Goal: Task Accomplishment & Management: Complete application form

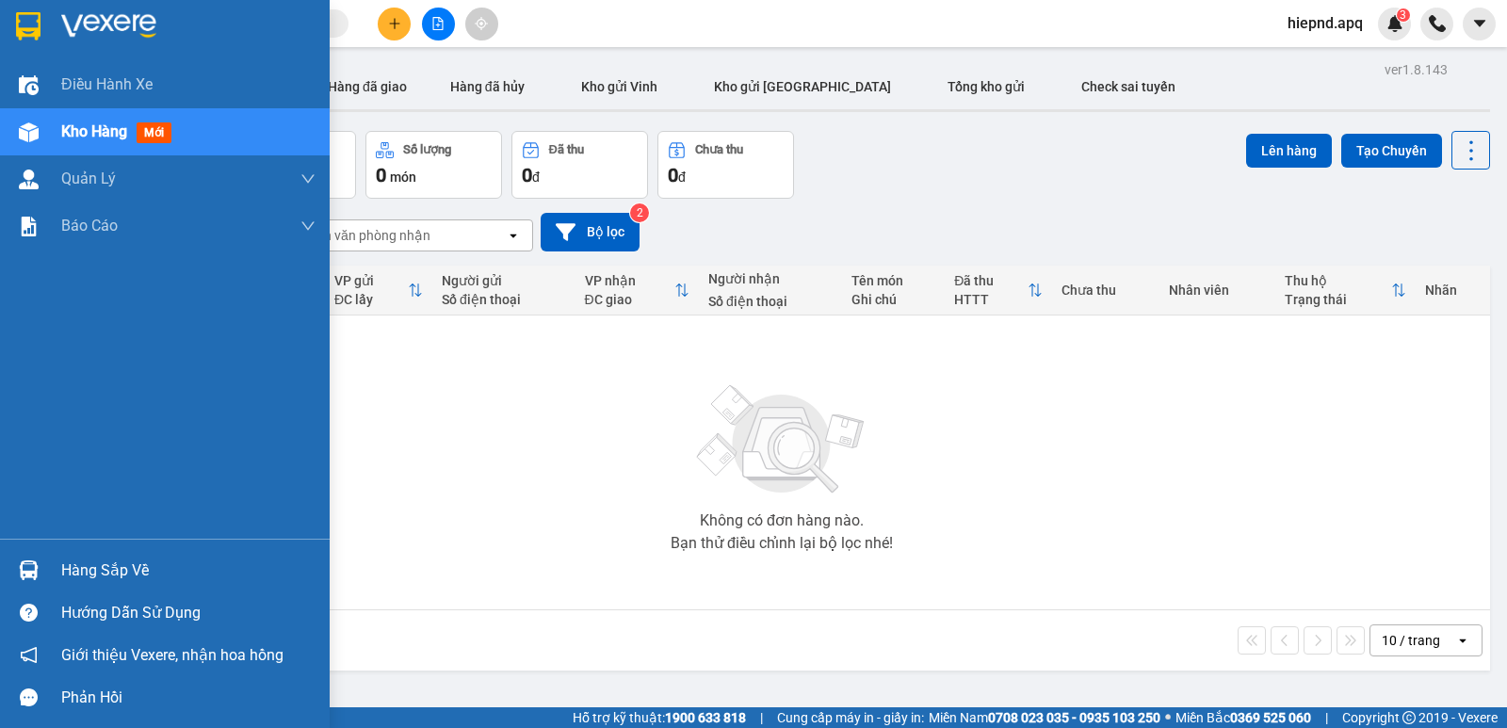
click at [100, 573] on div "Hàng sắp về" at bounding box center [188, 571] width 254 height 28
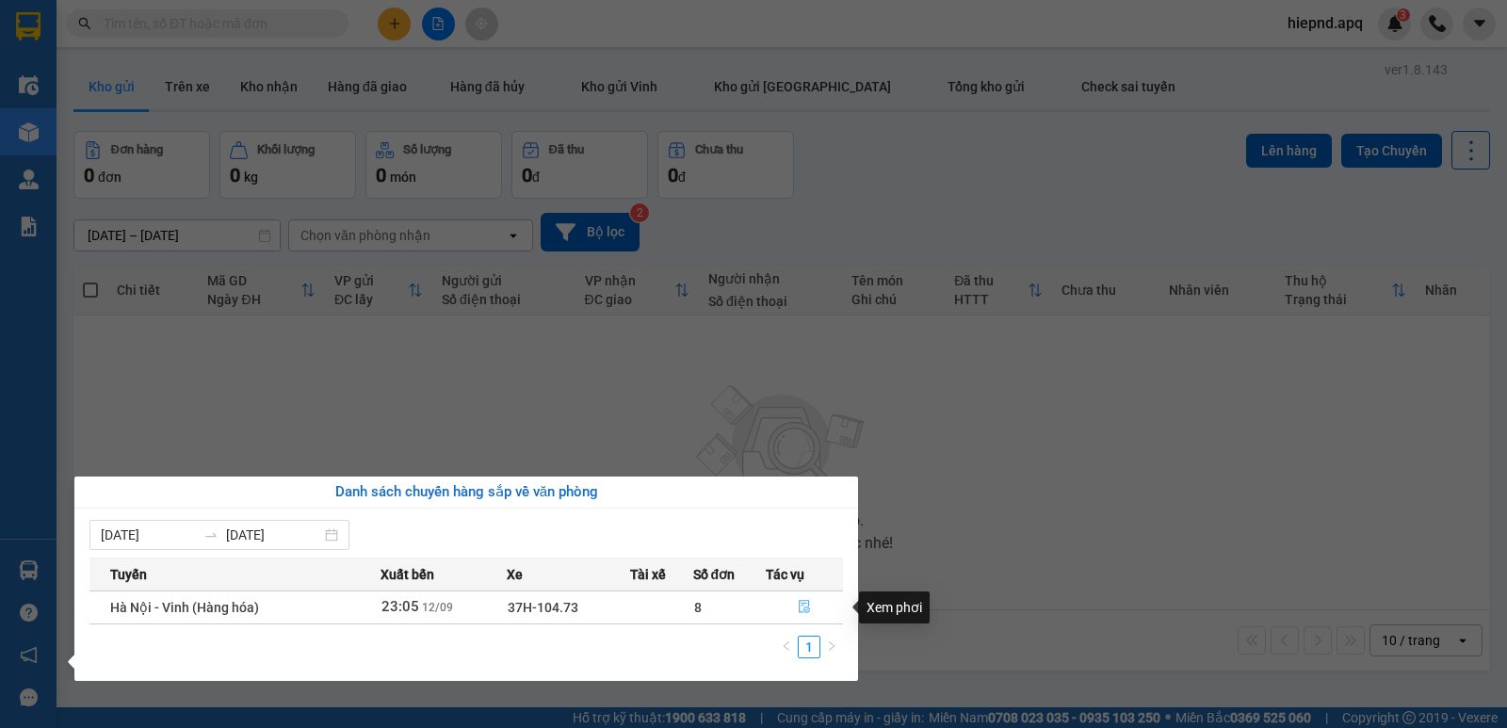
click at [800, 603] on icon "file-done" at bounding box center [804, 607] width 11 height 13
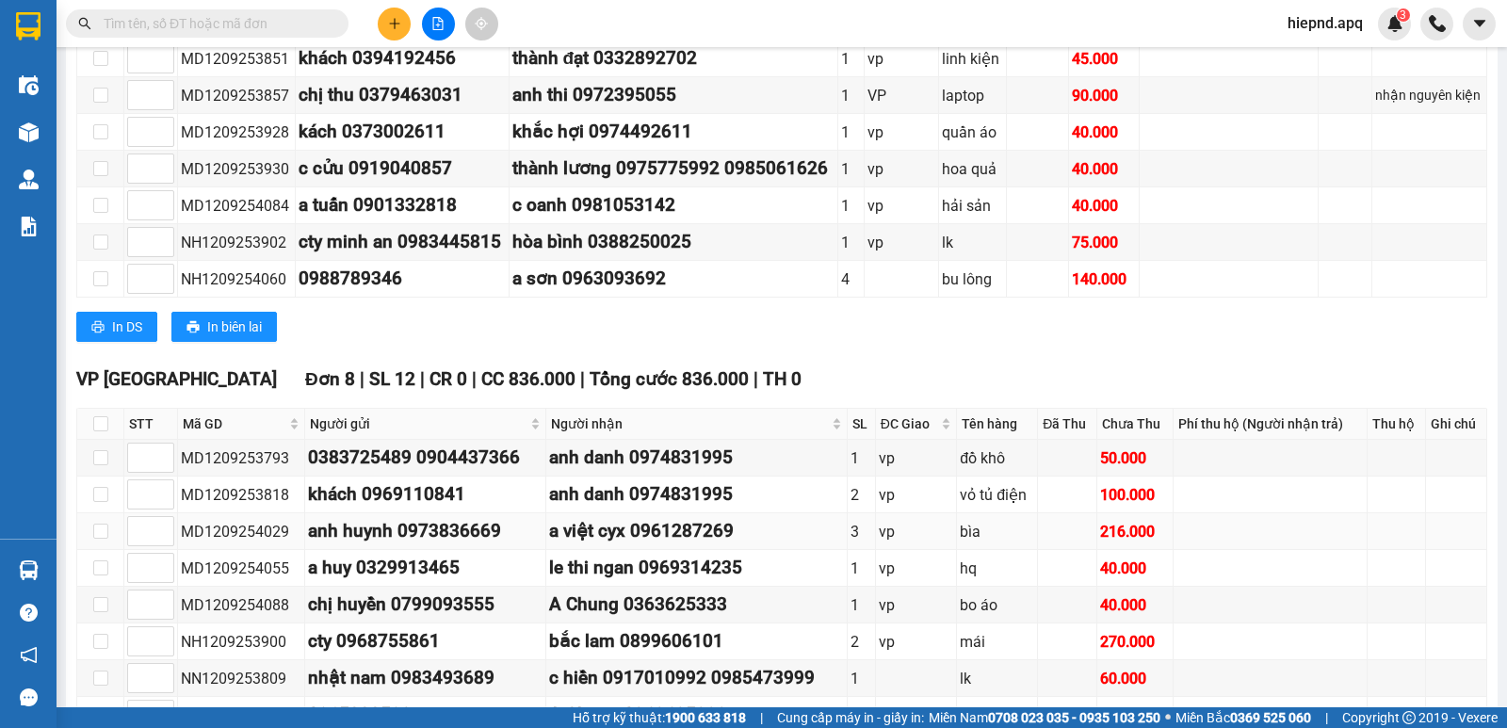
scroll to position [754, 0]
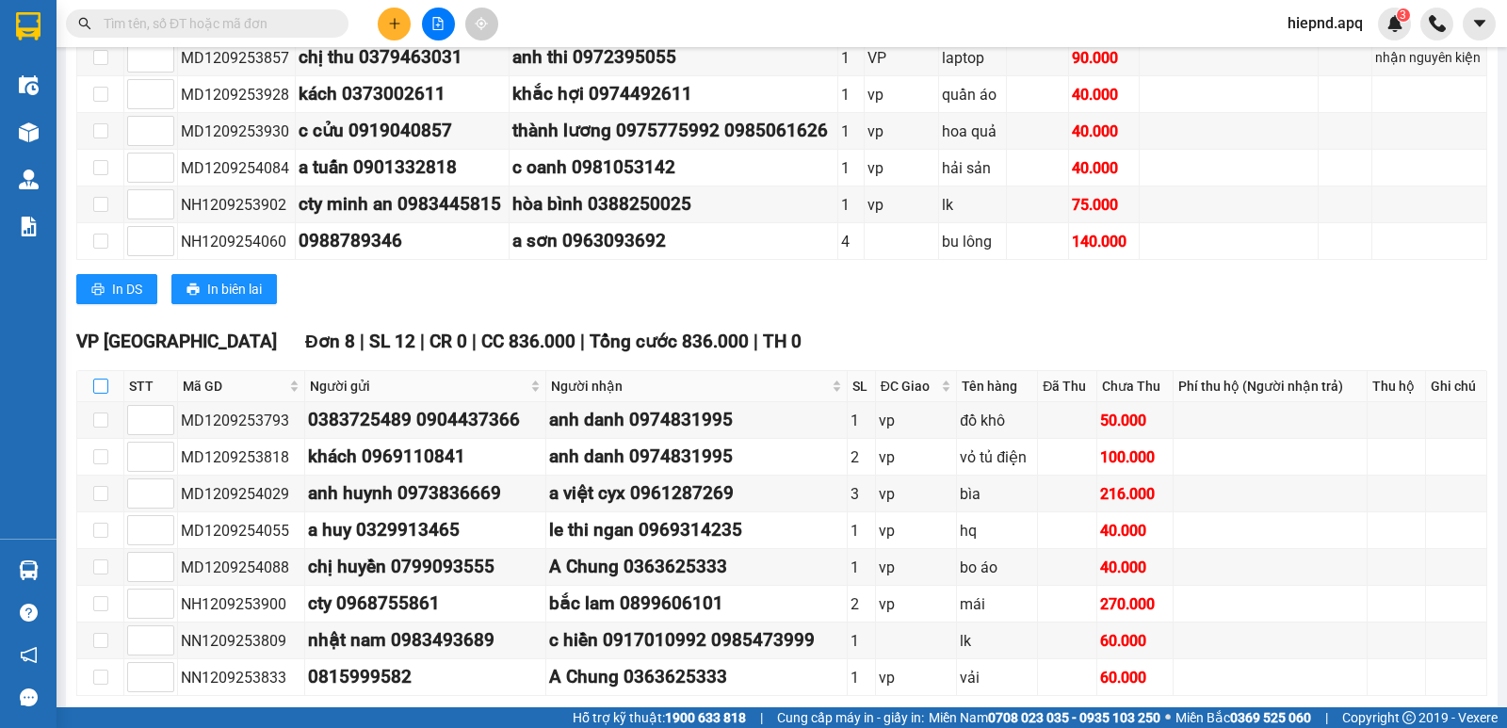
click at [102, 394] on input "checkbox" at bounding box center [100, 386] width 15 height 15
checkbox input "true"
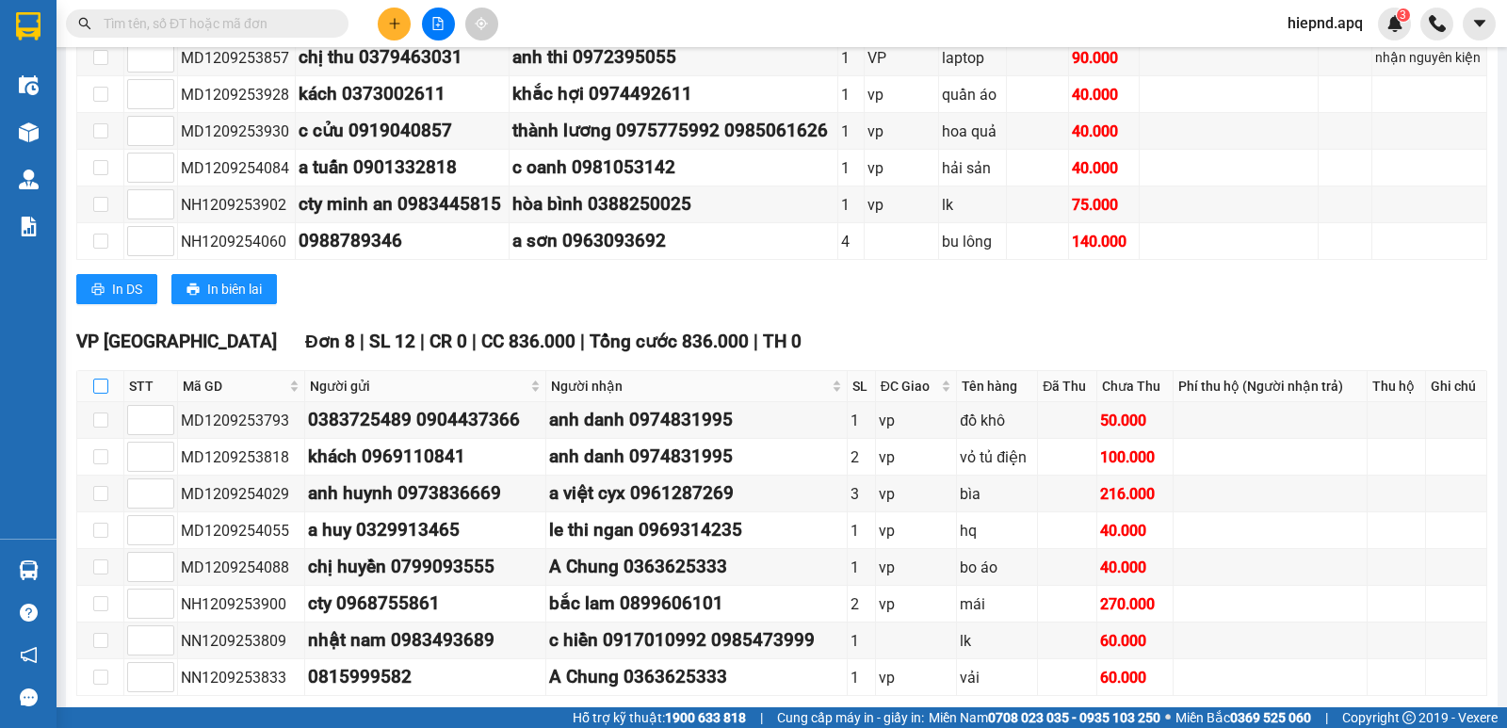
checkbox input "true"
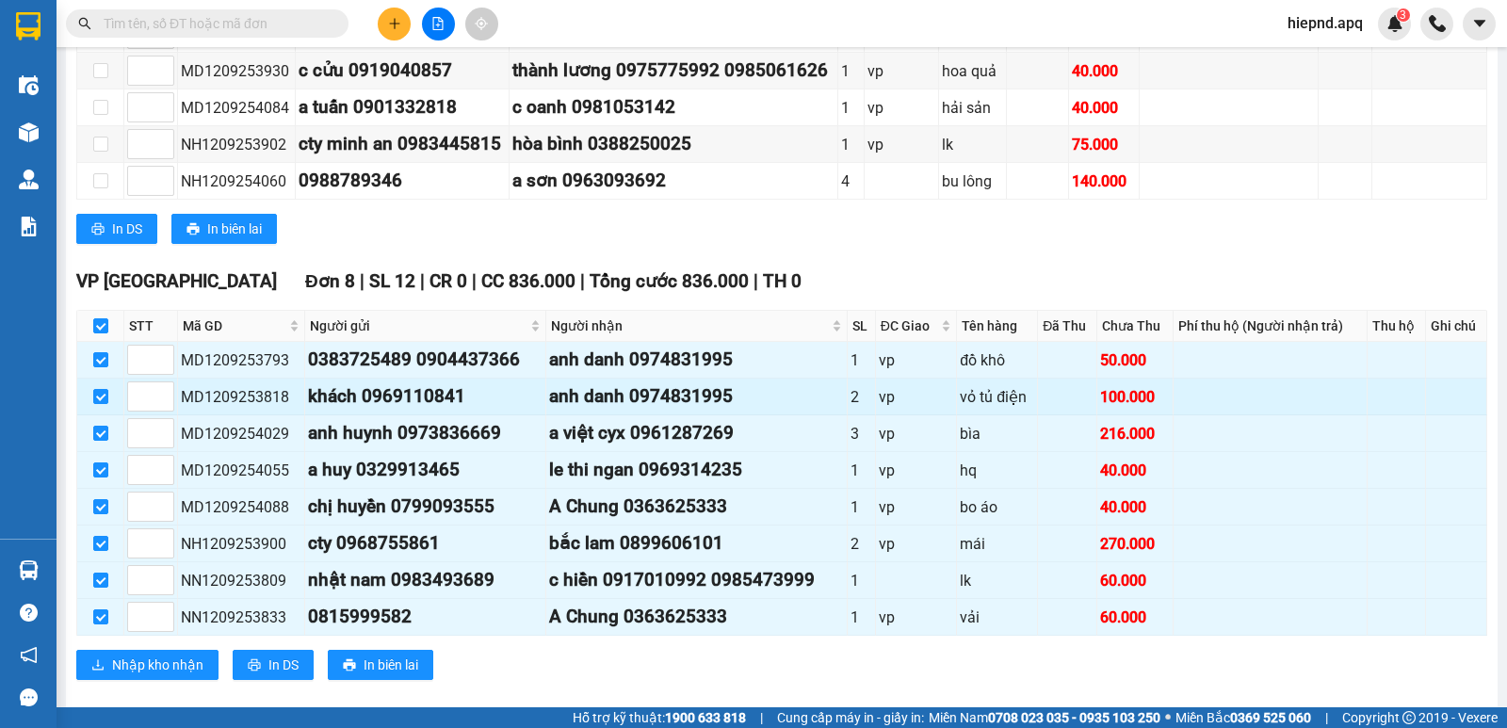
scroll to position [848, 0]
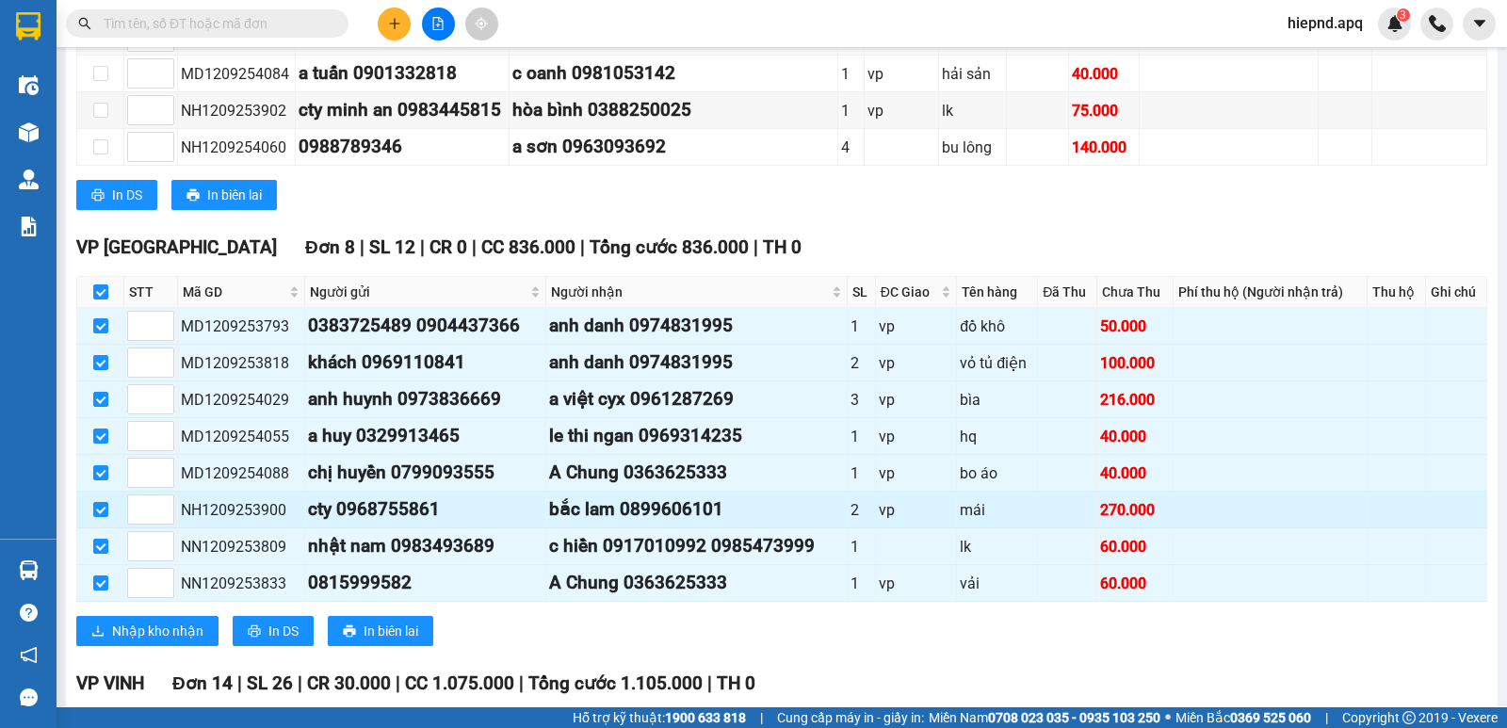
click at [1199, 529] on td at bounding box center [1271, 510] width 194 height 37
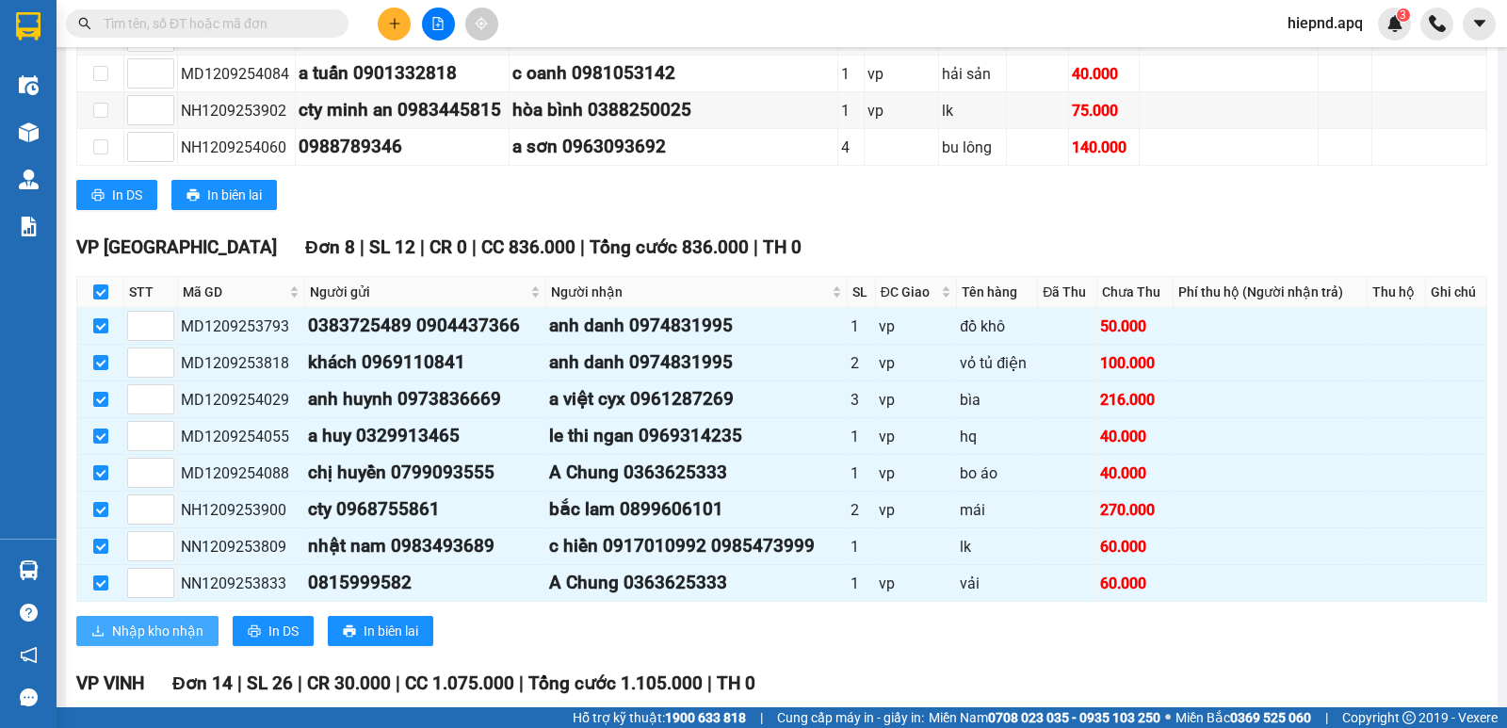
click at [162, 642] on span "Nhập kho nhận" at bounding box center [157, 631] width 91 height 21
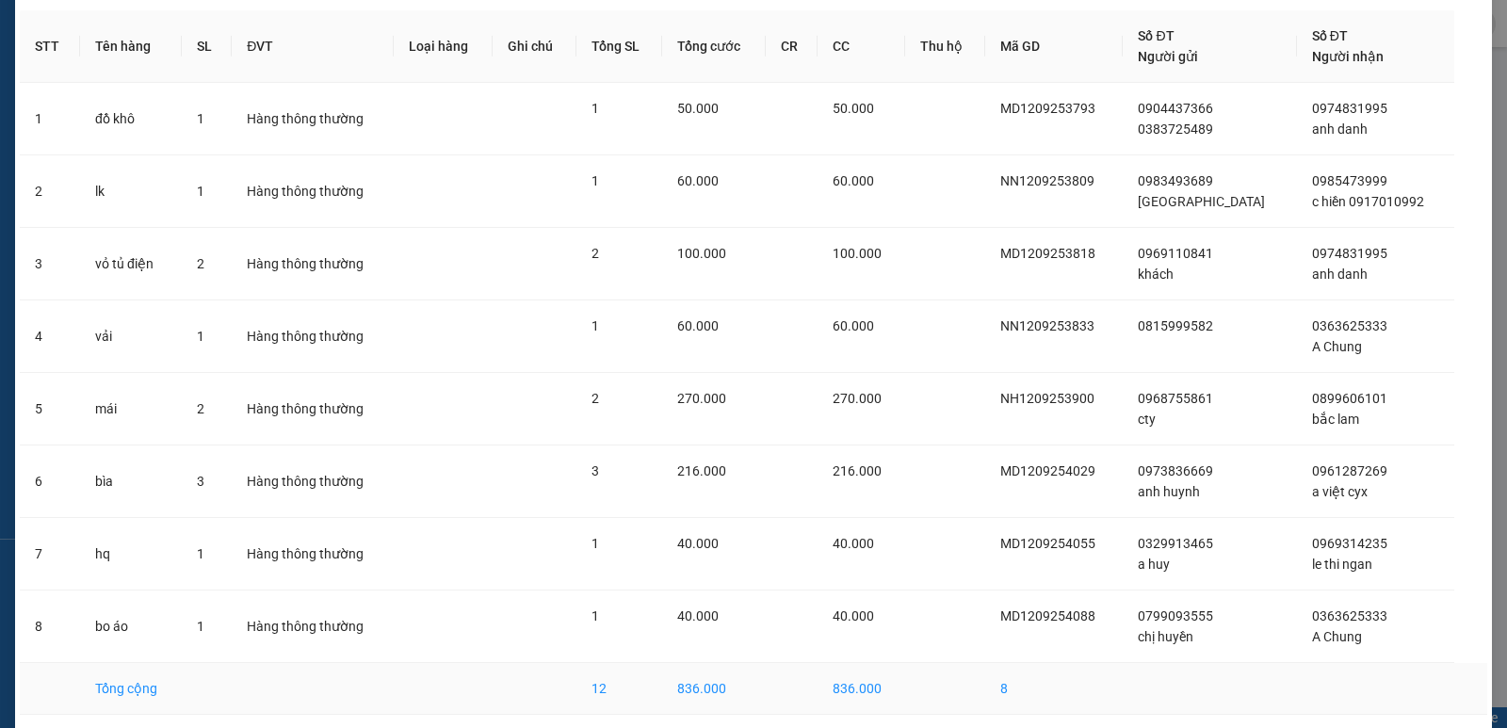
scroll to position [148, 0]
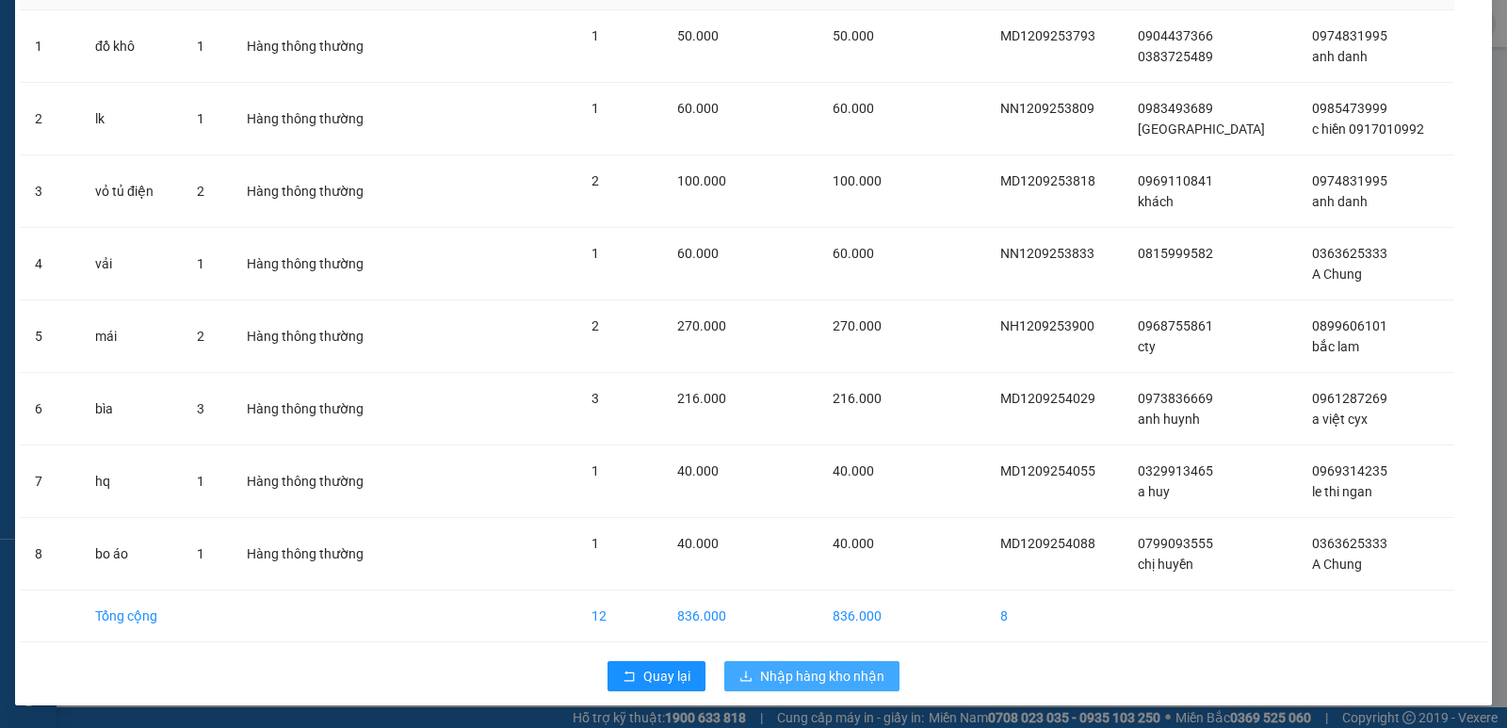
click at [815, 673] on span "Nhập hàng kho nhận" at bounding box center [822, 676] width 124 height 21
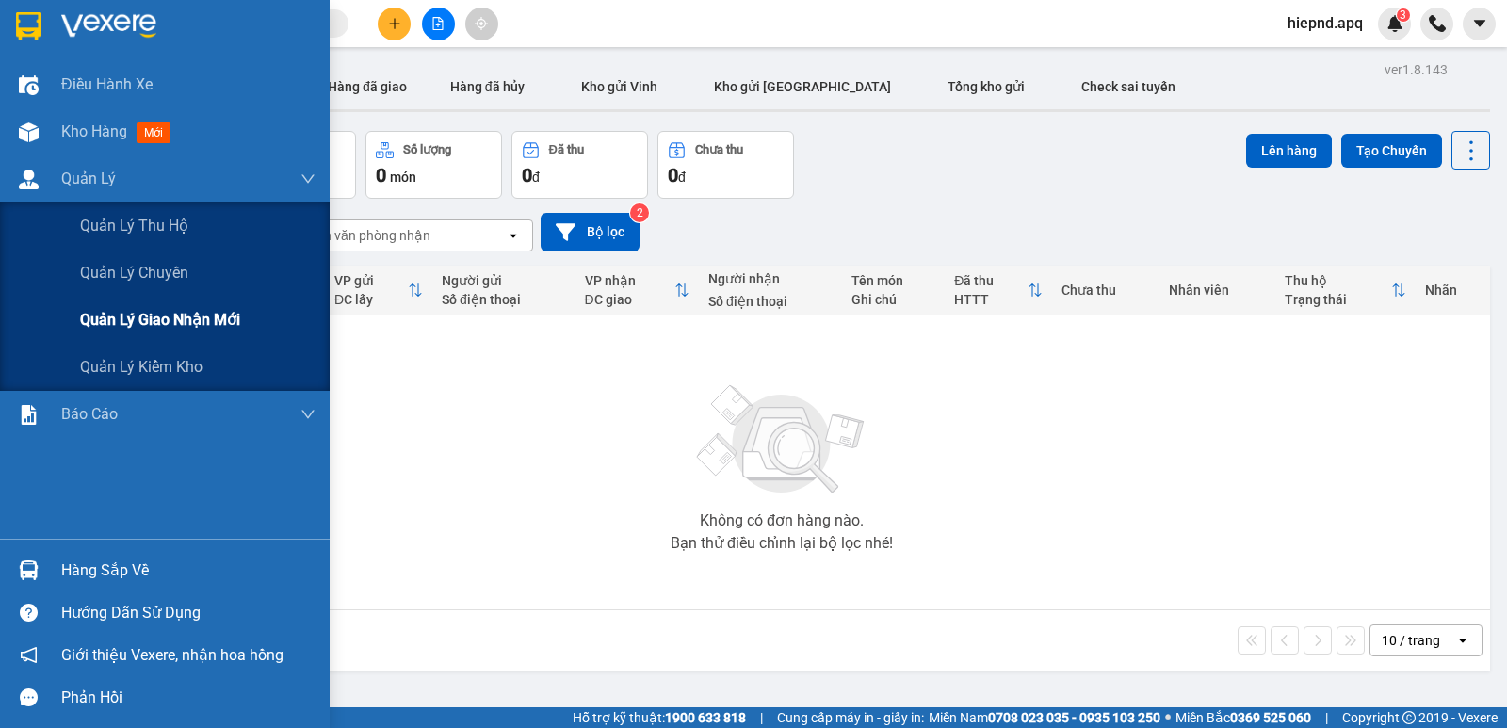
click at [150, 318] on span "Quản lý giao nhận mới" at bounding box center [160, 320] width 160 height 24
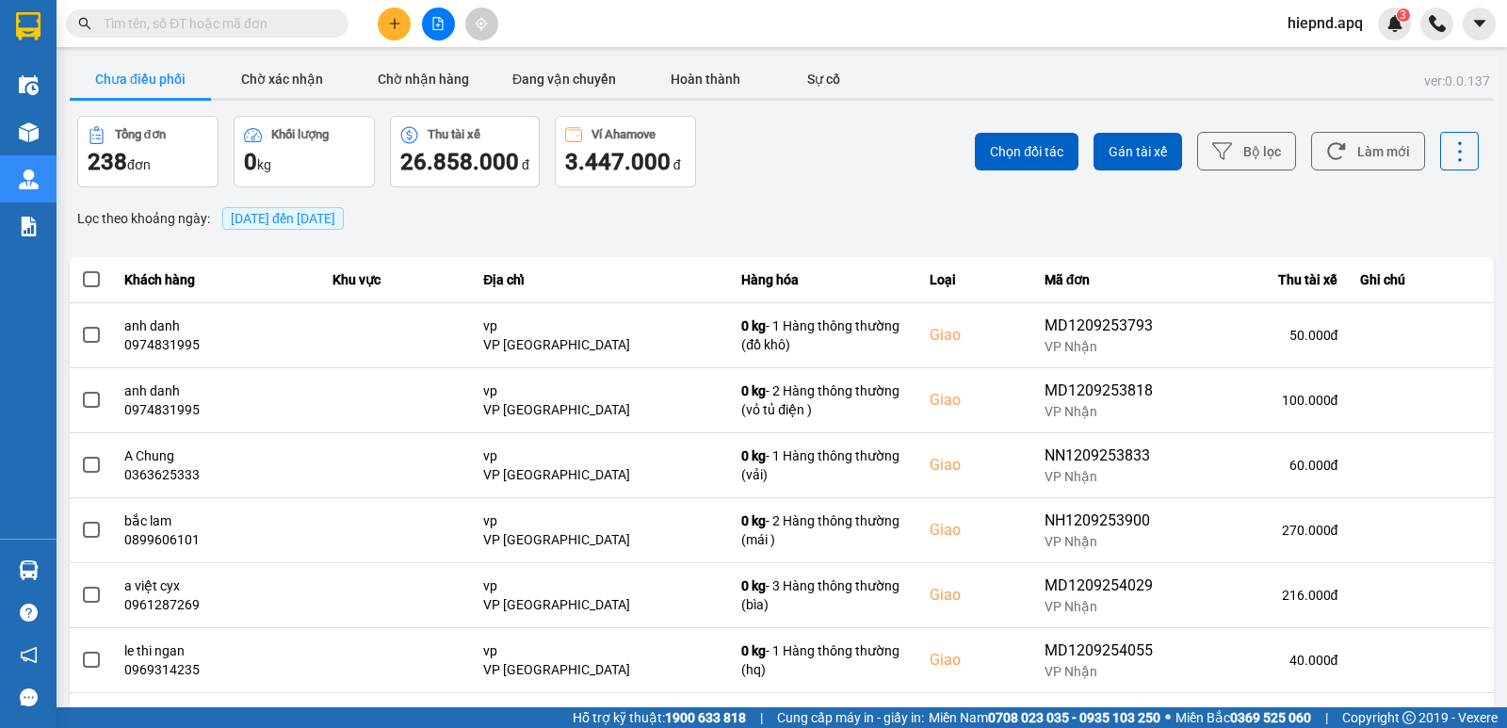
click at [288, 221] on span "[DATE] đến [DATE]" at bounding box center [283, 218] width 105 height 15
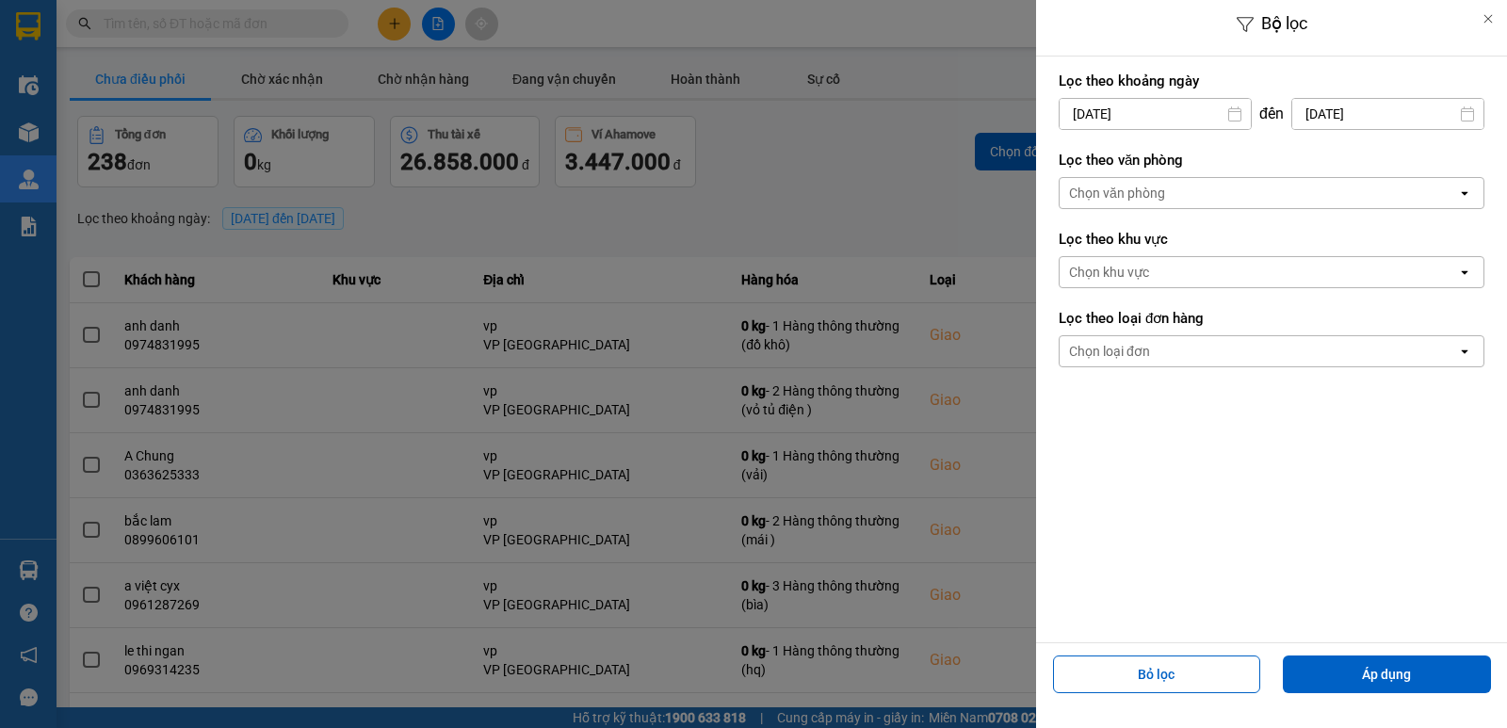
click at [1104, 113] on input "[DATE]" at bounding box center [1155, 114] width 191 height 30
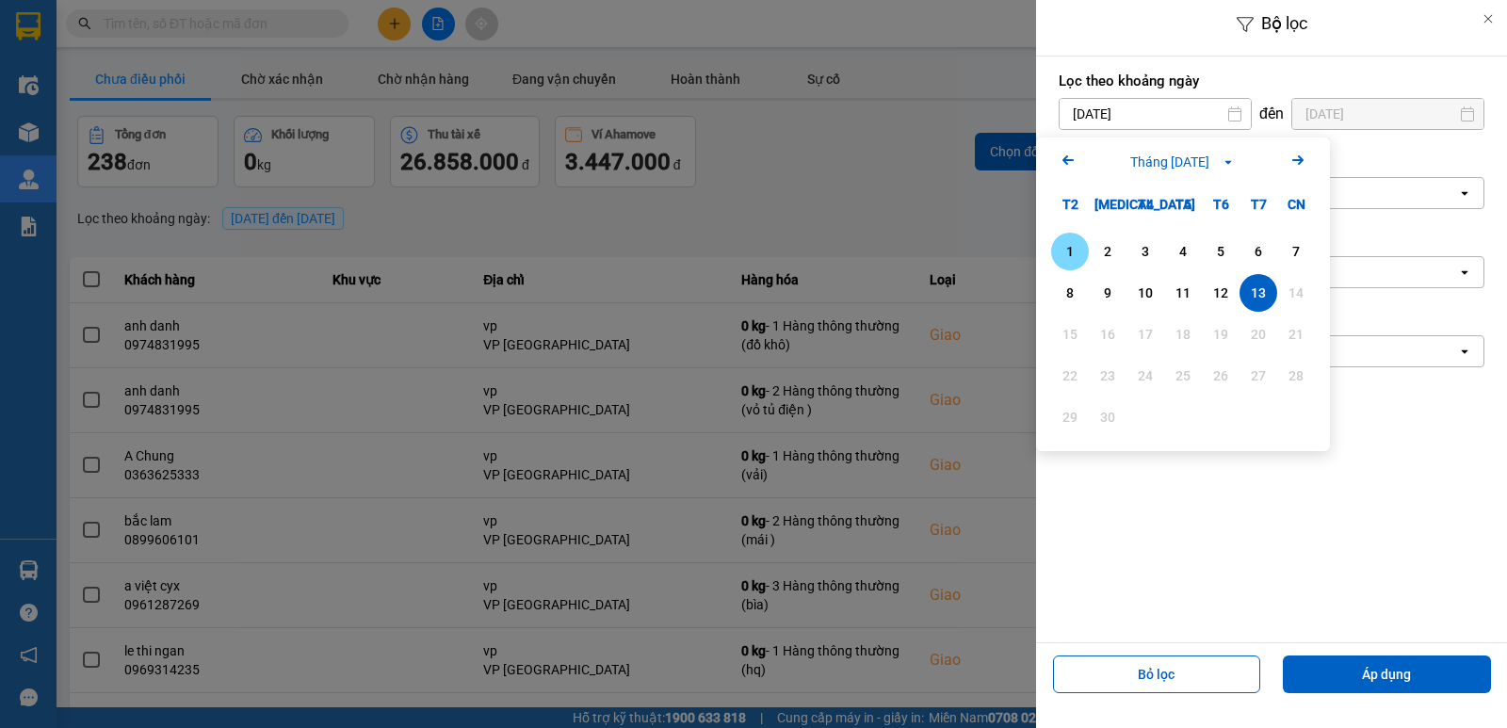
click at [1081, 251] on div "1" at bounding box center [1070, 251] width 26 height 23
type input "[DATE]"
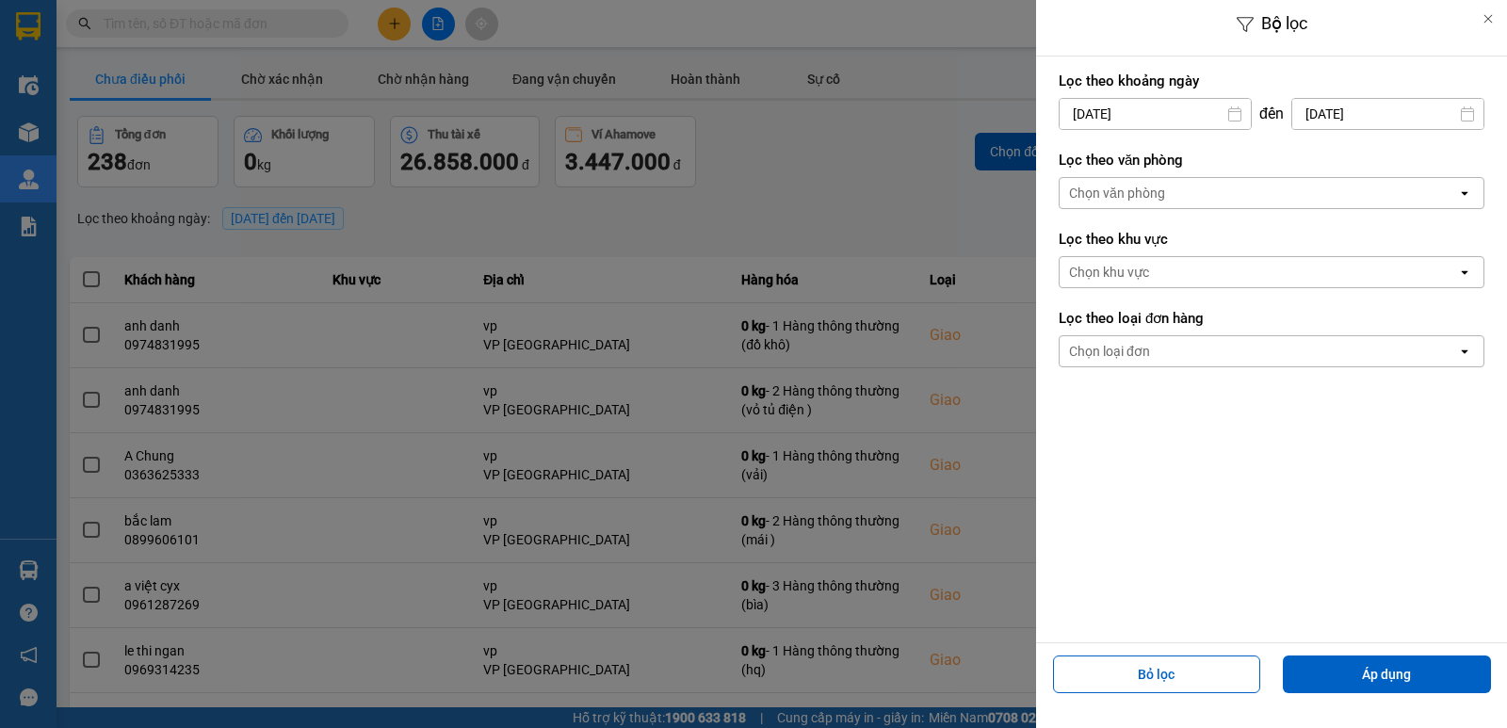
click at [1140, 199] on div "Chọn văn phòng" at bounding box center [1117, 193] width 96 height 19
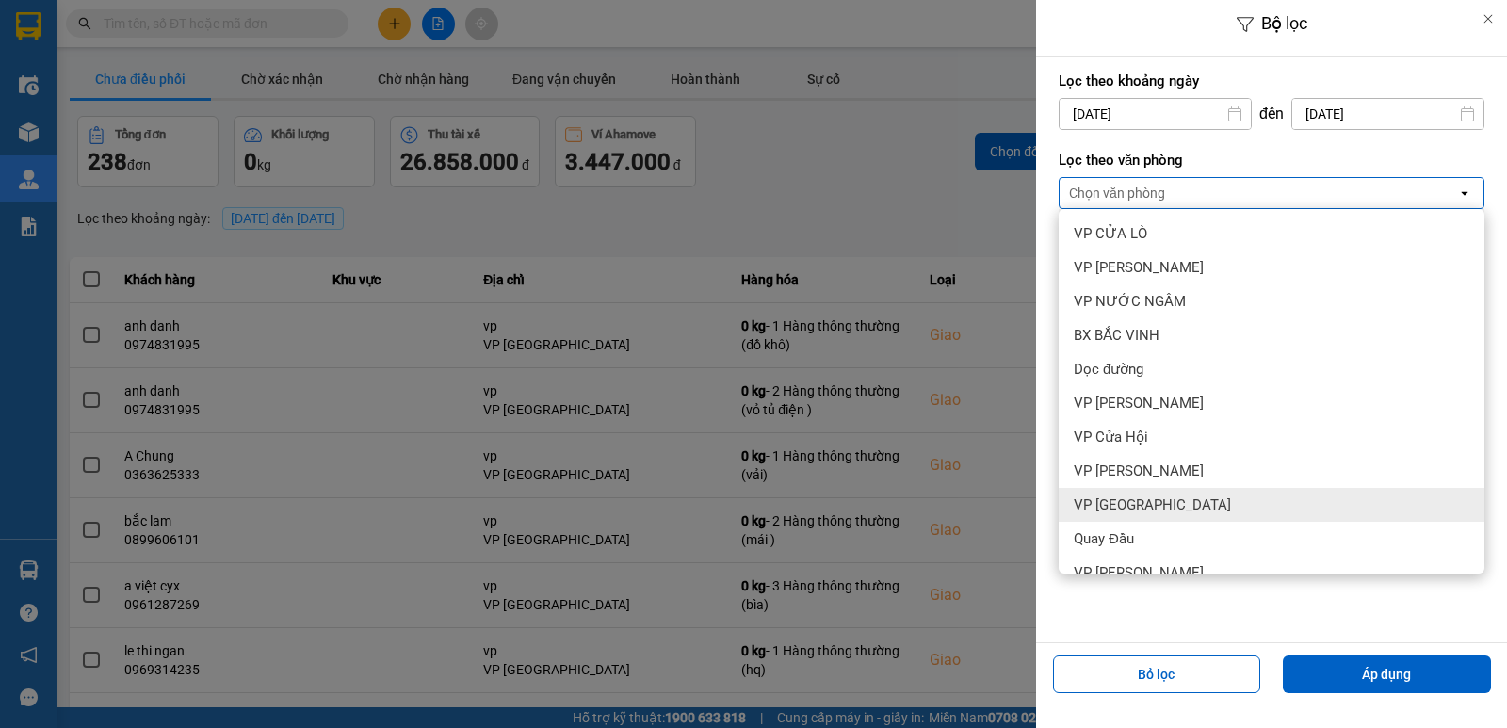
click at [1189, 499] on div "VP [GEOGRAPHIC_DATA]" at bounding box center [1272, 505] width 426 height 34
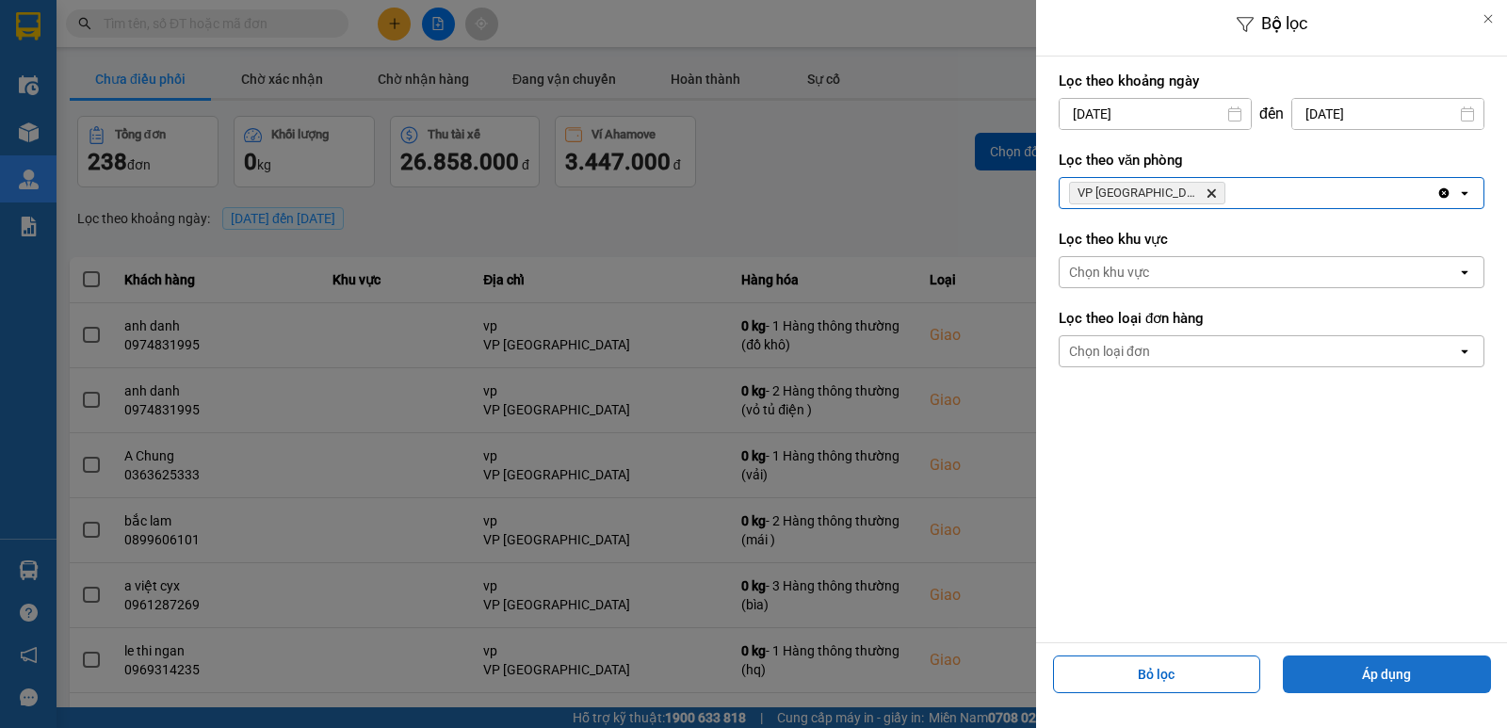
click at [1390, 675] on button "Áp dụng" at bounding box center [1387, 675] width 208 height 38
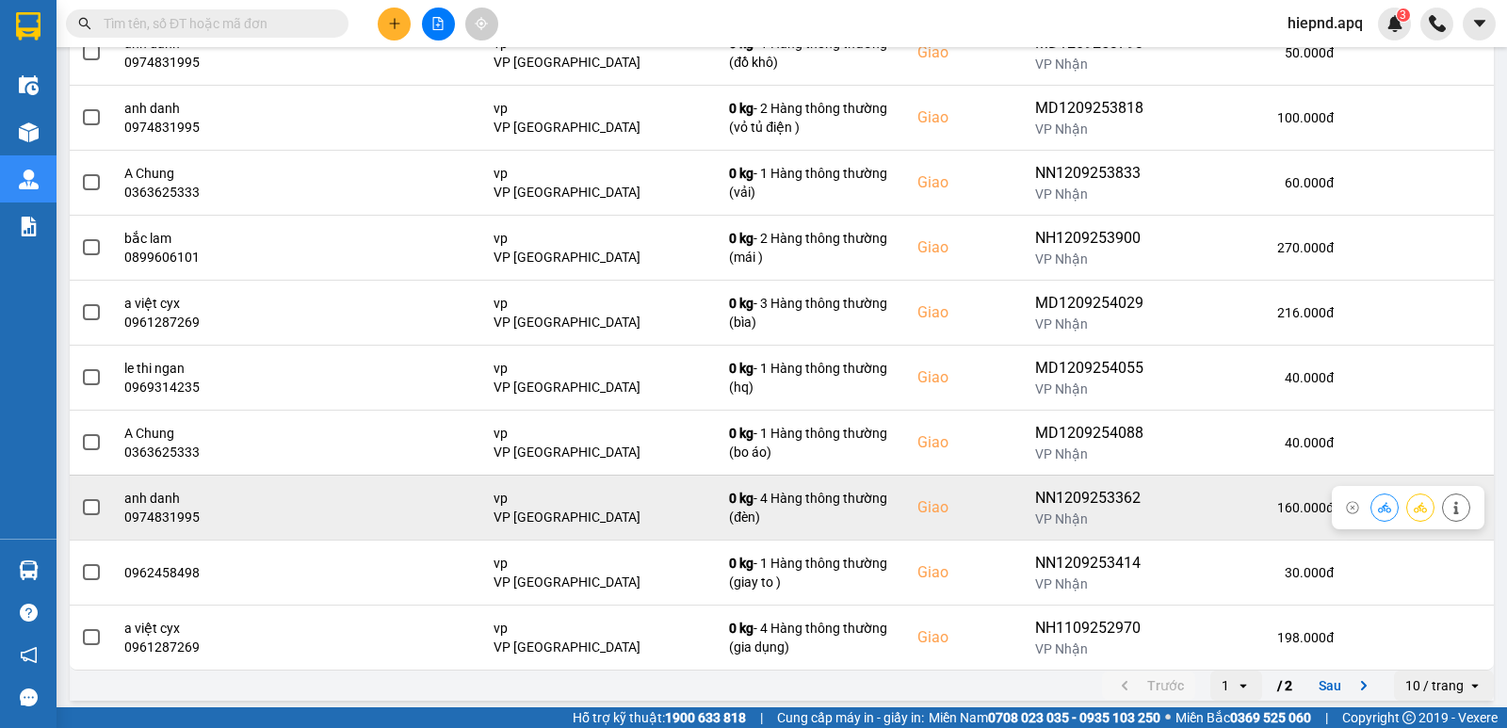
scroll to position [289, 0]
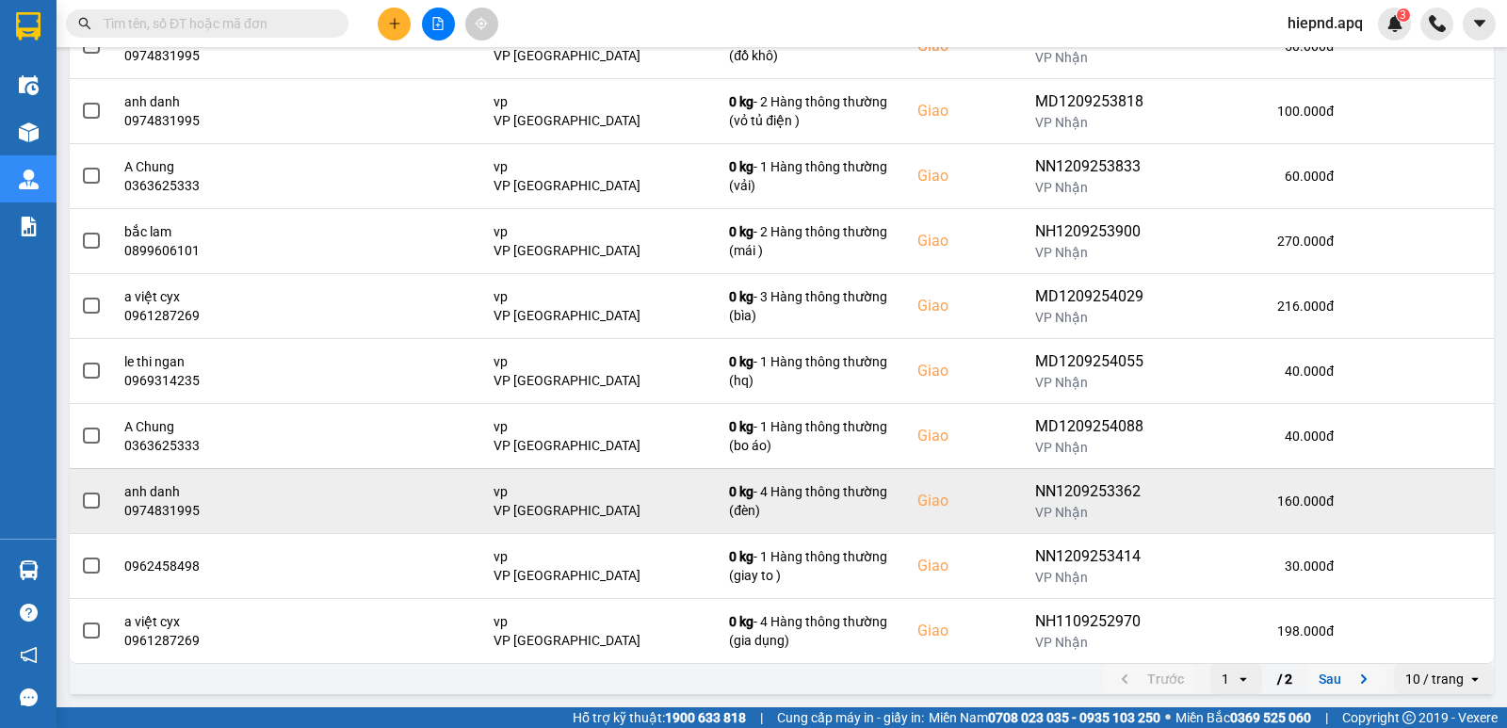
click at [1353, 676] on icon "next page. current page 1 / 2" at bounding box center [1364, 679] width 23 height 23
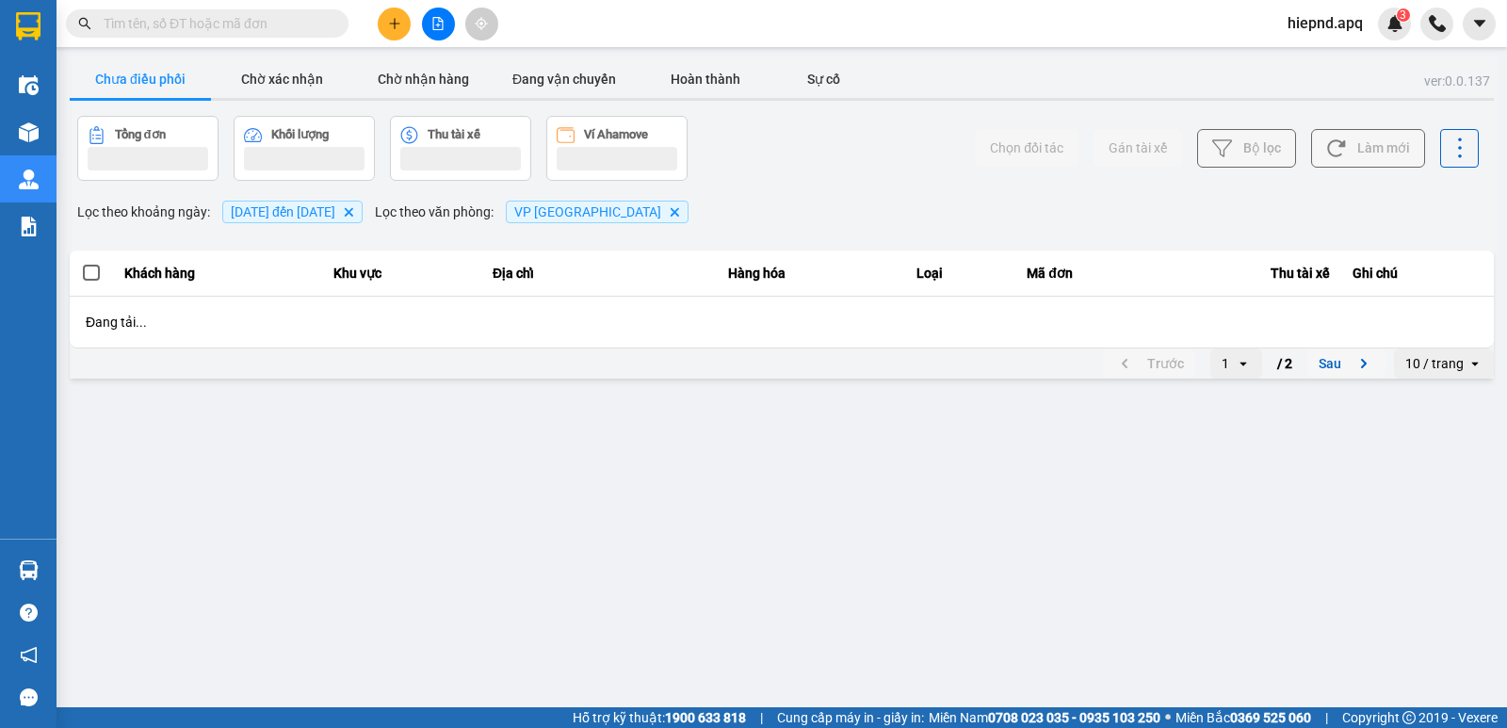
scroll to position [0, 0]
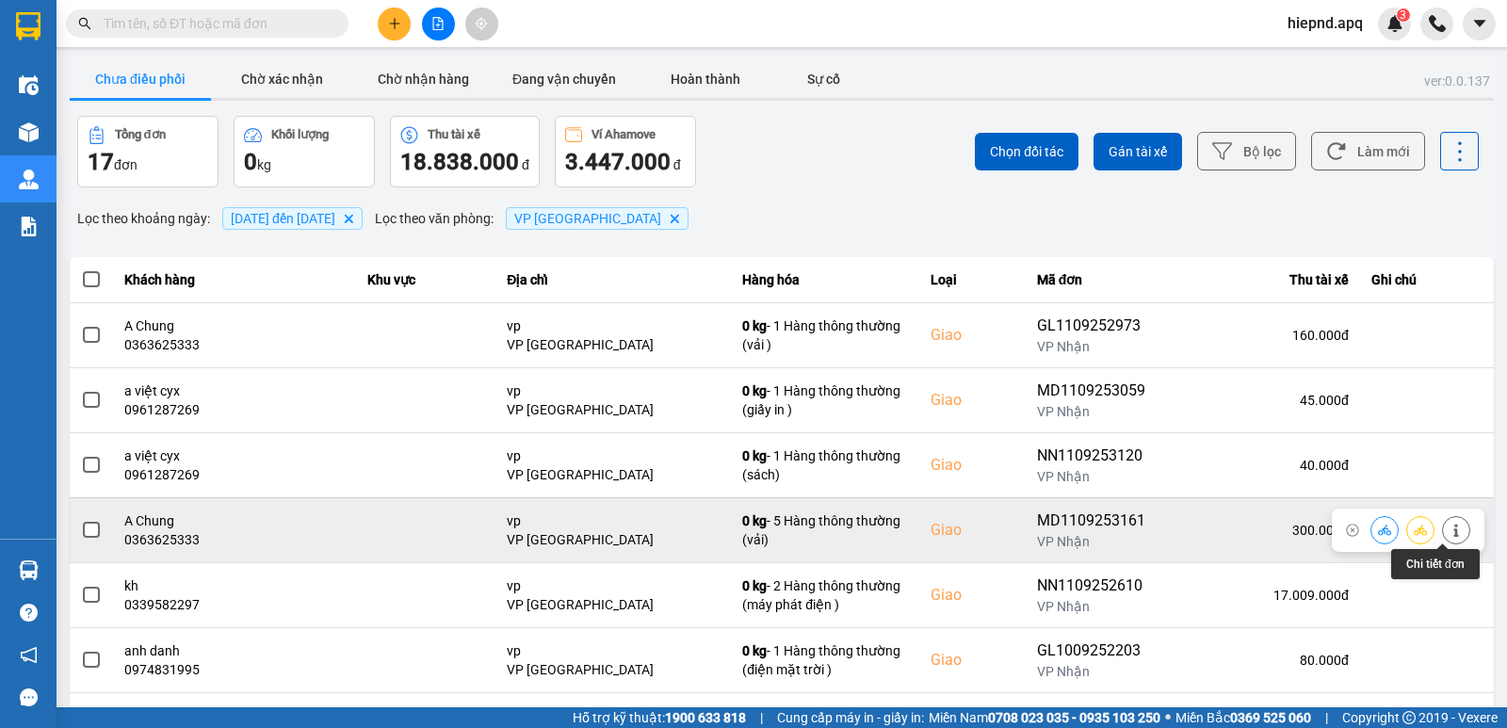
click at [1450, 530] on icon at bounding box center [1456, 530] width 13 height 13
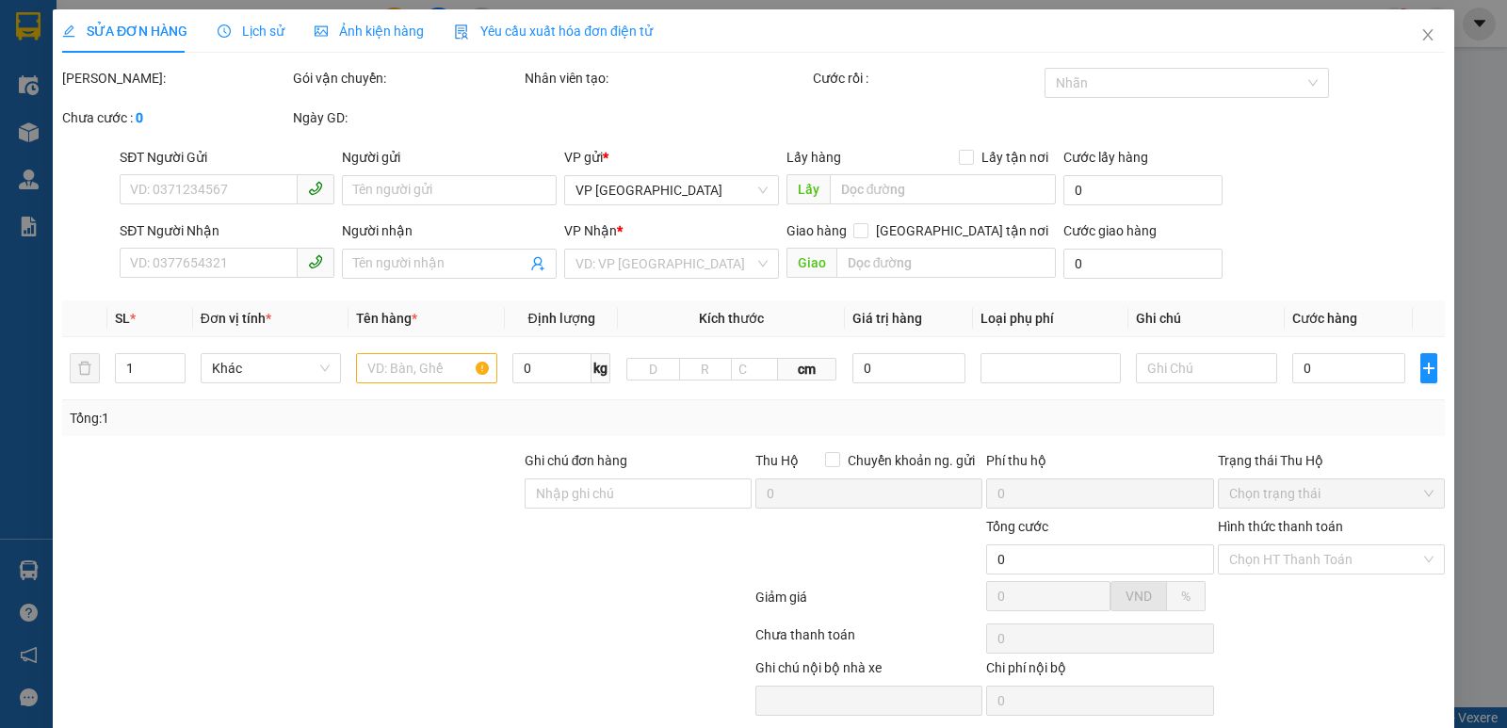
type input "0902232588"
type input "anh long"
type input "0363625333"
type input "A Chung"
checkbox input "true"
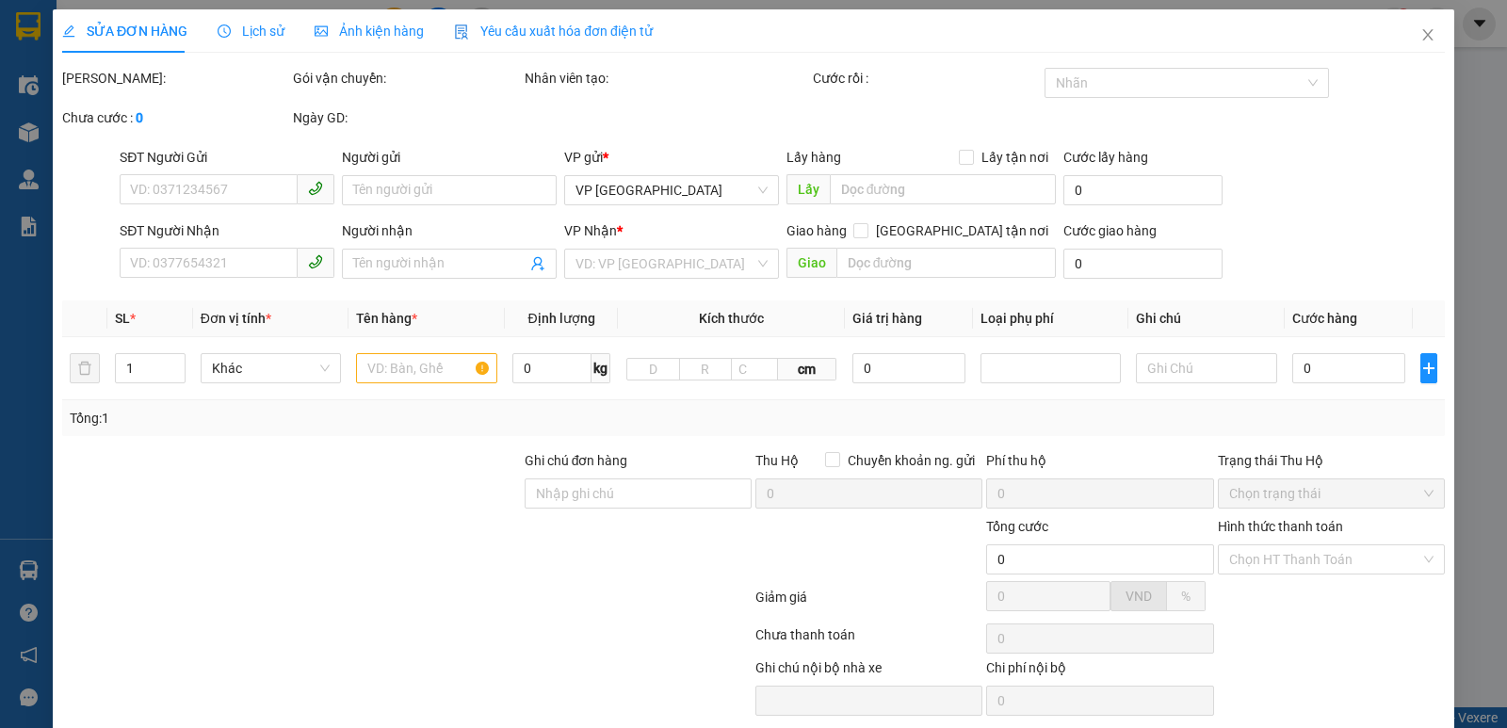
type input "vp"
type input "300.000"
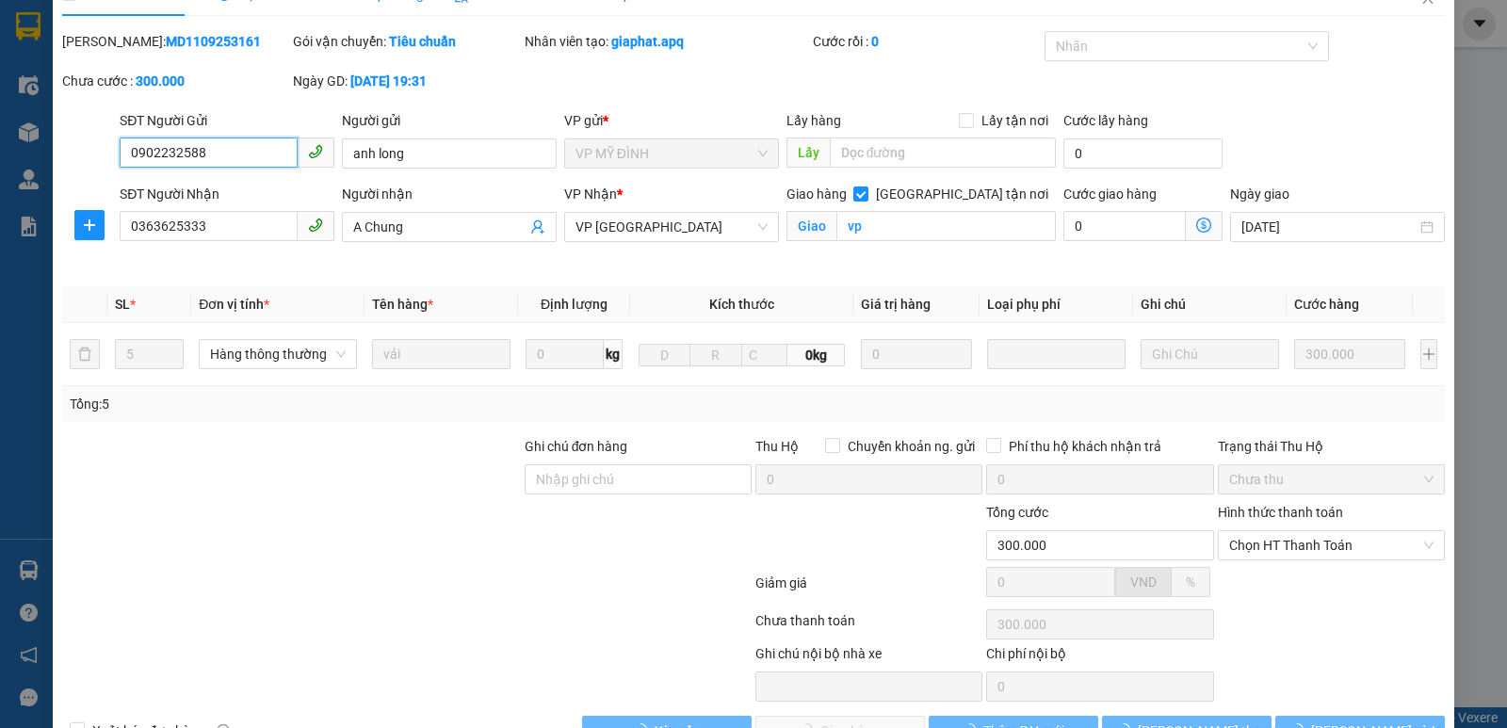
scroll to position [68, 0]
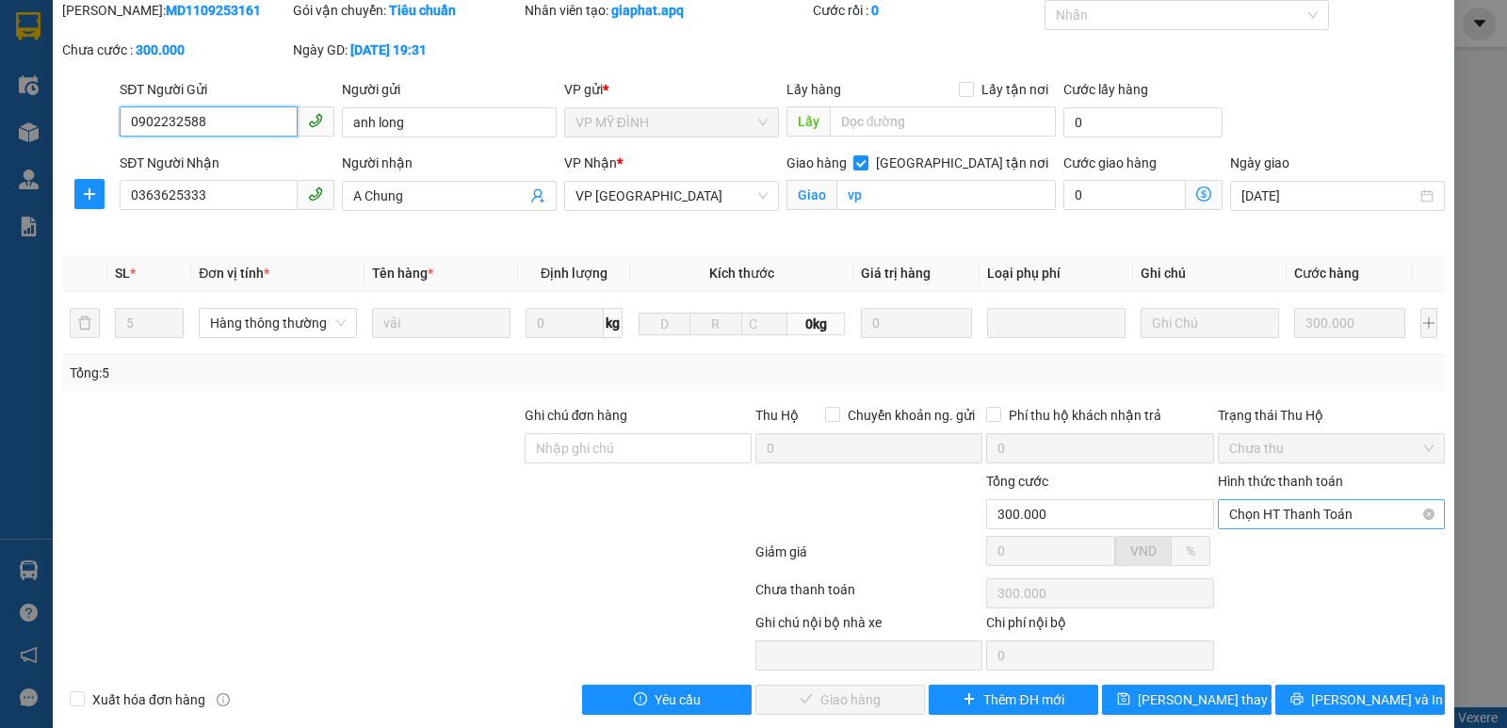
click at [1344, 516] on span "Chọn HT Thanh Toán" at bounding box center [1331, 514] width 204 height 28
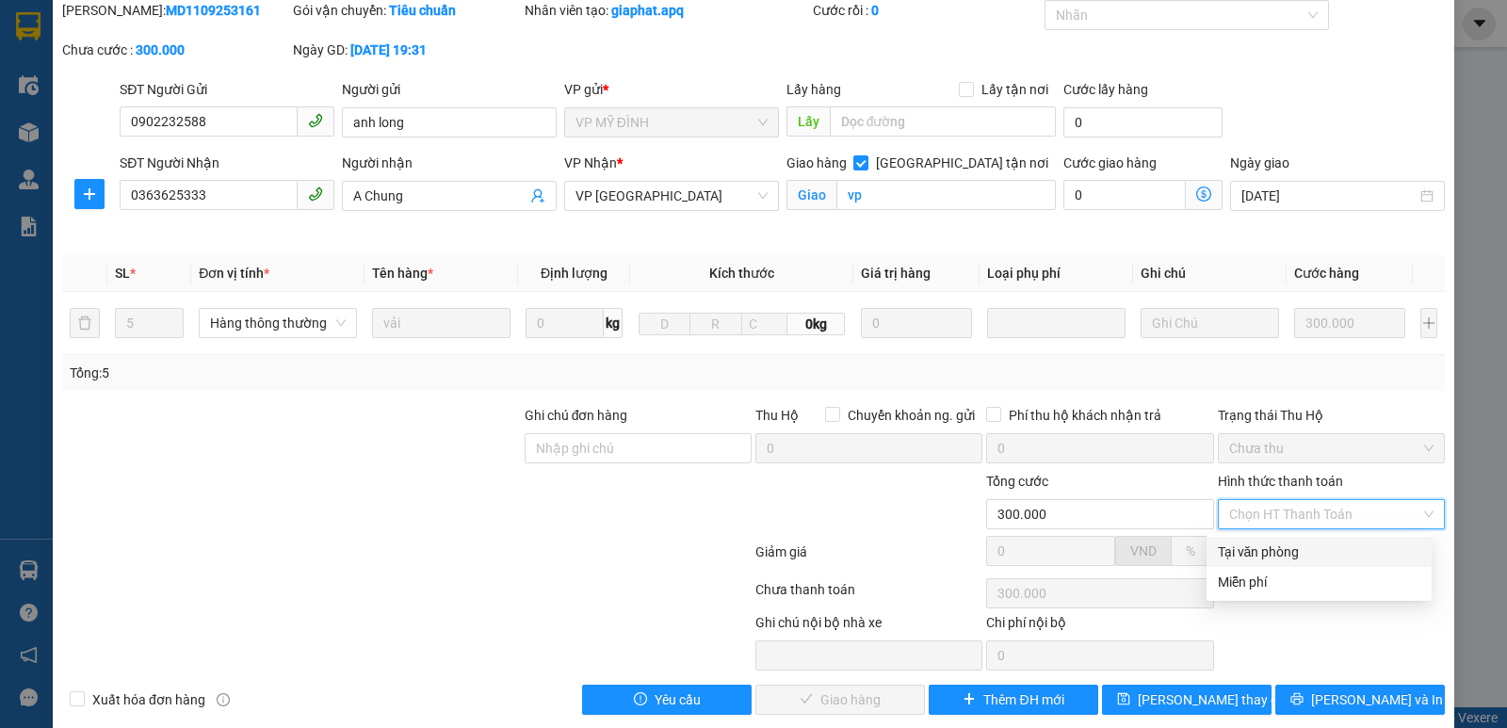
drag, startPoint x: 1312, startPoint y: 550, endPoint x: 1193, endPoint y: 599, distance: 129.3
click at [1309, 552] on div "Tại văn phòng" at bounding box center [1319, 552] width 203 height 21
type input "0"
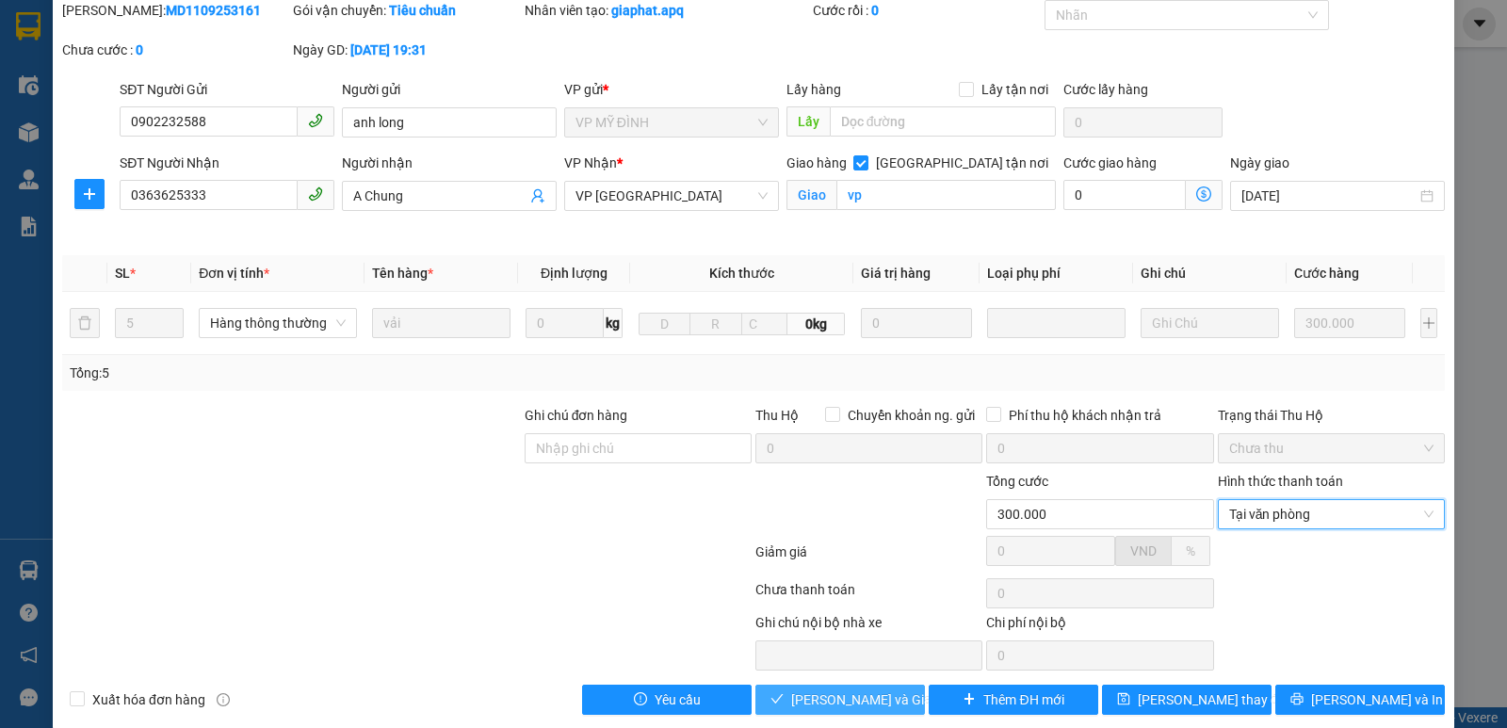
drag, startPoint x: 858, startPoint y: 693, endPoint x: 870, endPoint y: 685, distance: 14.9
click at [858, 695] on span "[PERSON_NAME] và Giao hàng" at bounding box center [881, 700] width 181 height 21
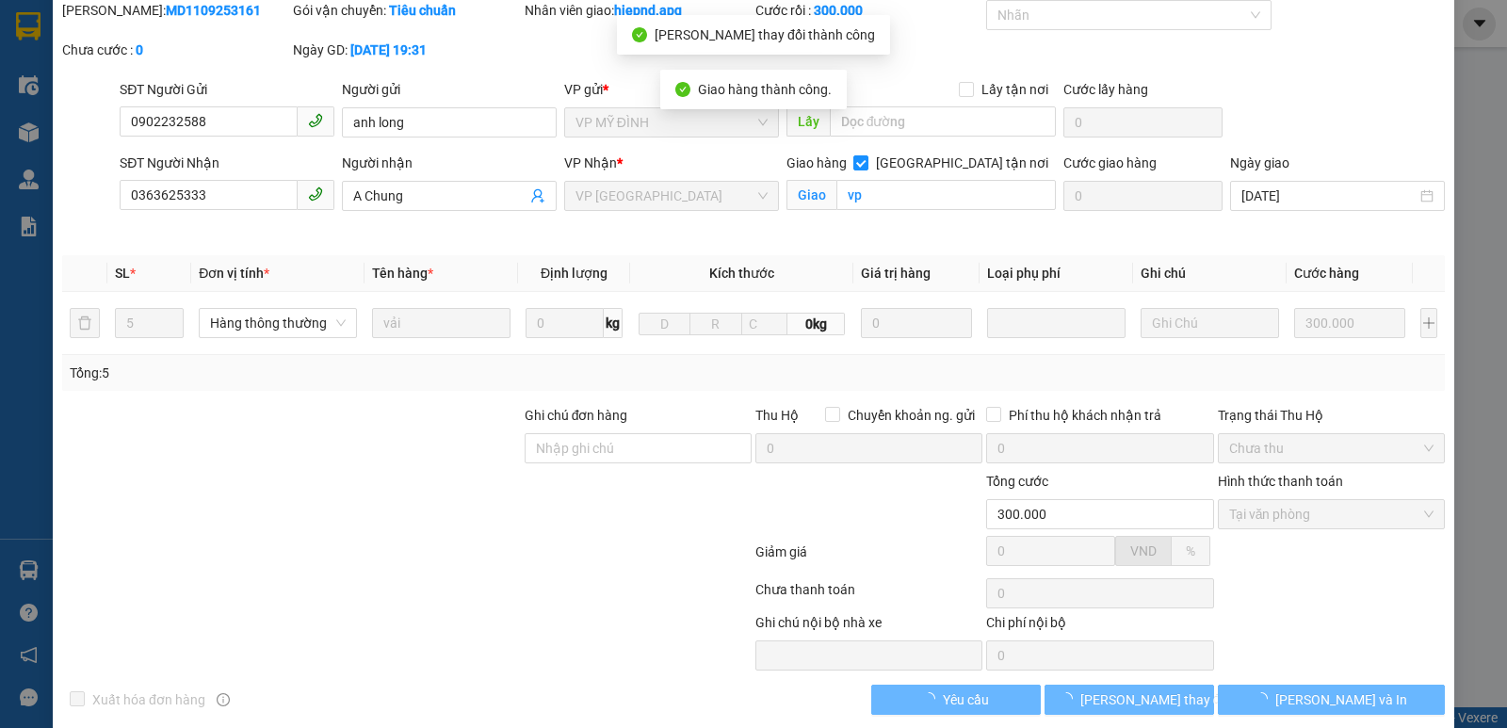
scroll to position [0, 0]
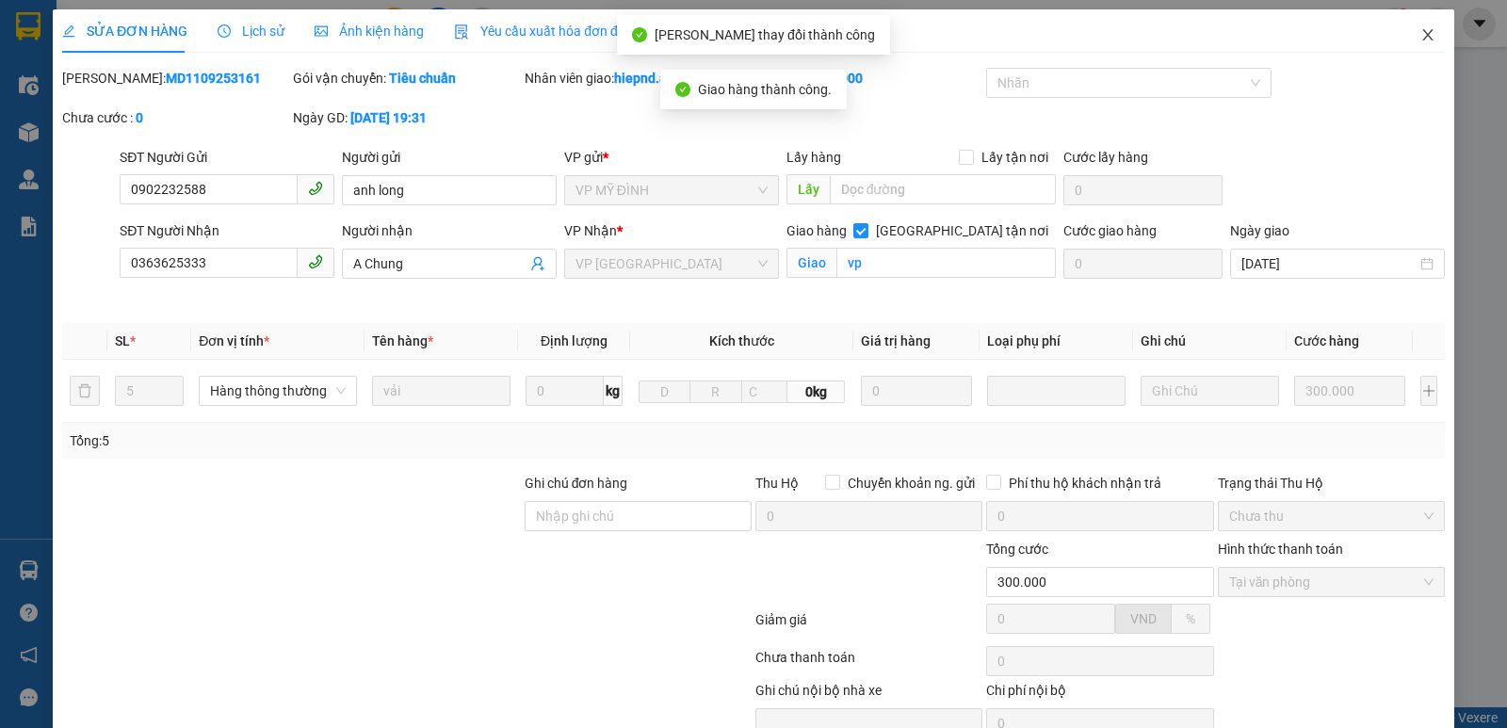
click at [1423, 34] on icon "close" at bounding box center [1428, 34] width 10 height 11
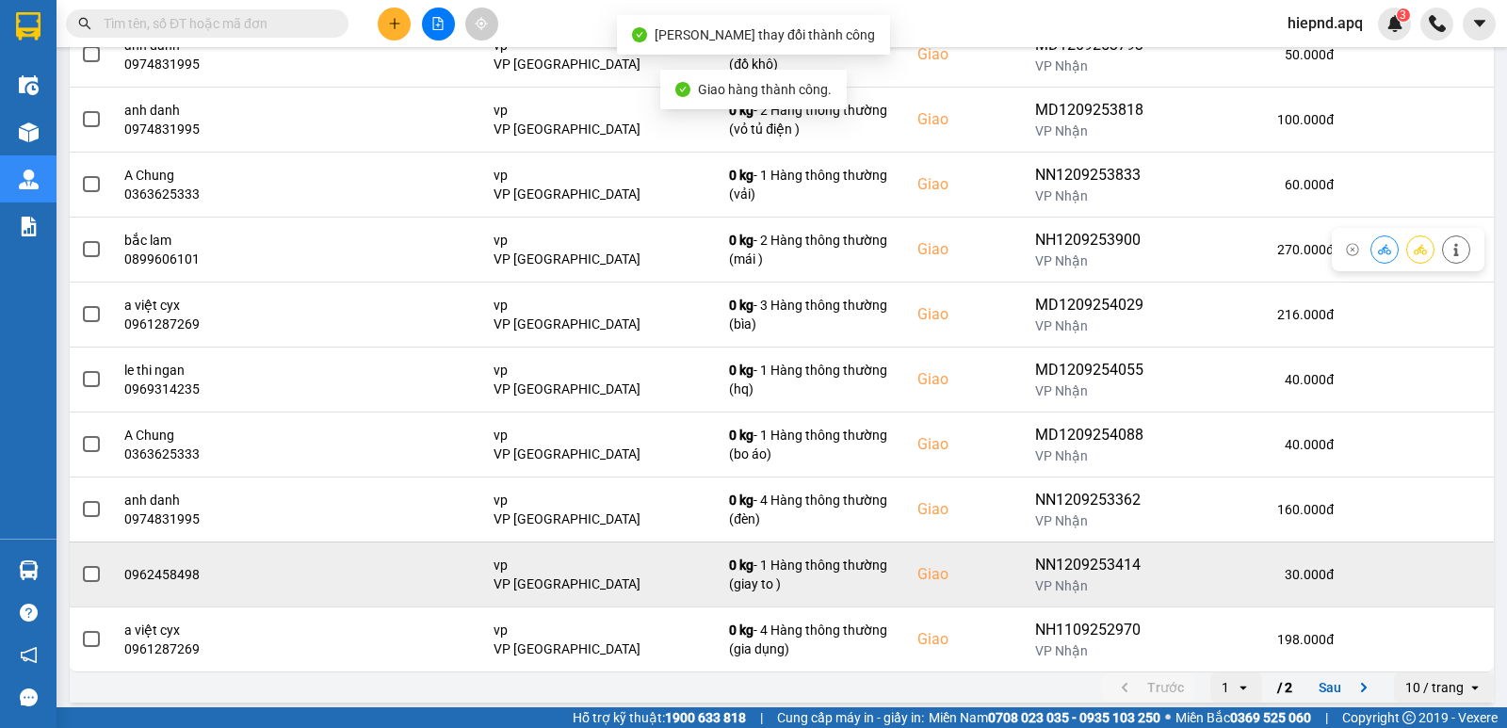
scroll to position [289, 0]
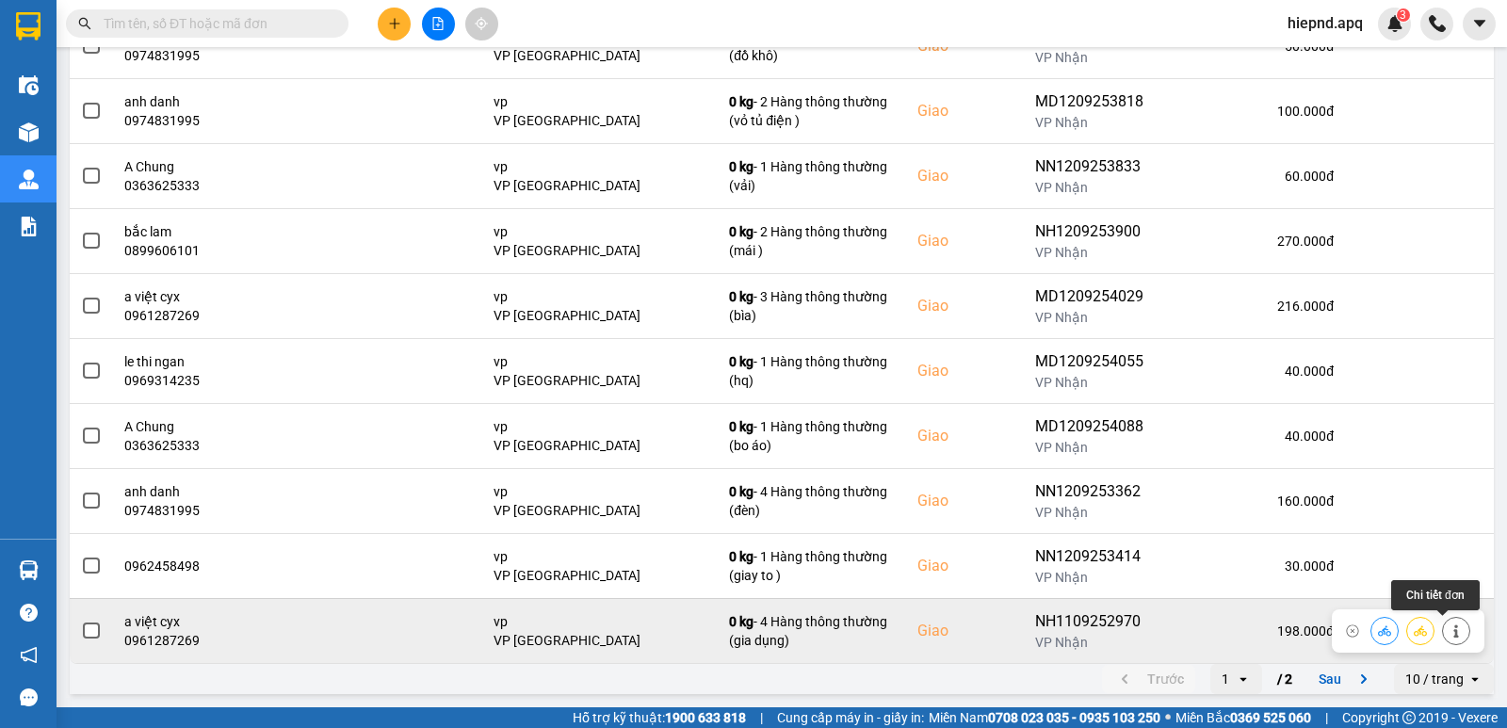
click at [1450, 632] on button at bounding box center [1456, 630] width 26 height 33
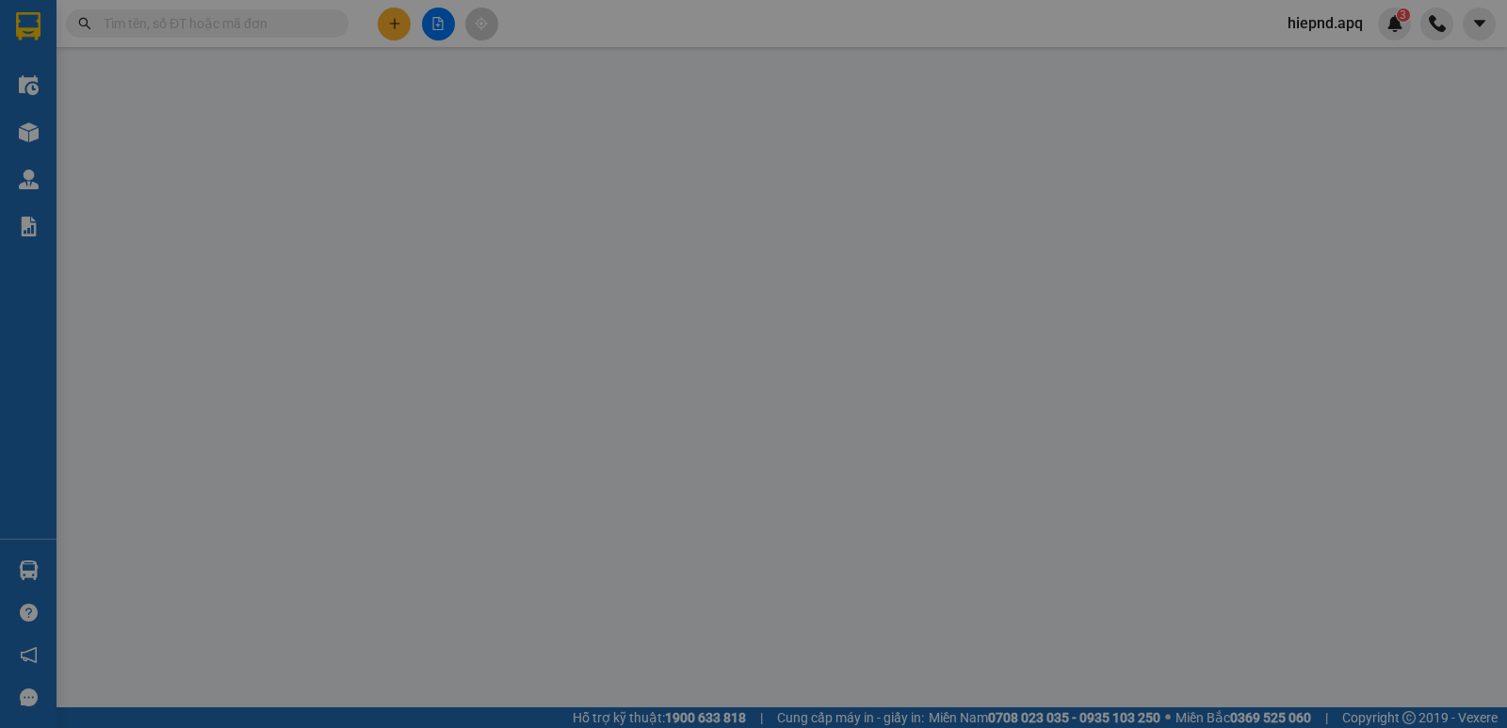
type input "0938306183"
type input "kh"
type input "0961287269"
type input "a việt cyx"
checkbox input "true"
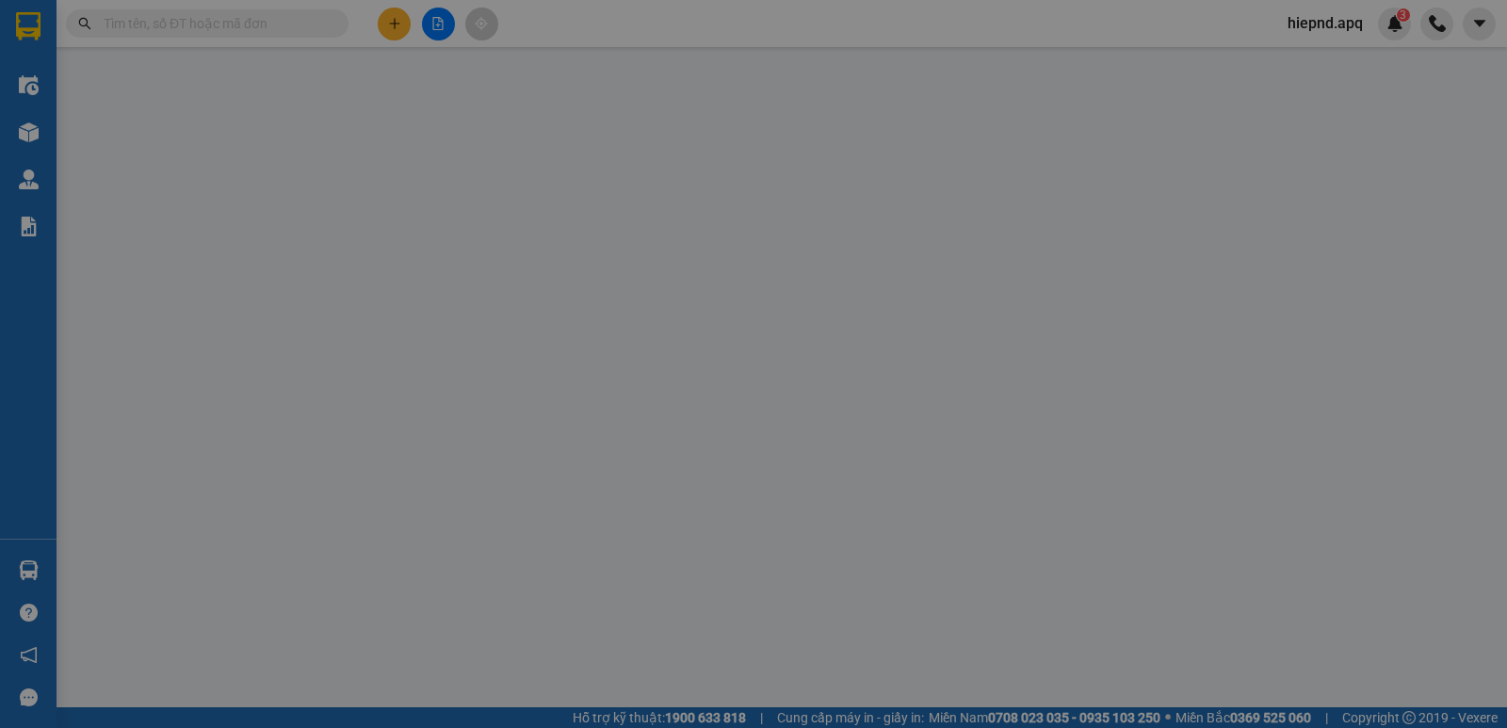
type input "vp"
type input "198.000"
type input "10"
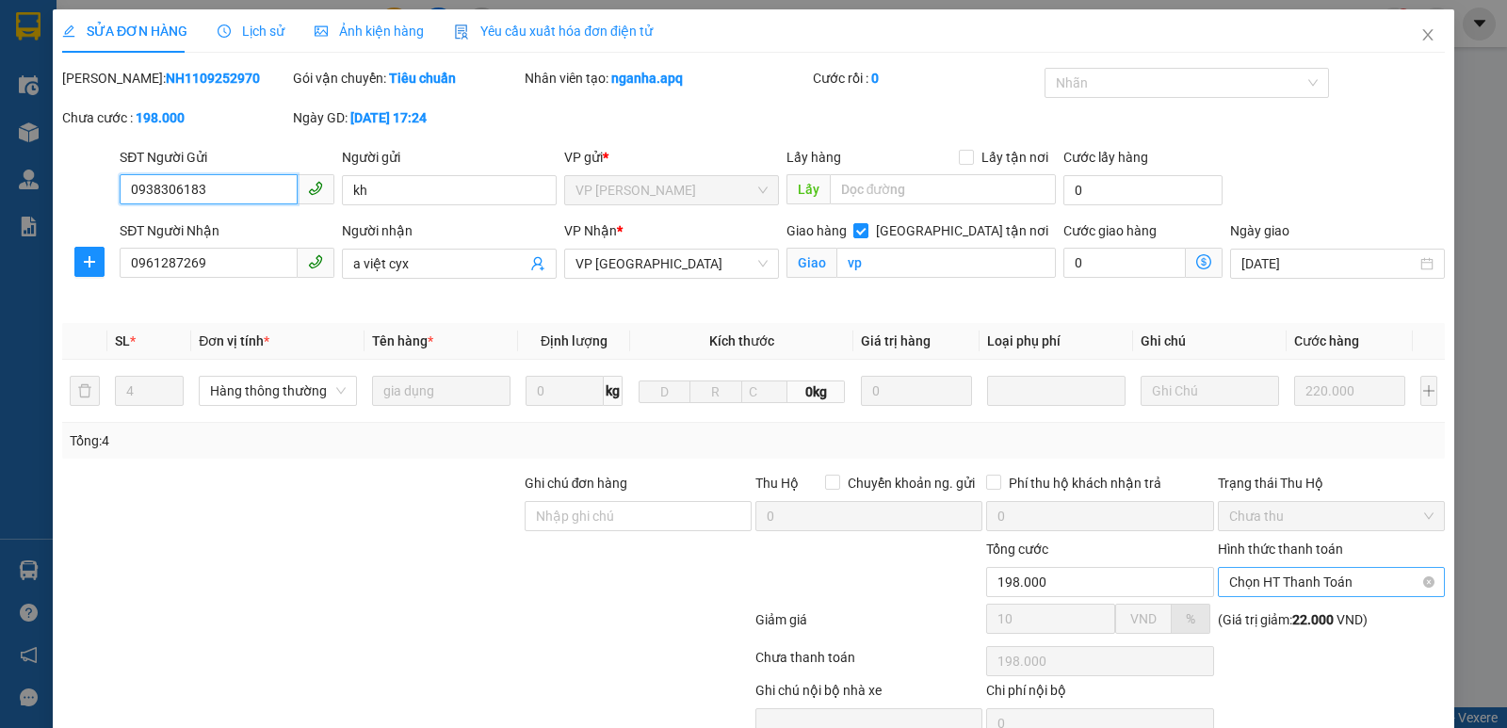
drag, startPoint x: 1342, startPoint y: 586, endPoint x: 1320, endPoint y: 598, distance: 24.9
click at [1341, 586] on span "Chọn HT Thanh Toán" at bounding box center [1331, 582] width 204 height 28
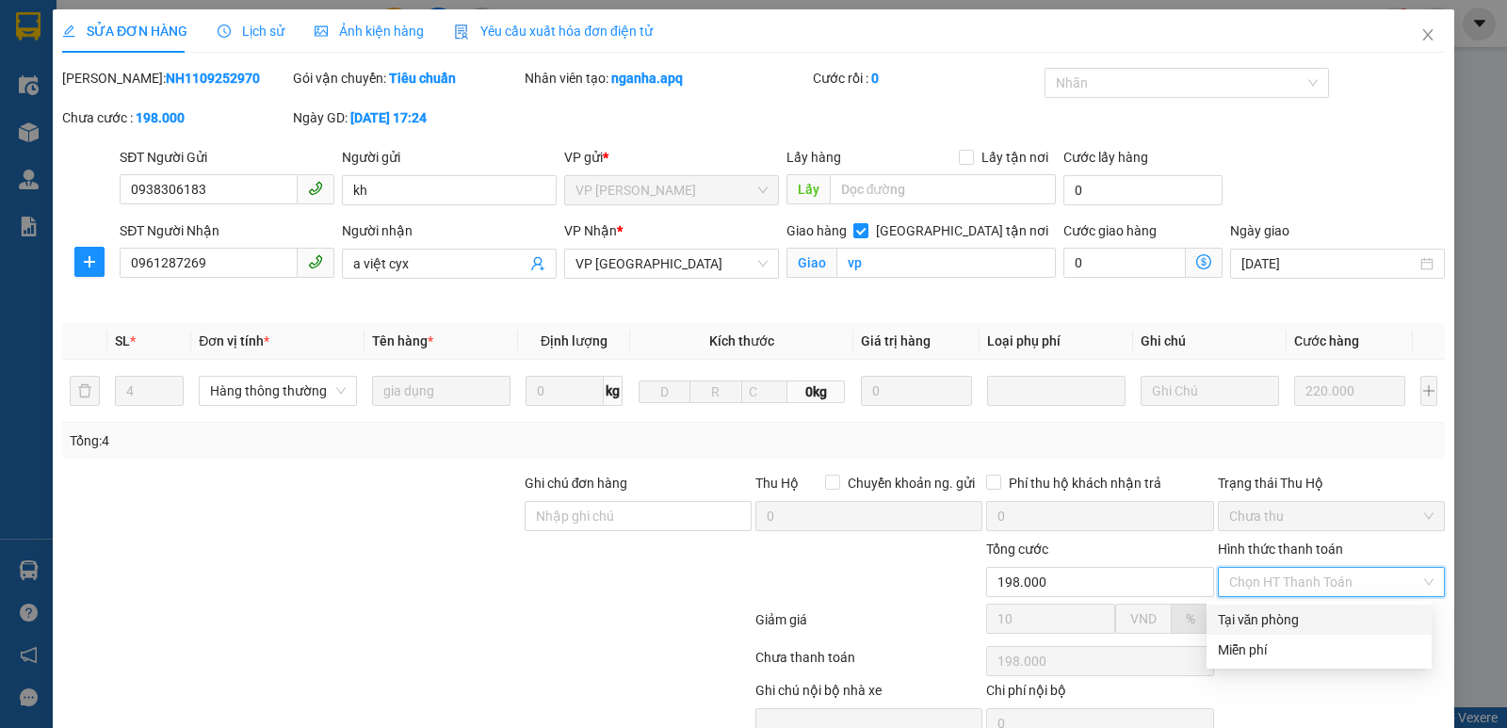
click at [1293, 621] on div "Tại văn phòng" at bounding box center [1319, 620] width 203 height 21
type input "0"
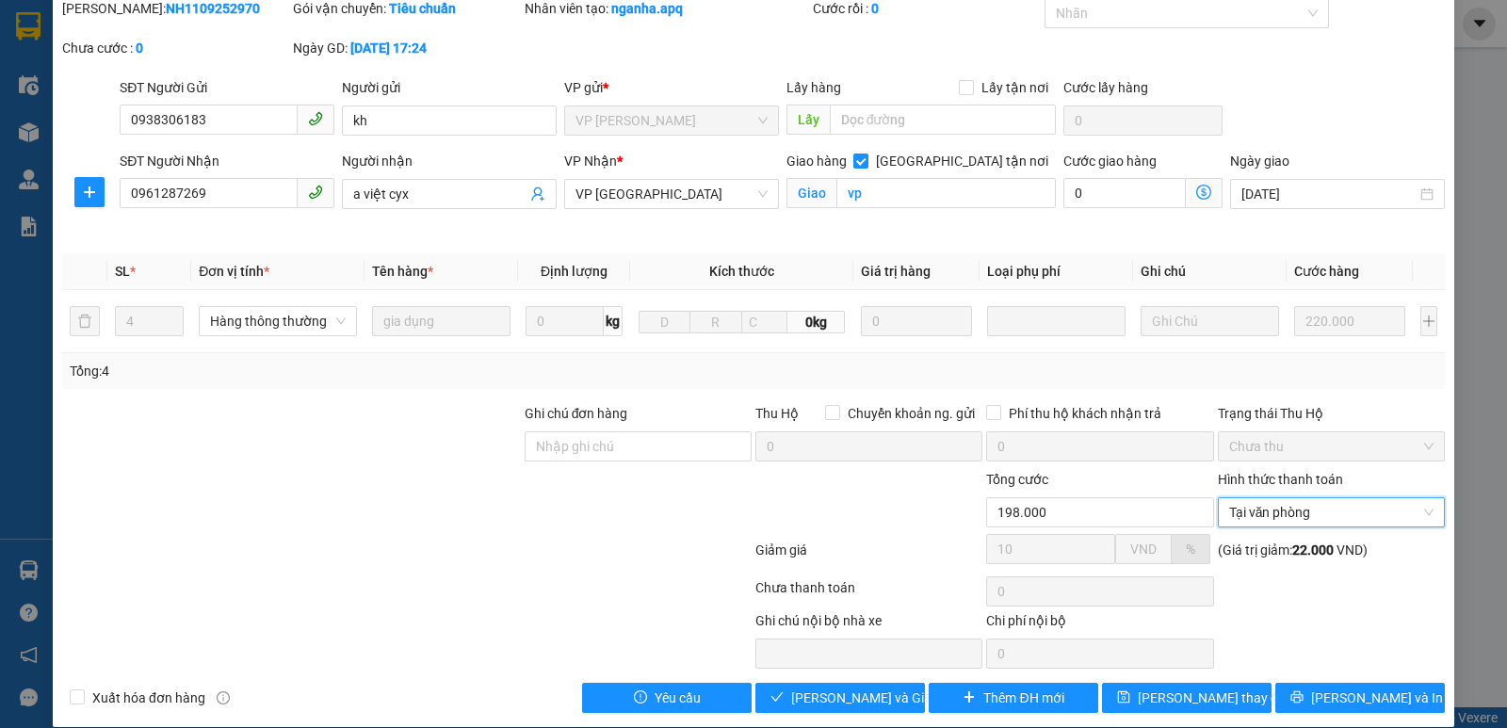
scroll to position [91, 0]
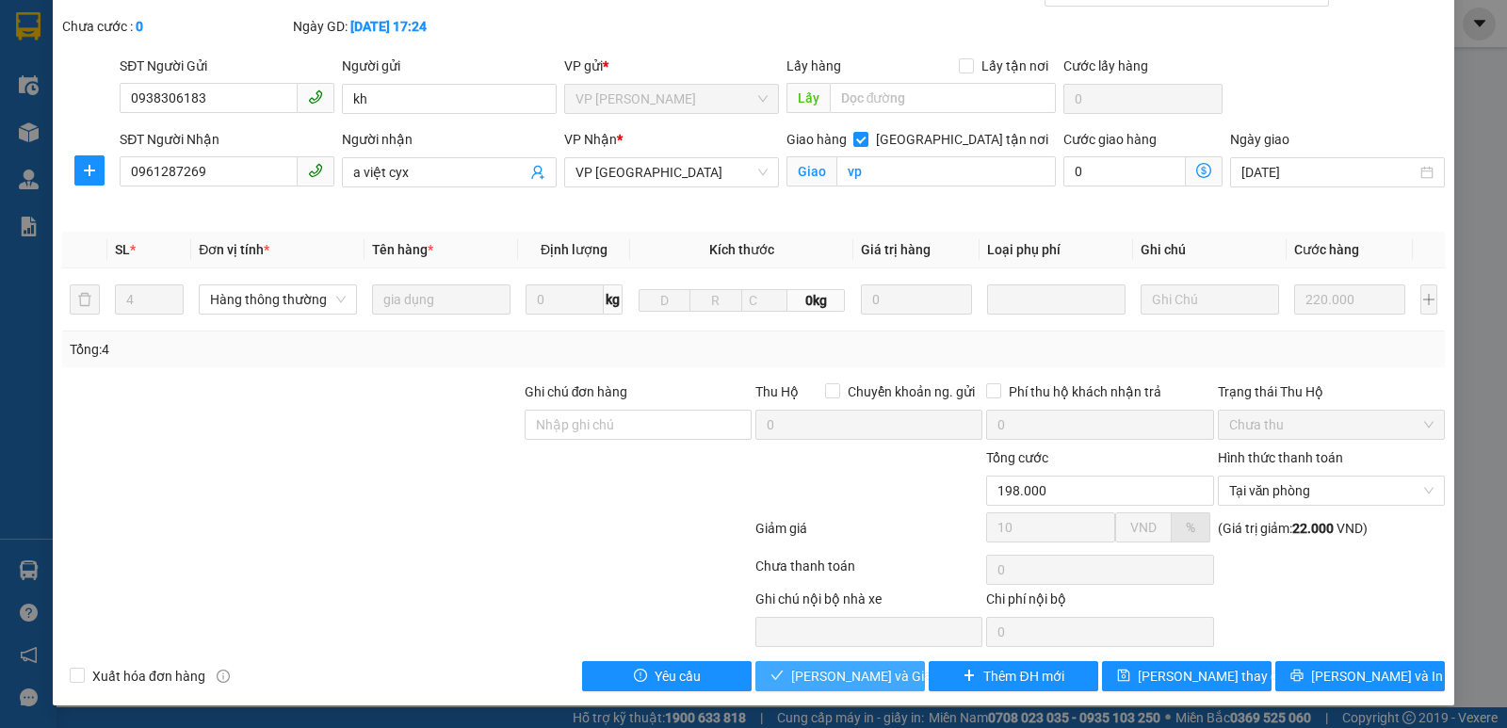
click at [852, 664] on button "[PERSON_NAME] và Giao hàng" at bounding box center [841, 676] width 170 height 30
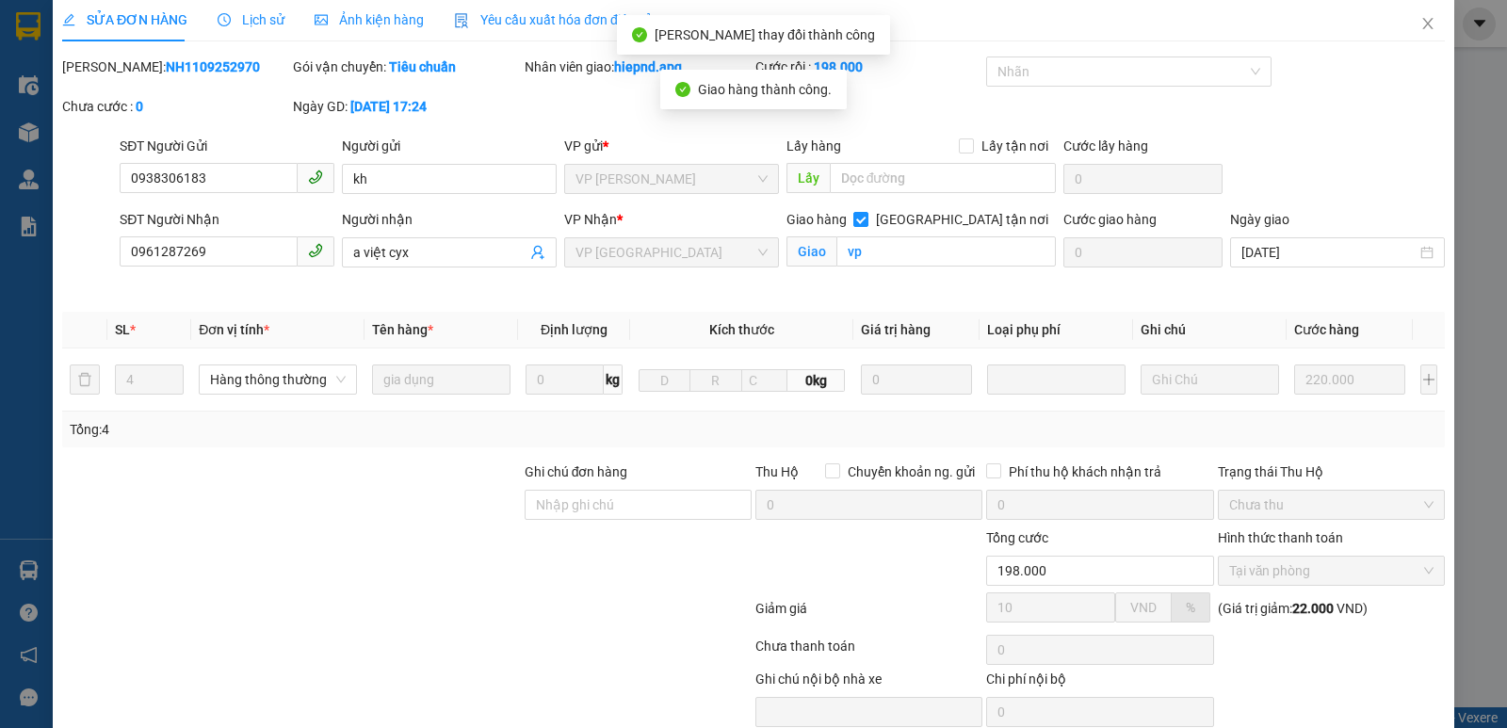
scroll to position [0, 0]
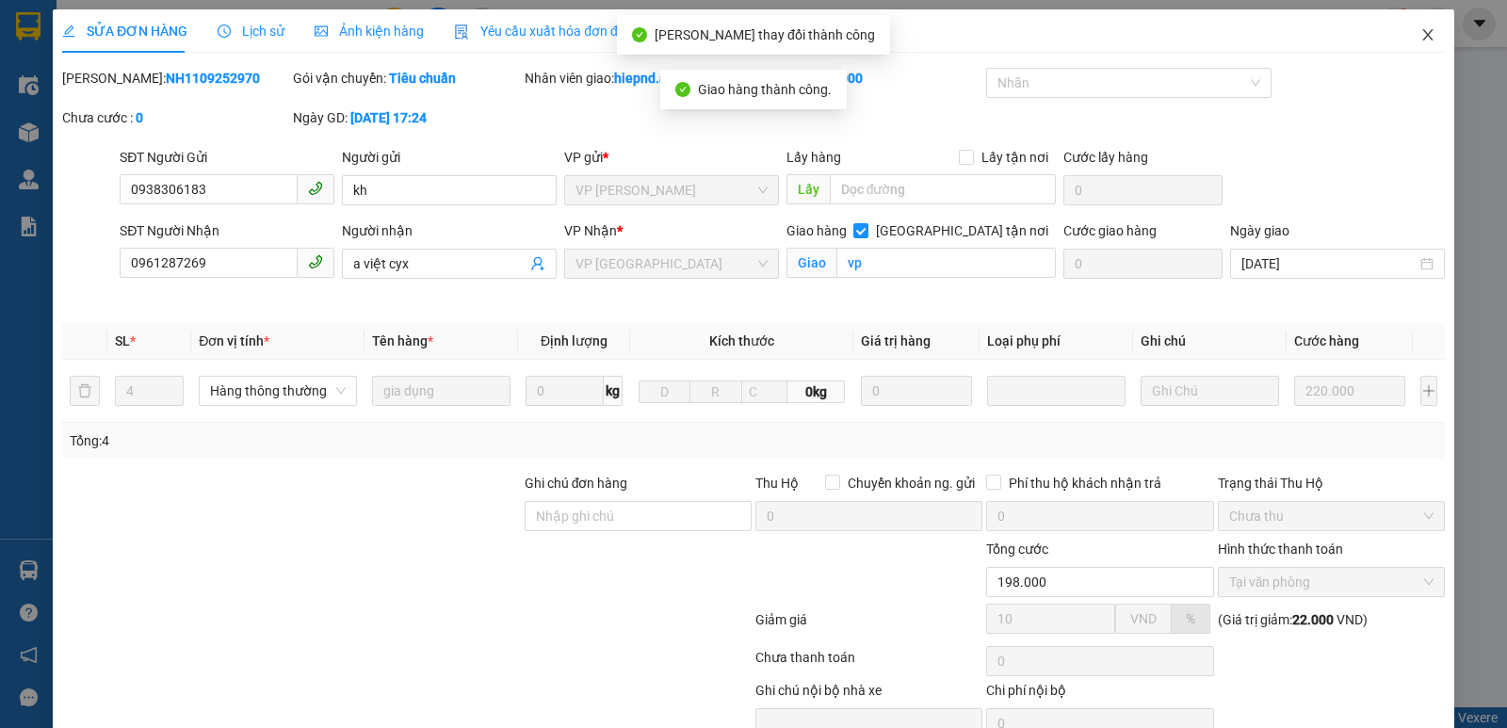
click at [1421, 37] on icon "close" at bounding box center [1428, 34] width 15 height 15
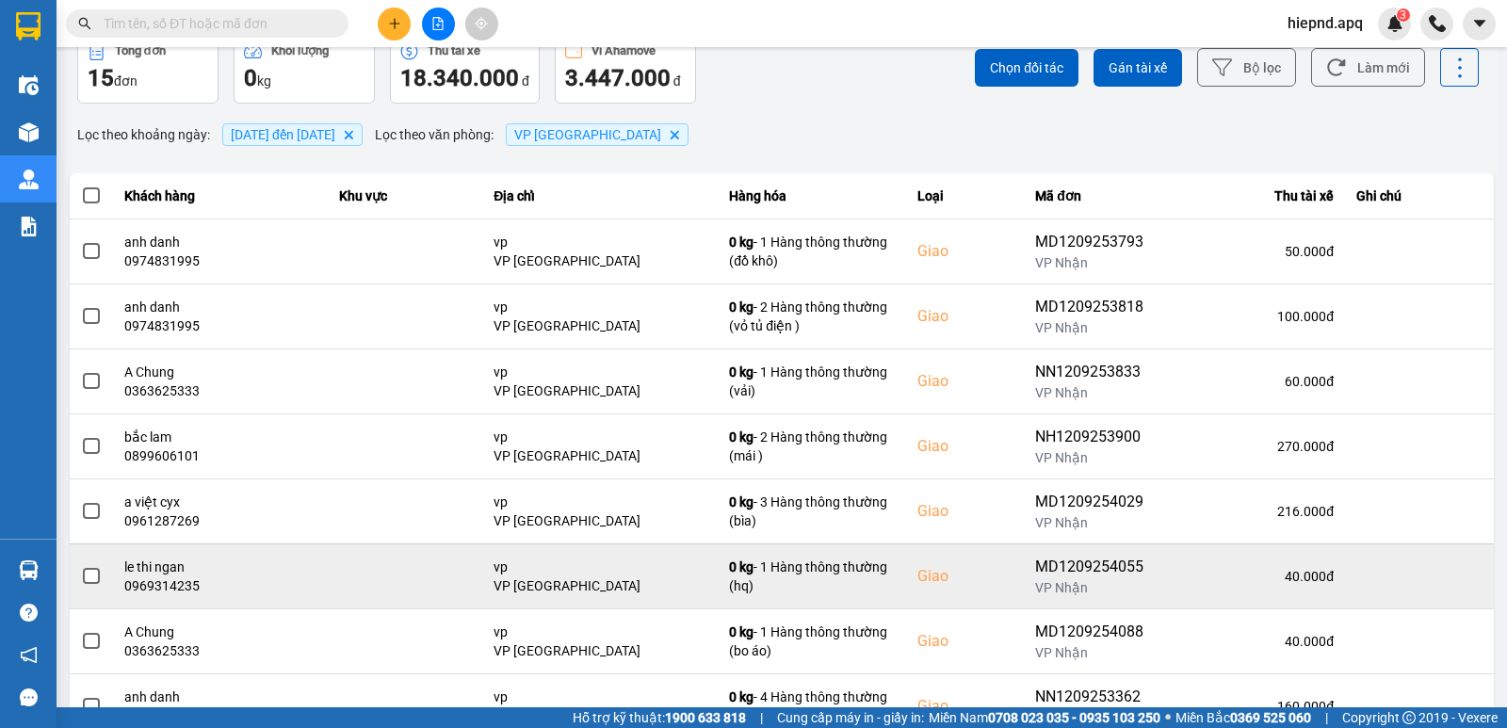
scroll to position [289, 0]
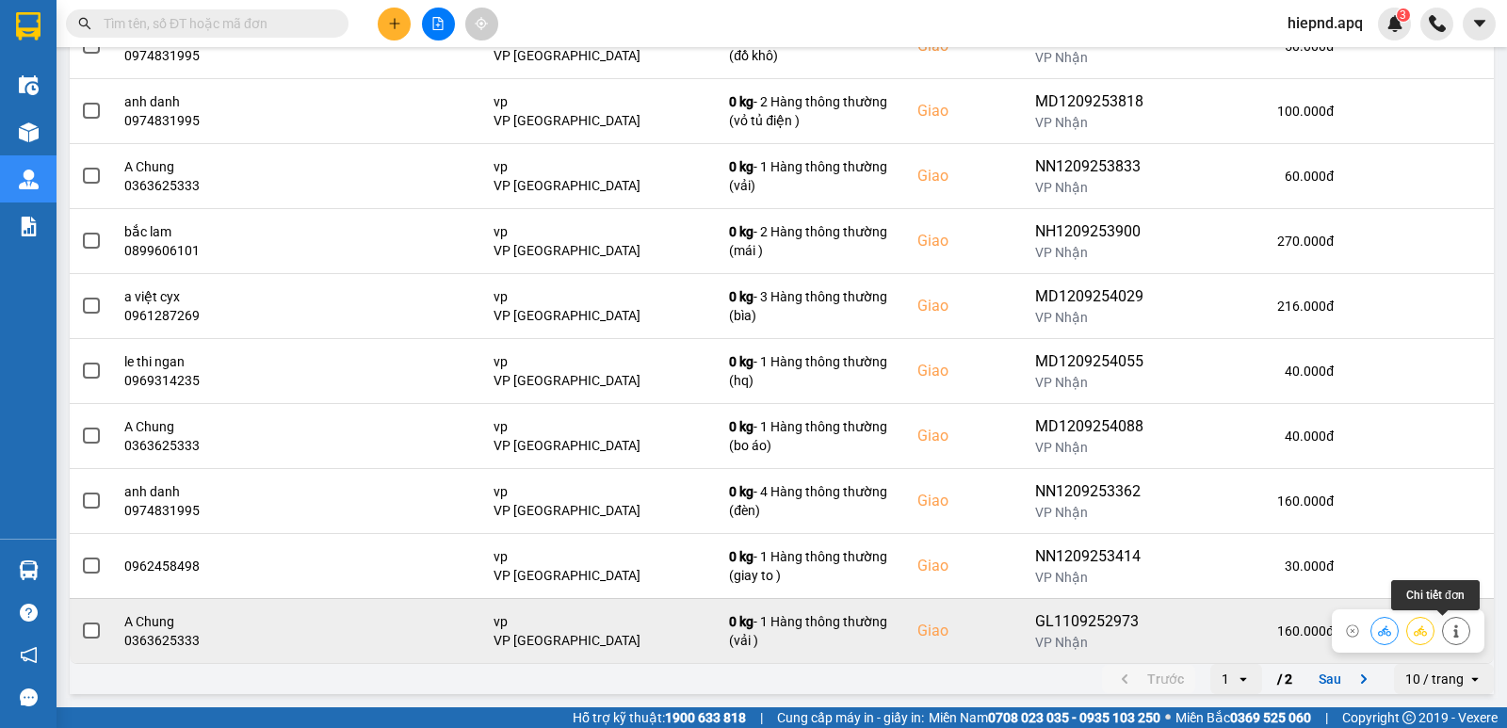
click at [1450, 633] on icon at bounding box center [1456, 631] width 13 height 13
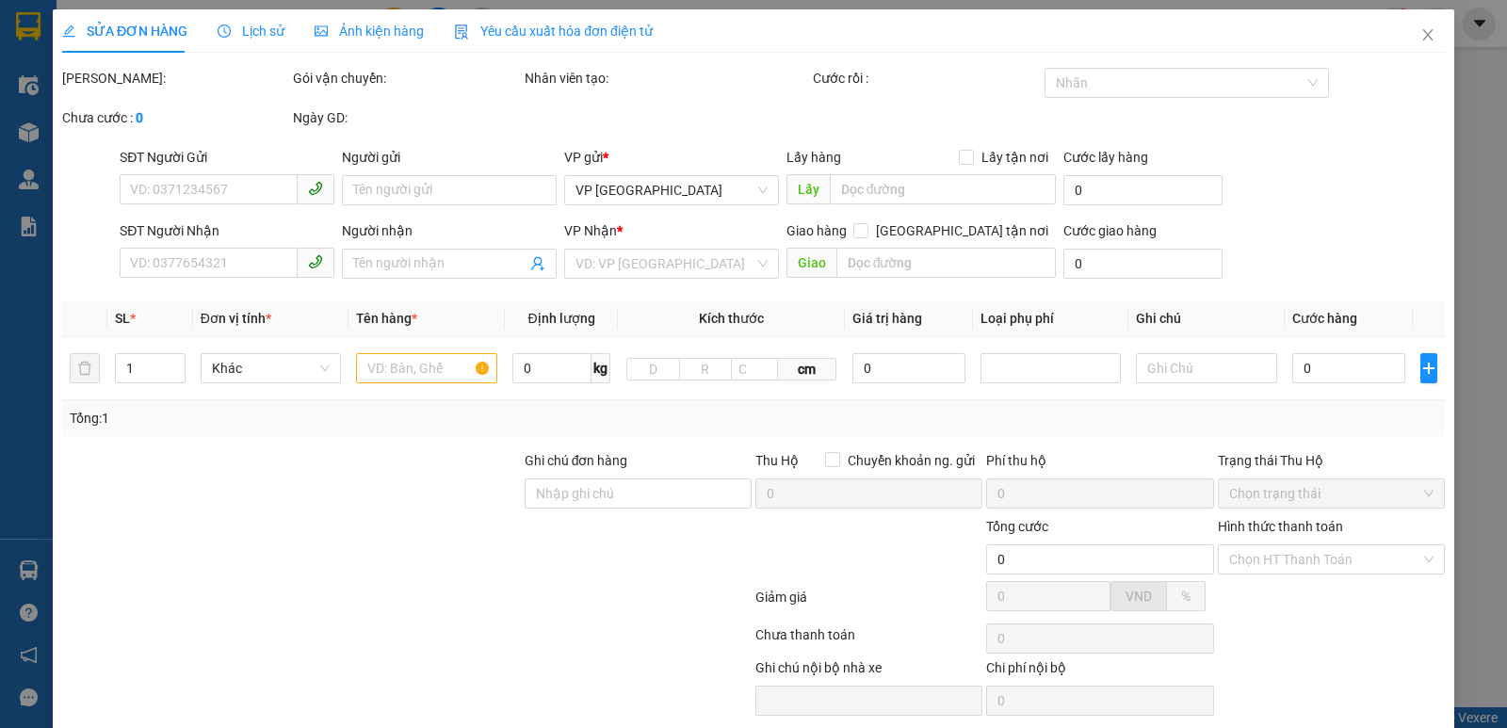
type input "0981234020"
type input "[PERSON_NAME]"
type input "0363625333"
type input "A Chung"
checkbox input "true"
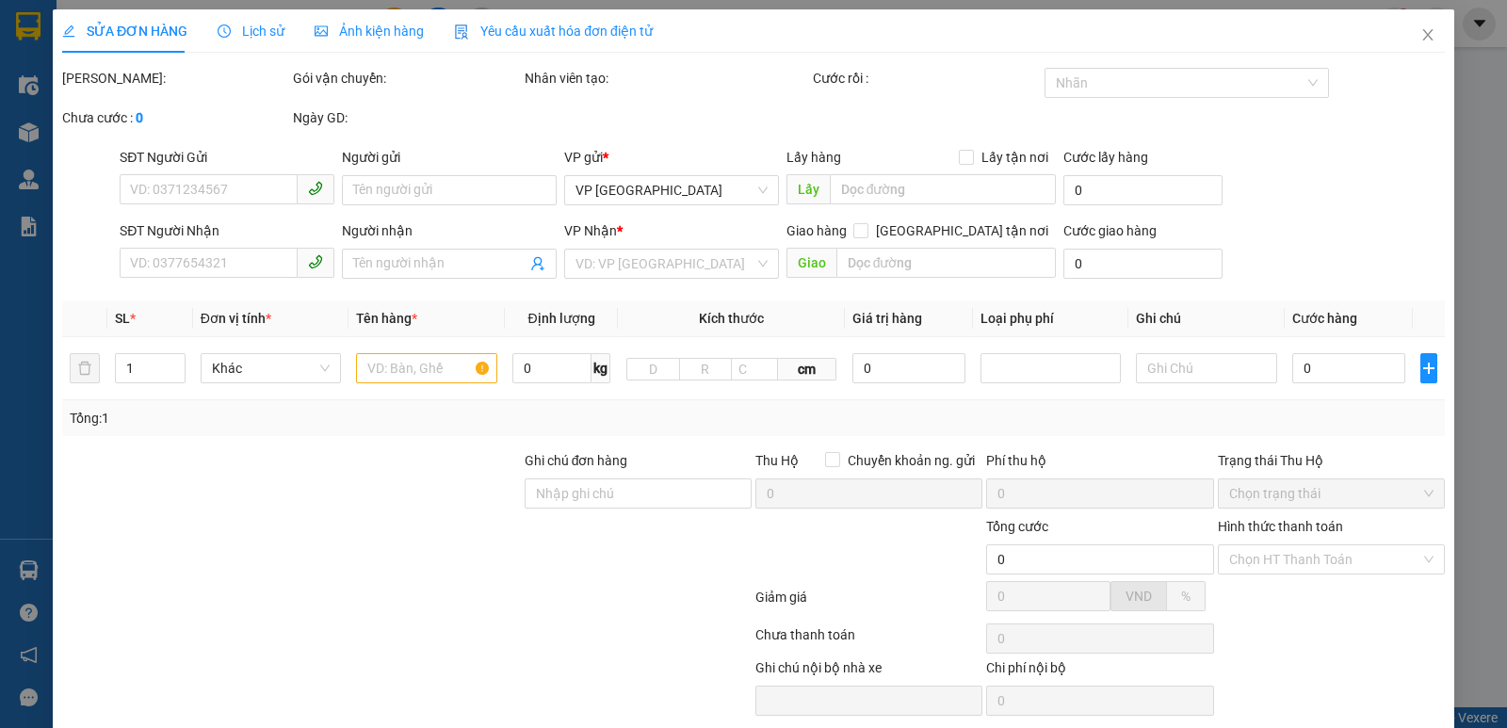
type input "vp"
type input "160.000"
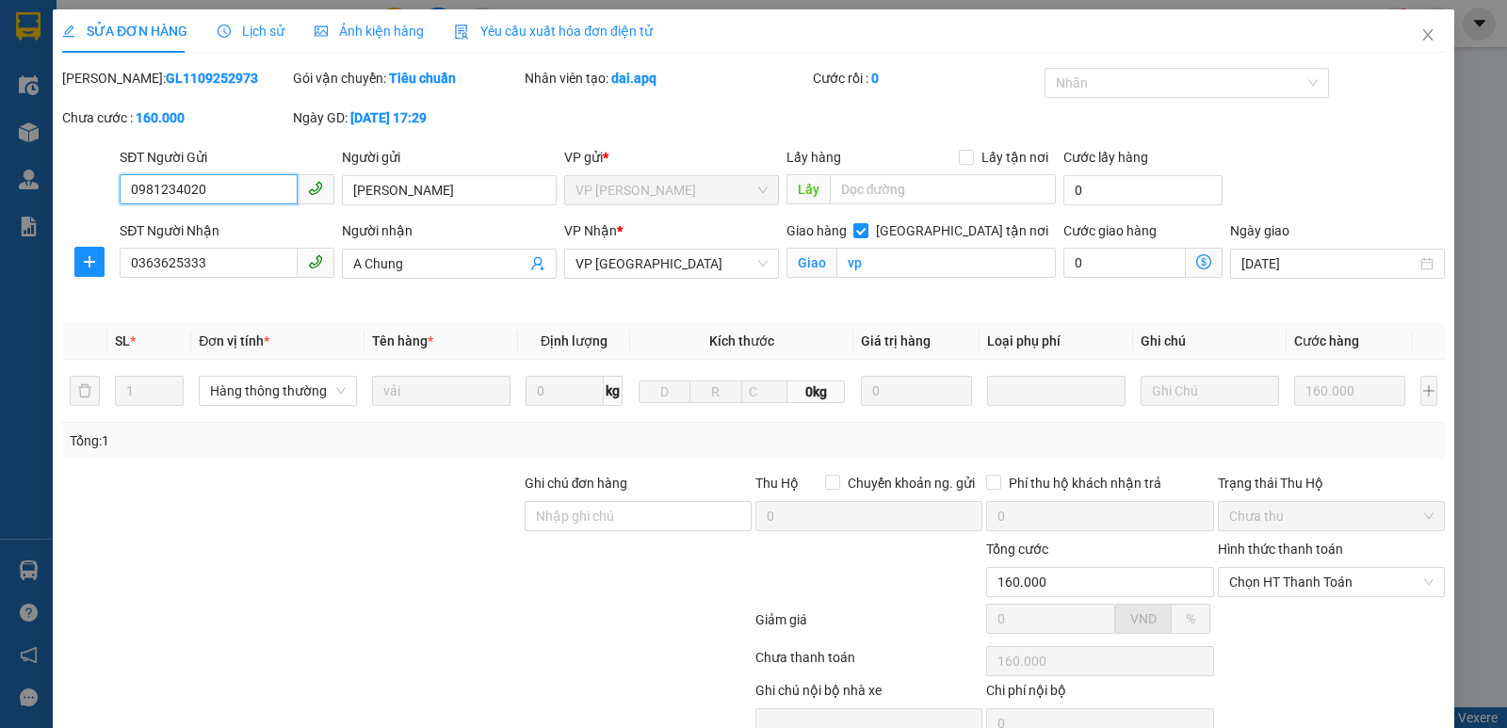
drag, startPoint x: 1354, startPoint y: 585, endPoint x: 1318, endPoint y: 600, distance: 38.8
click at [1345, 586] on span "Chọn HT Thanh Toán" at bounding box center [1331, 582] width 204 height 28
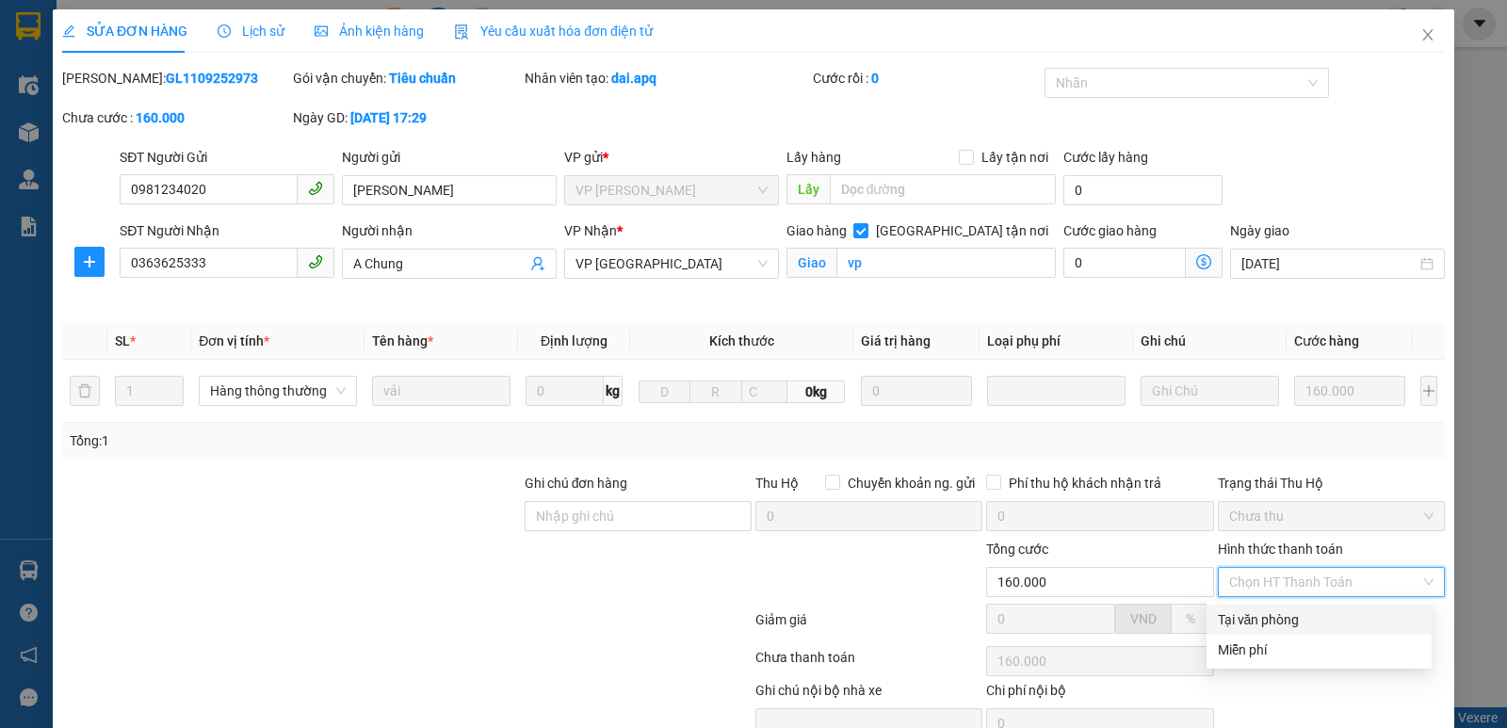
click at [1295, 622] on div "Tại văn phòng" at bounding box center [1319, 620] width 203 height 21
type input "0"
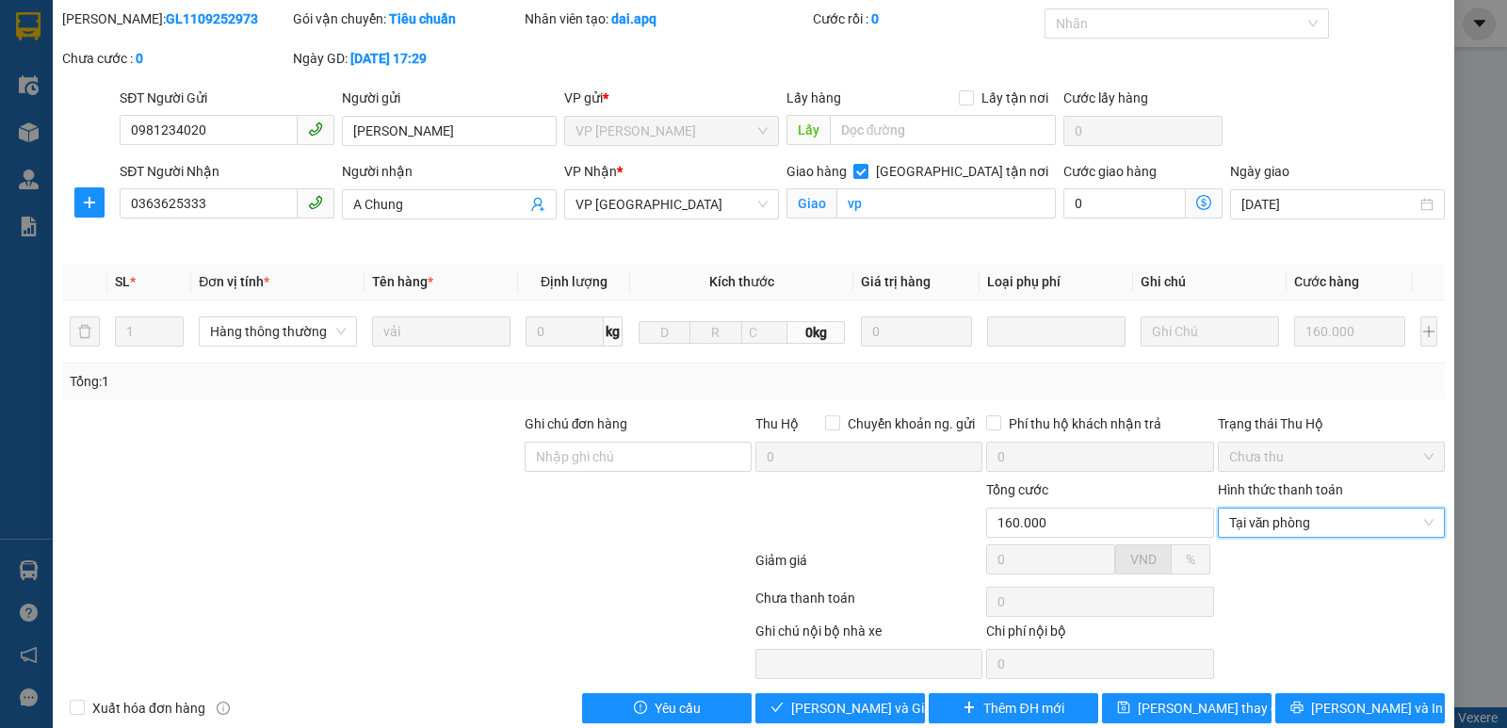
scroll to position [91, 0]
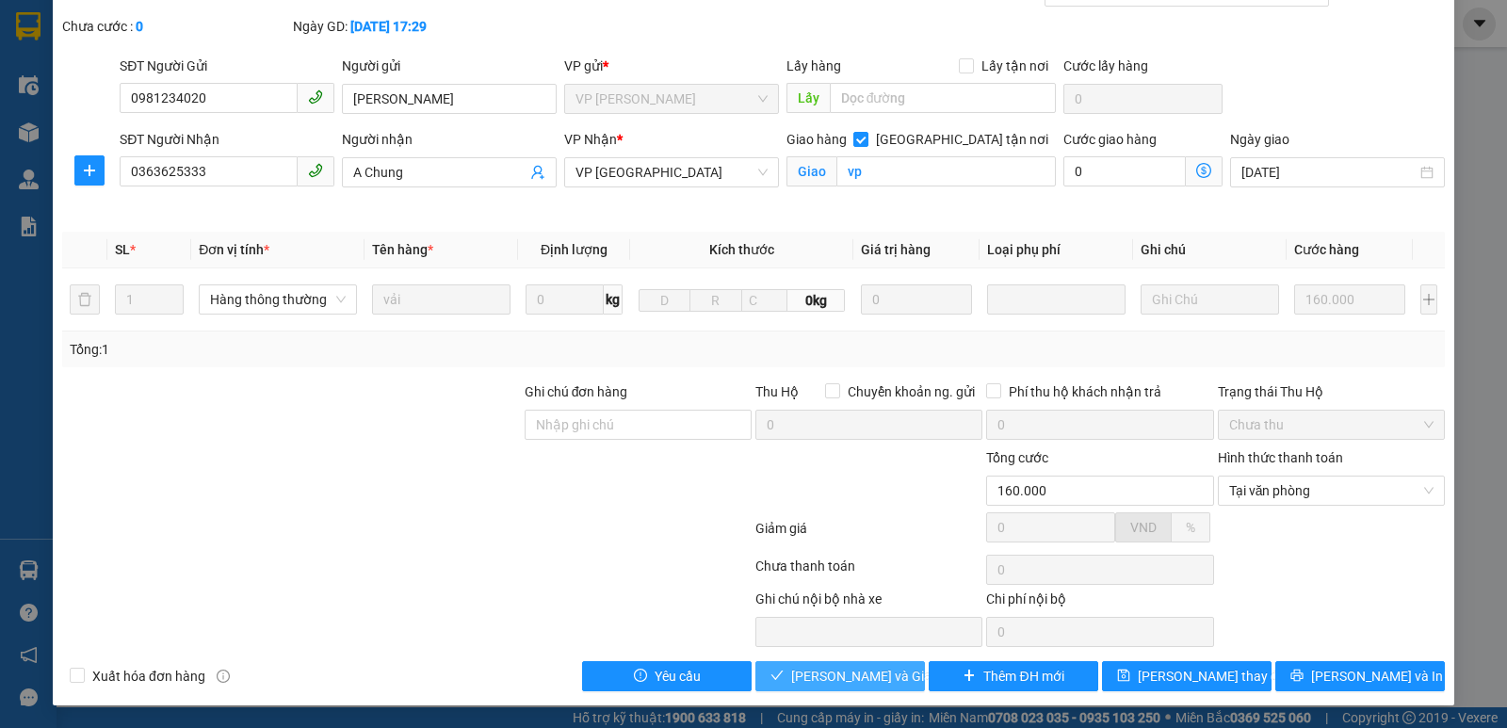
click at [869, 673] on span "[PERSON_NAME] và Giao hàng" at bounding box center [881, 676] width 181 height 21
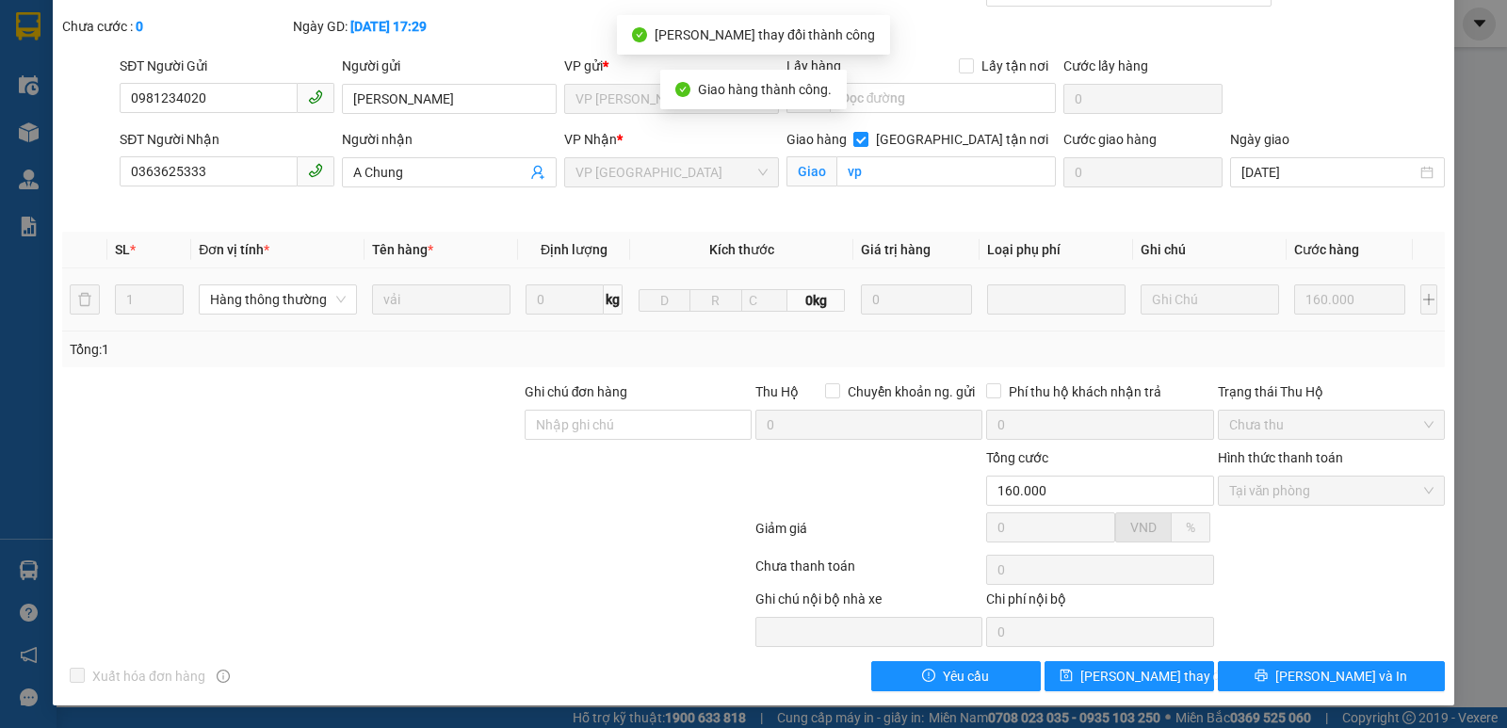
scroll to position [0, 0]
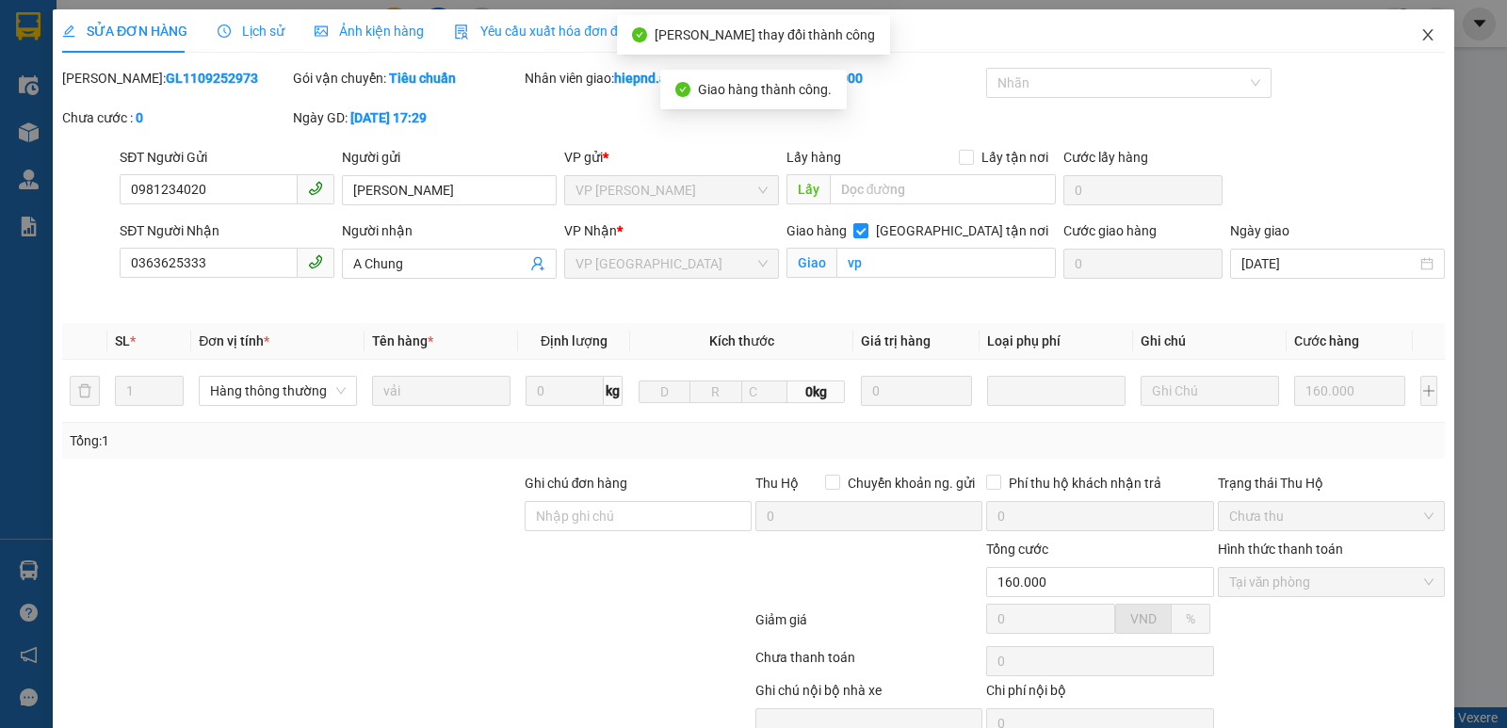
click at [1421, 37] on icon "close" at bounding box center [1428, 34] width 15 height 15
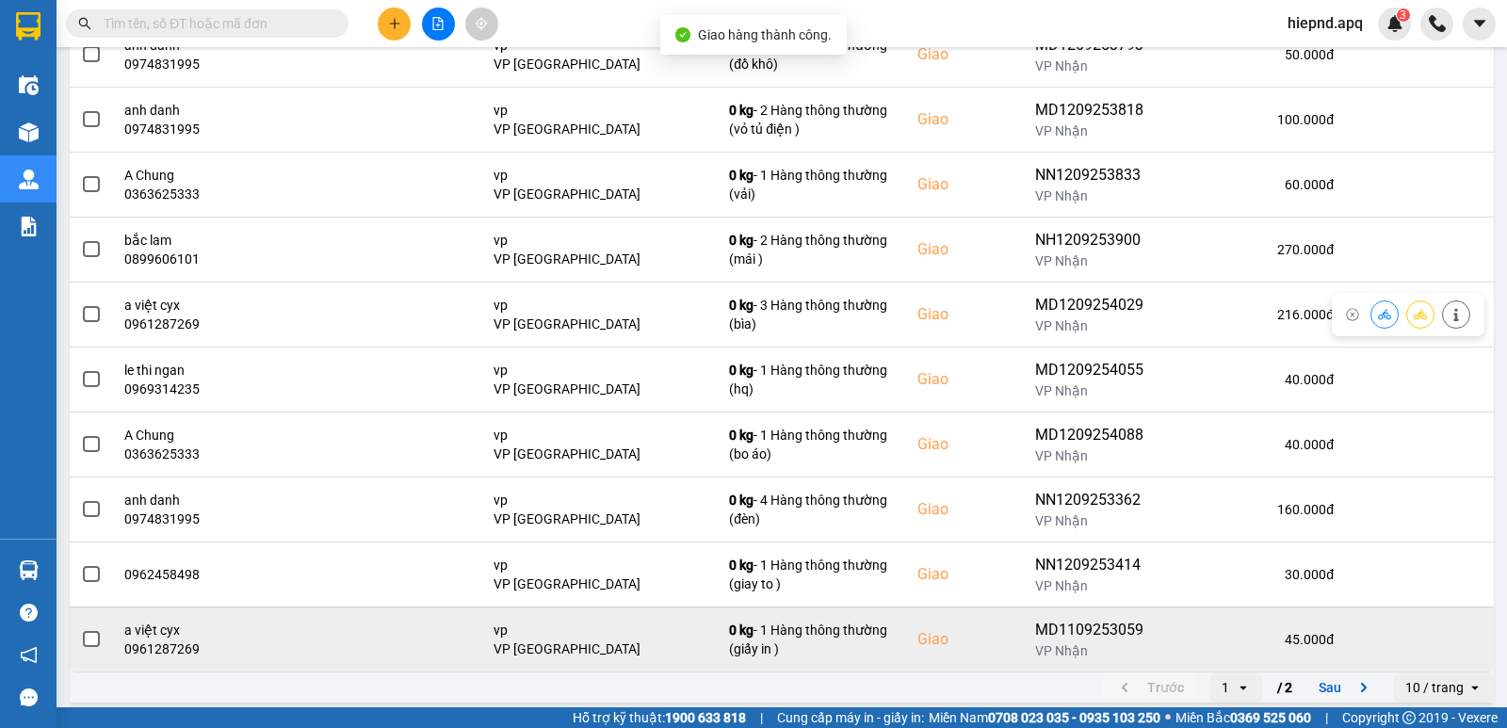
scroll to position [289, 0]
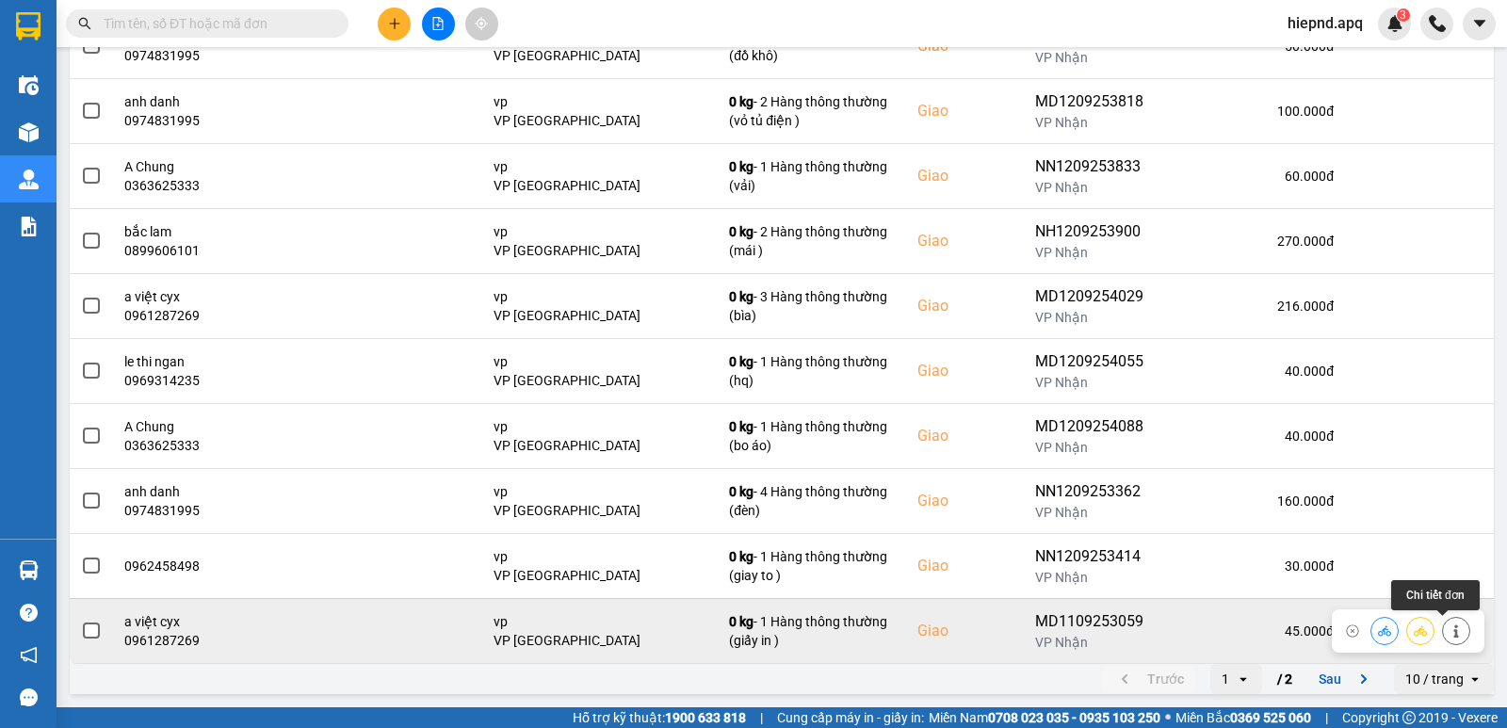
click at [1454, 637] on button at bounding box center [1456, 630] width 26 height 33
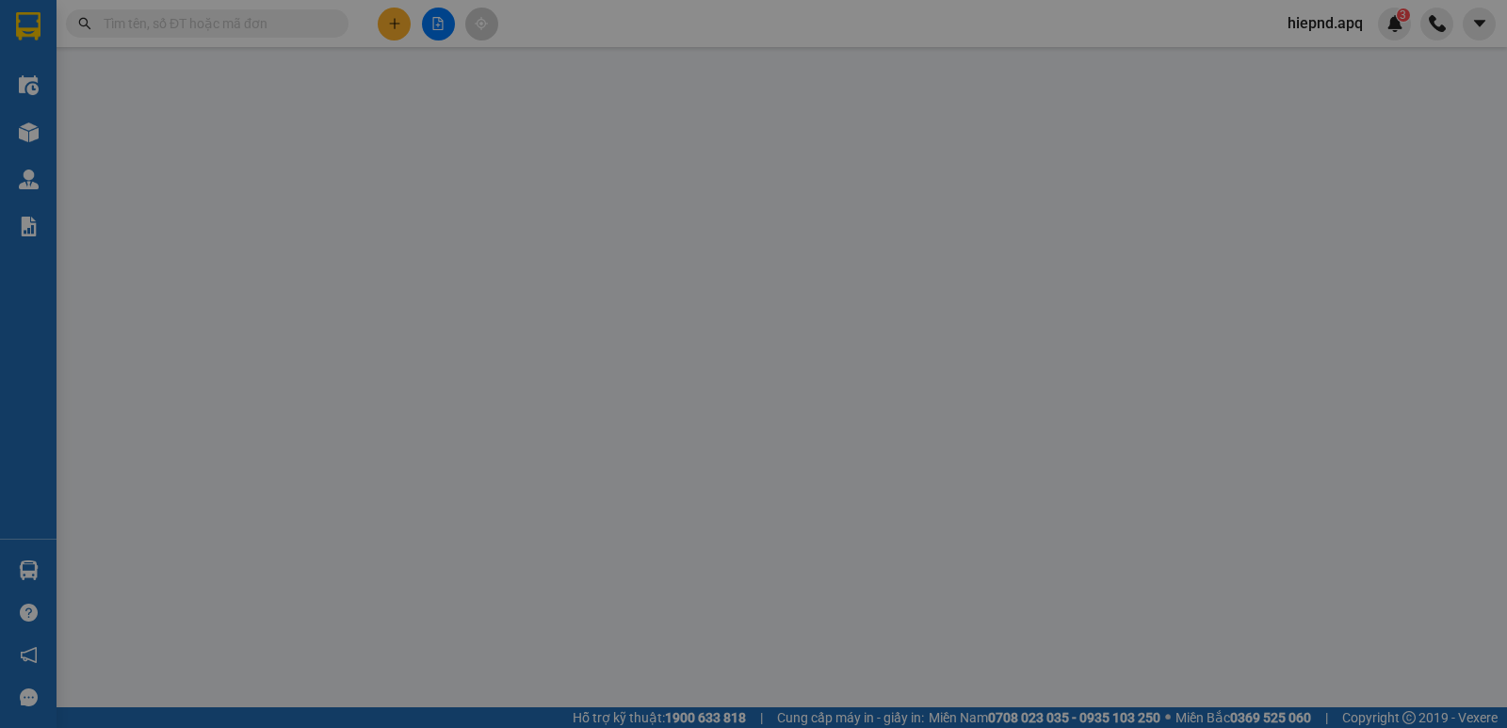
type input "0973836669"
type input "anh huynh"
type input "0961287269"
type input "a việt cyx"
checkbox input "true"
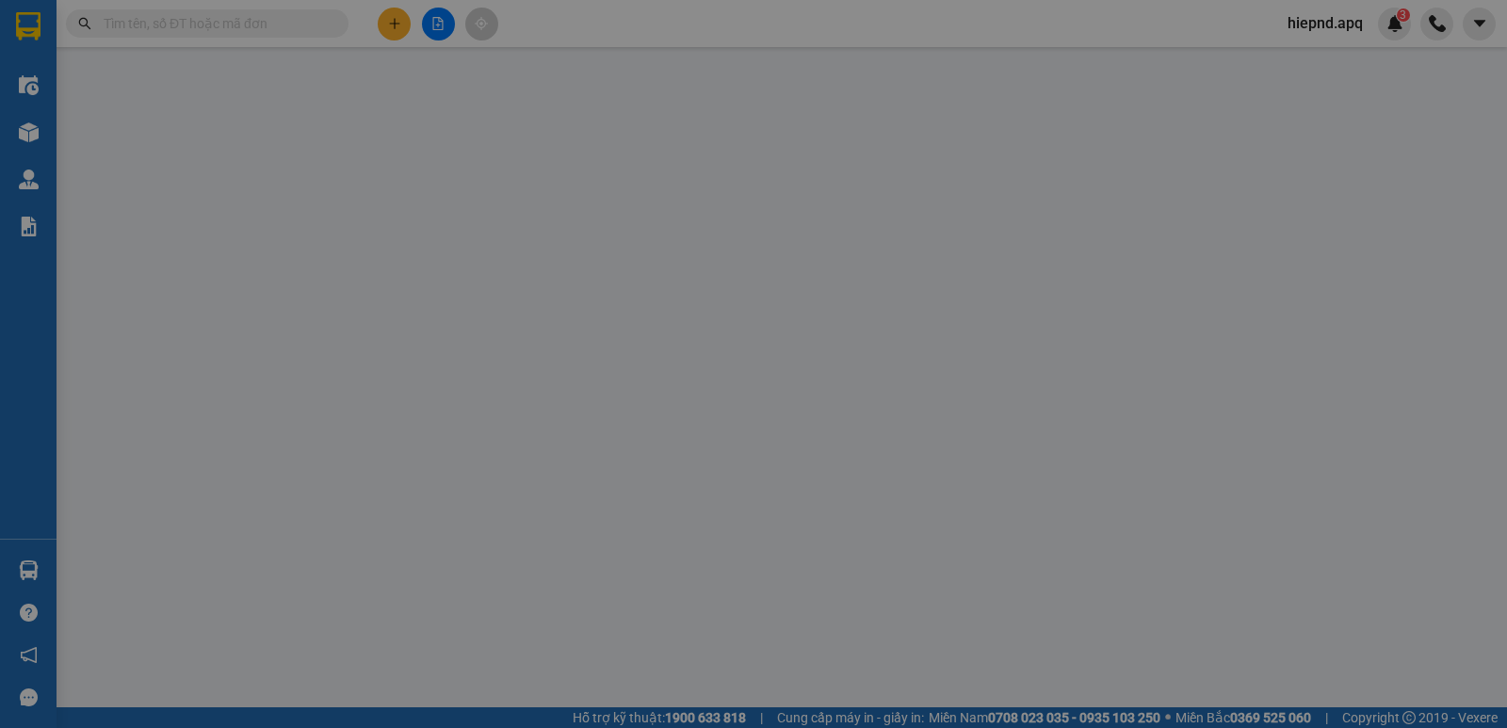
type input "vp"
type input "45.000"
type input "10"
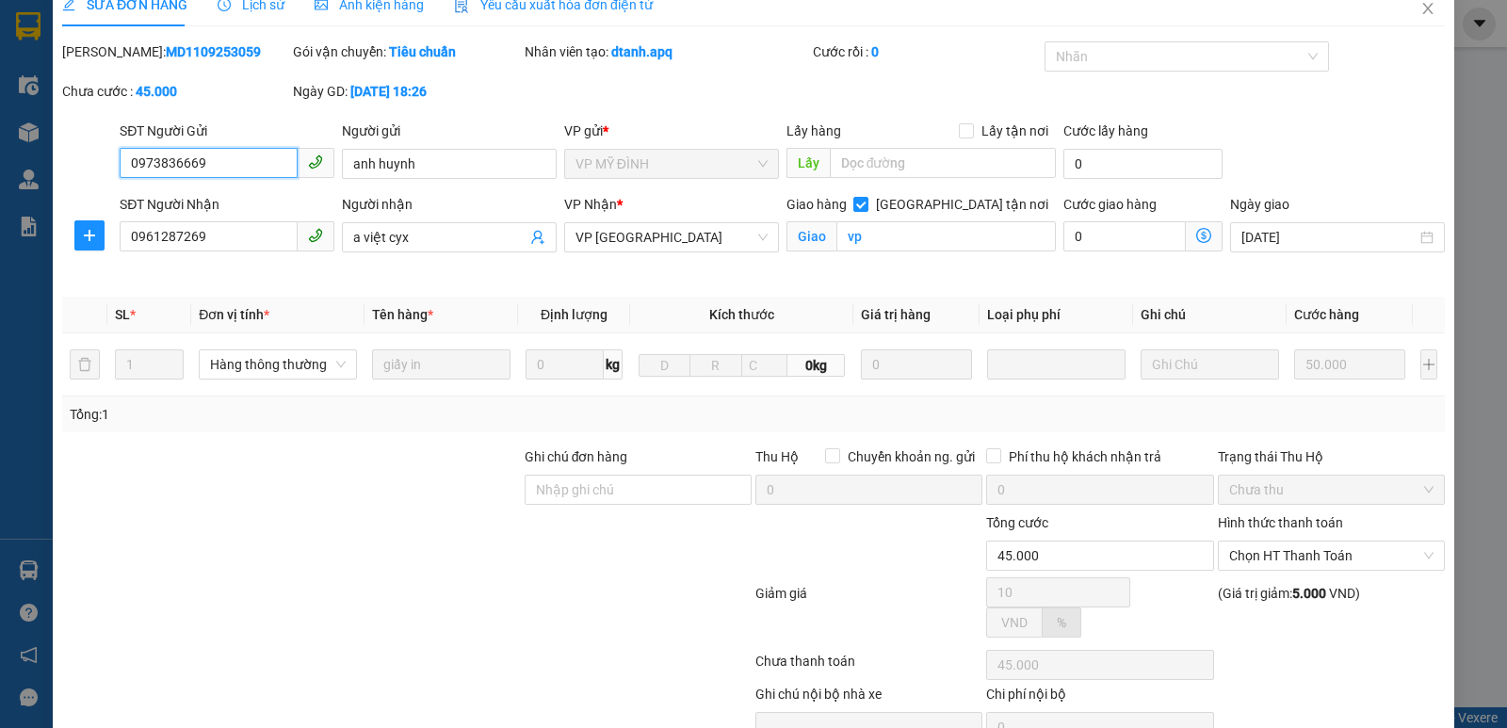
scroll to position [91, 0]
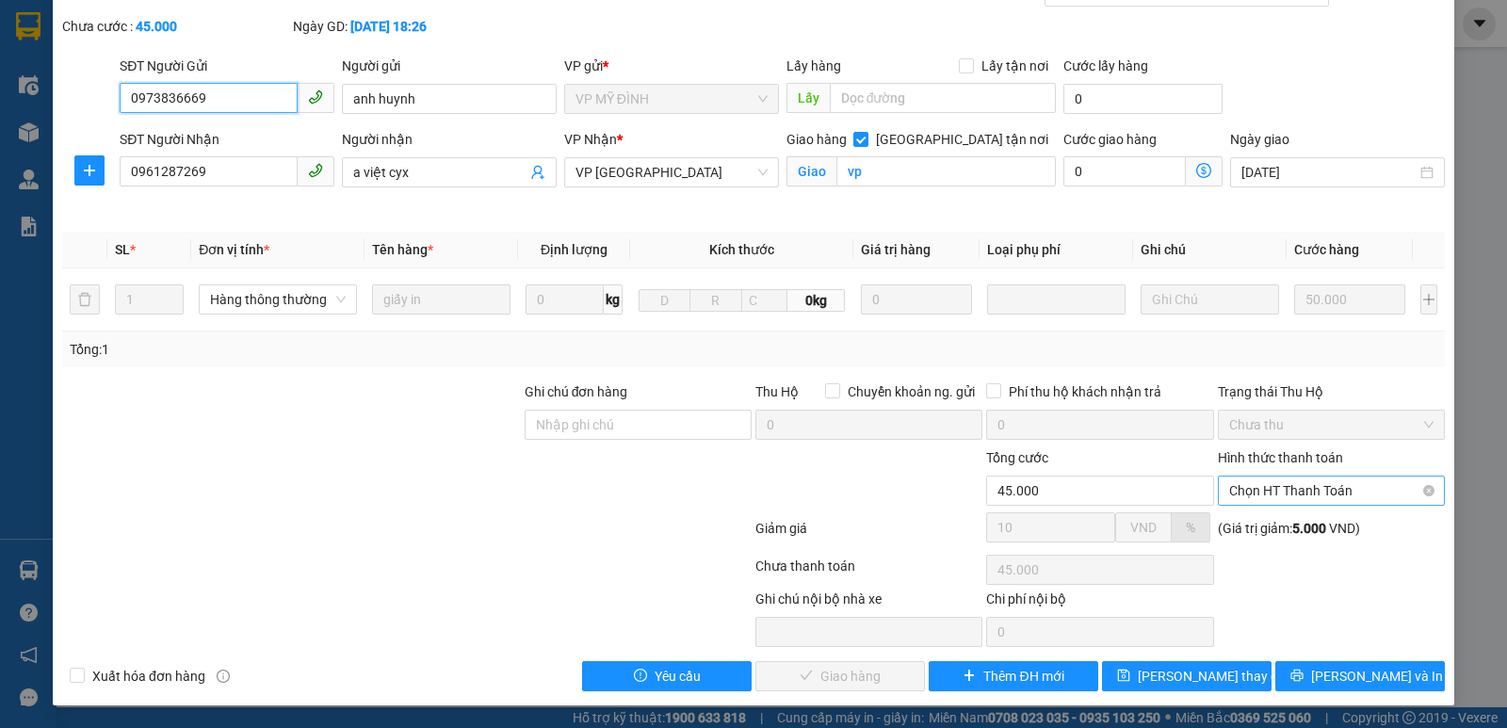
click at [1338, 500] on span "Chọn HT Thanh Toán" at bounding box center [1331, 491] width 204 height 28
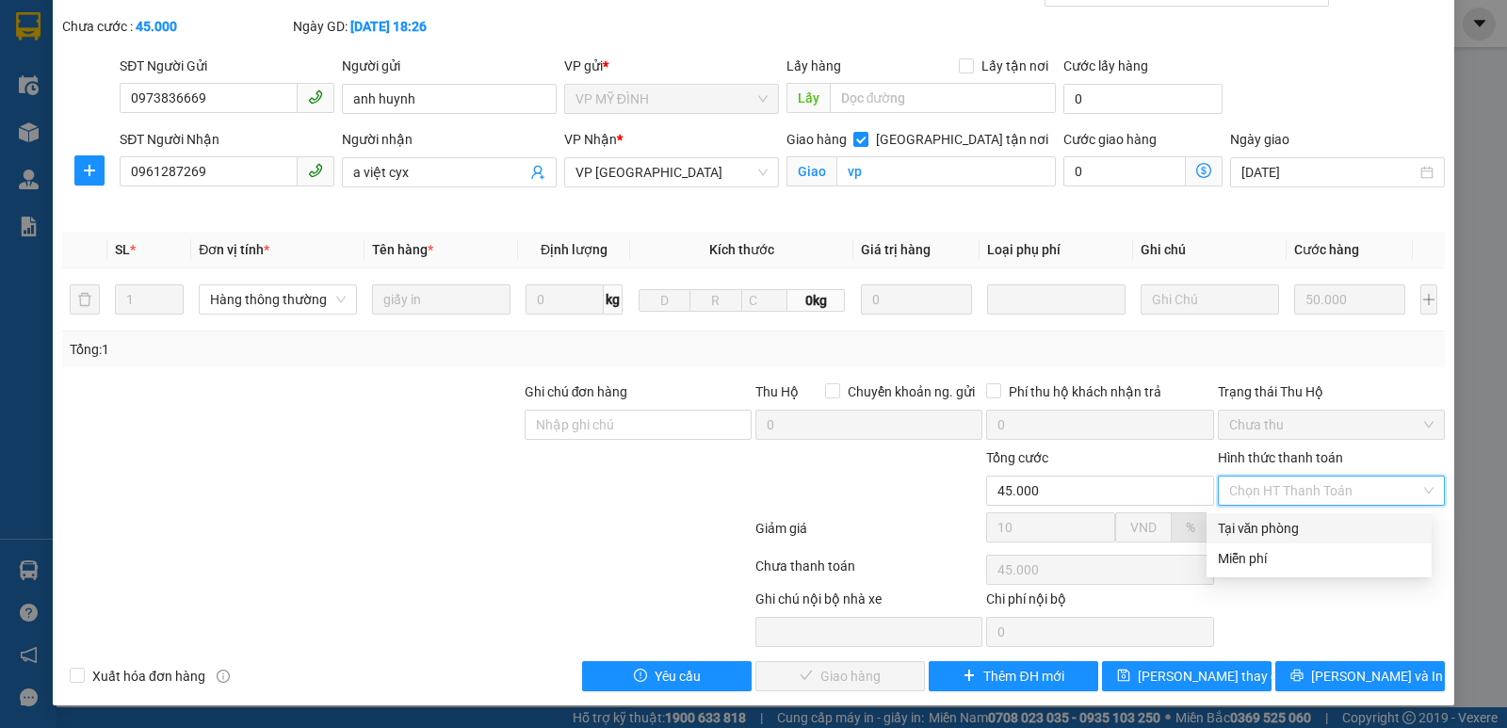
click at [1315, 528] on div "Tại văn phòng" at bounding box center [1319, 528] width 203 height 21
type input "0"
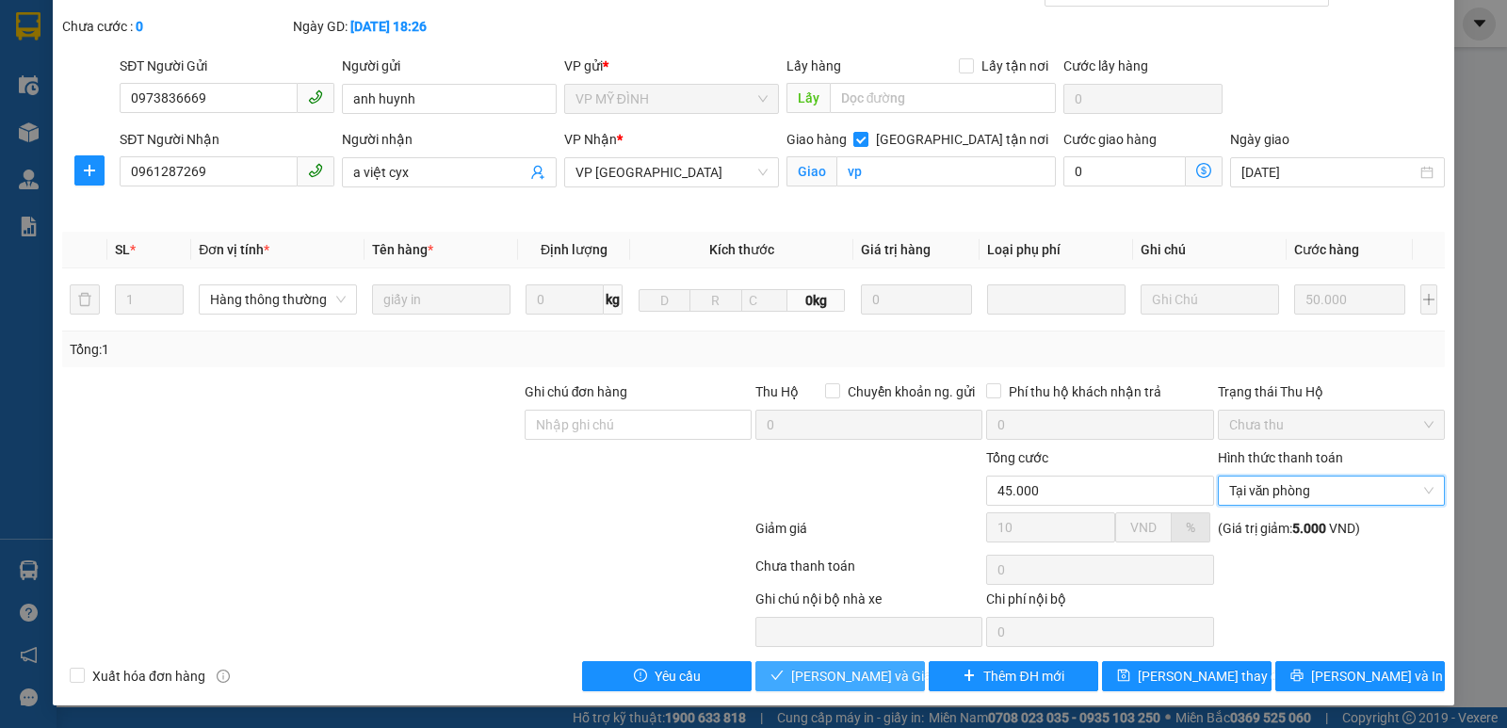
click at [869, 674] on span "[PERSON_NAME] và Giao hàng" at bounding box center [881, 676] width 181 height 21
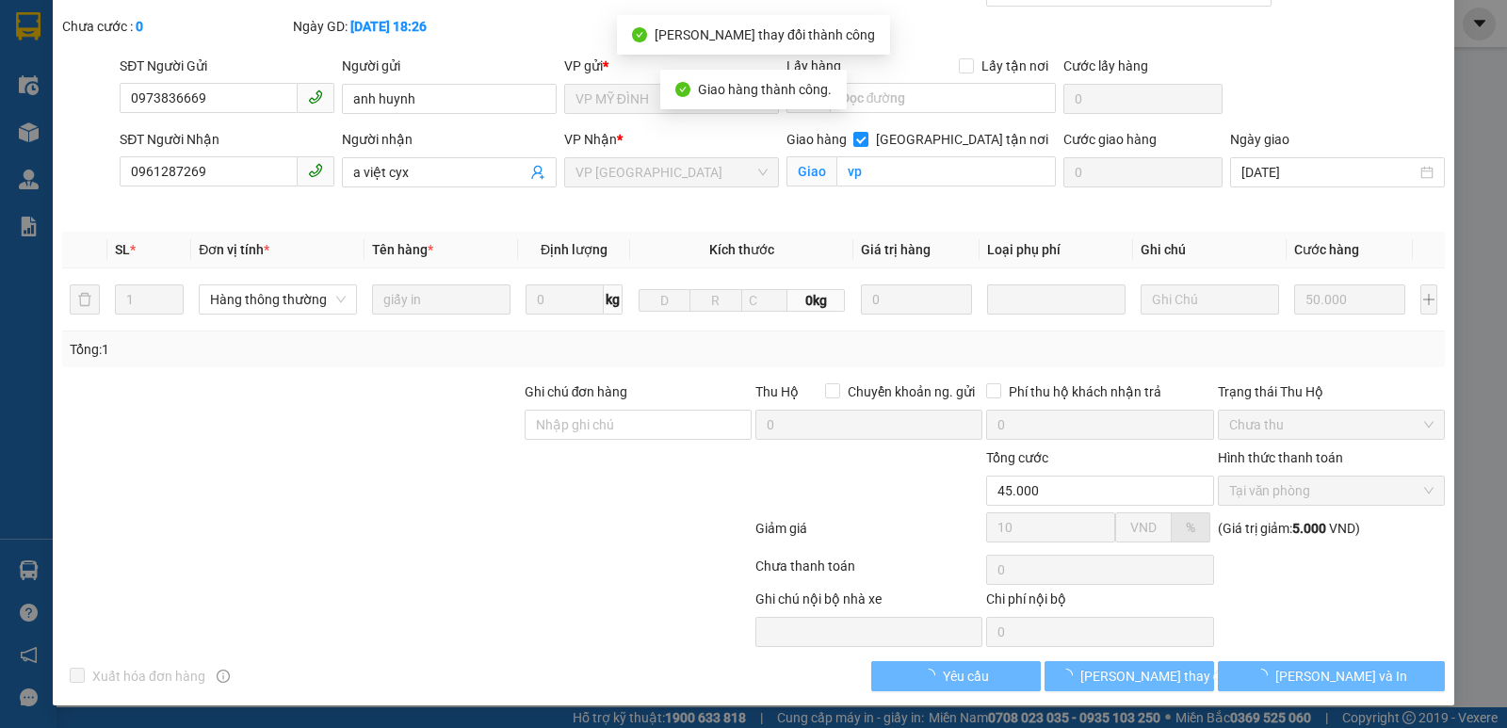
scroll to position [0, 0]
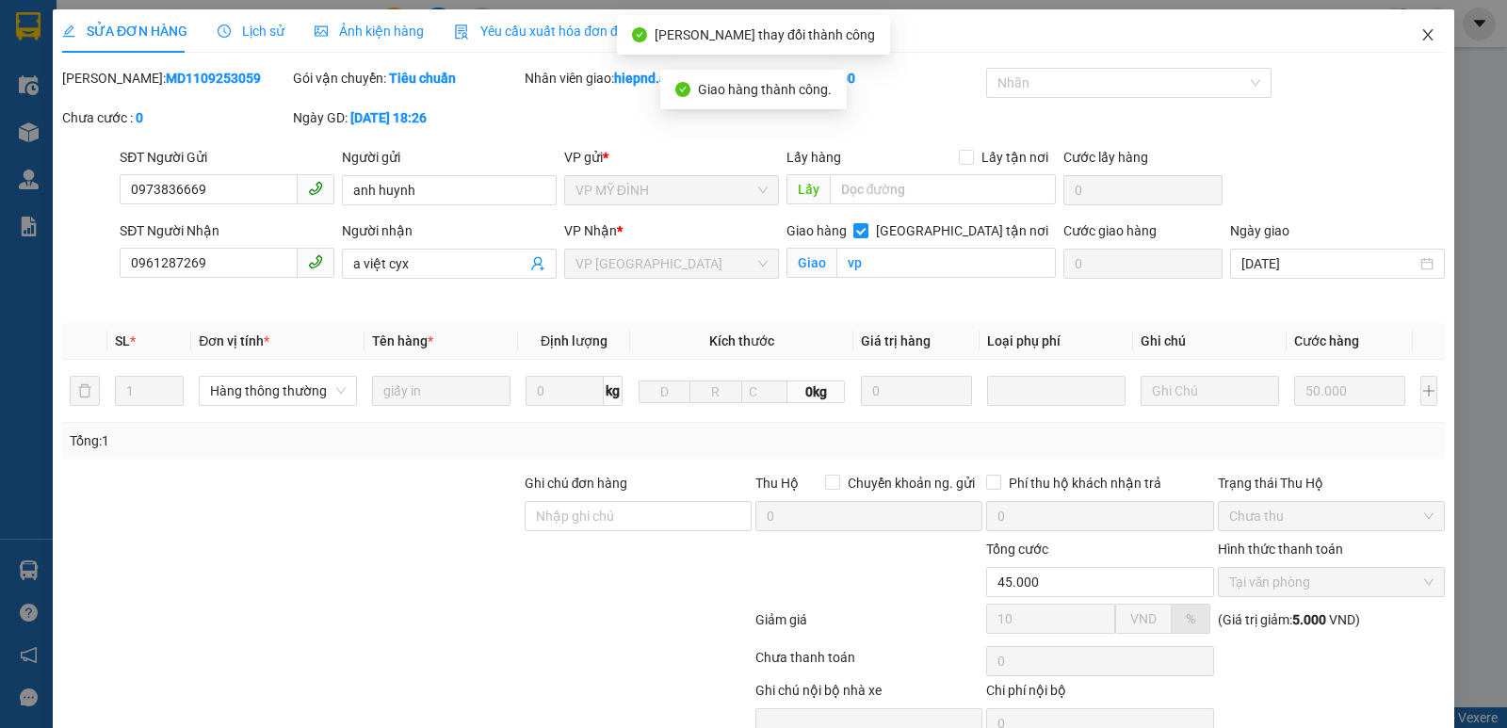
click at [1423, 38] on icon "close" at bounding box center [1428, 34] width 10 height 11
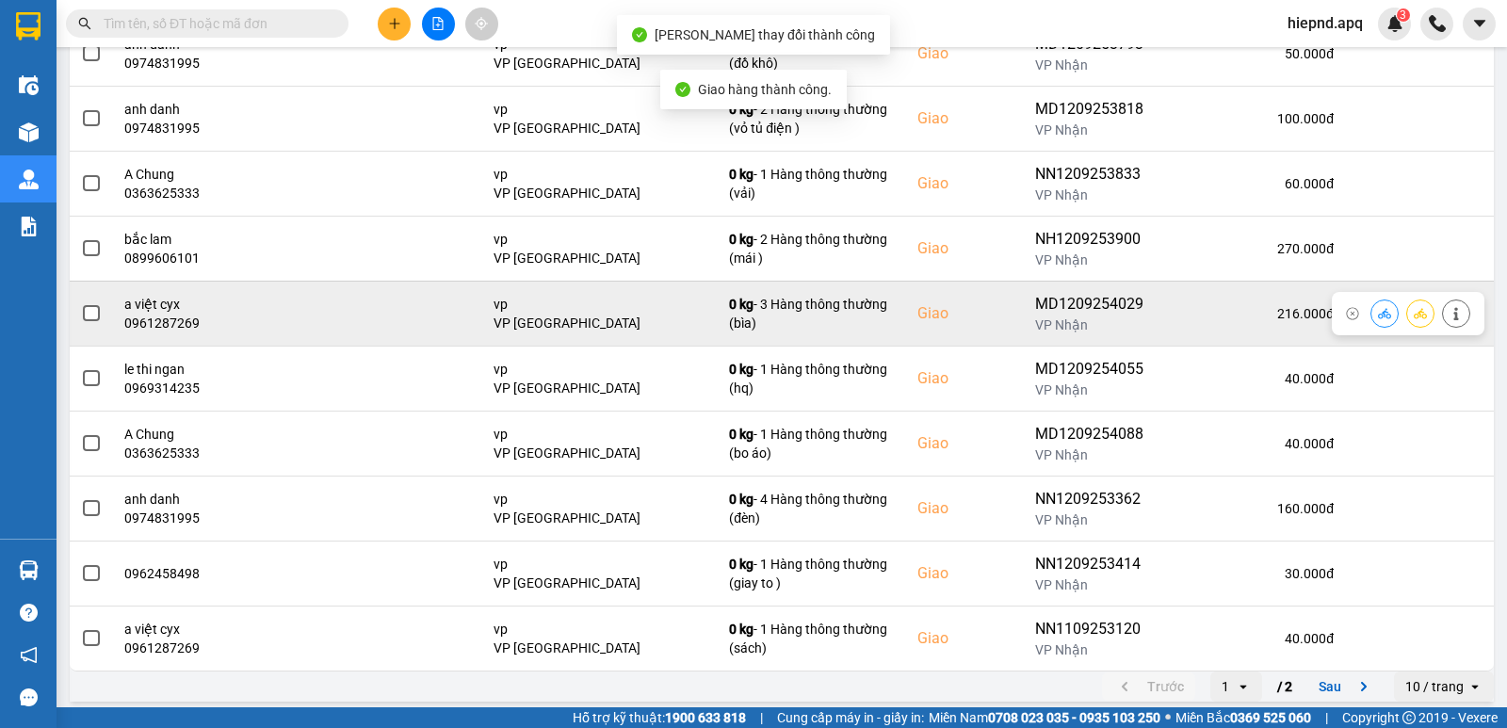
scroll to position [289, 0]
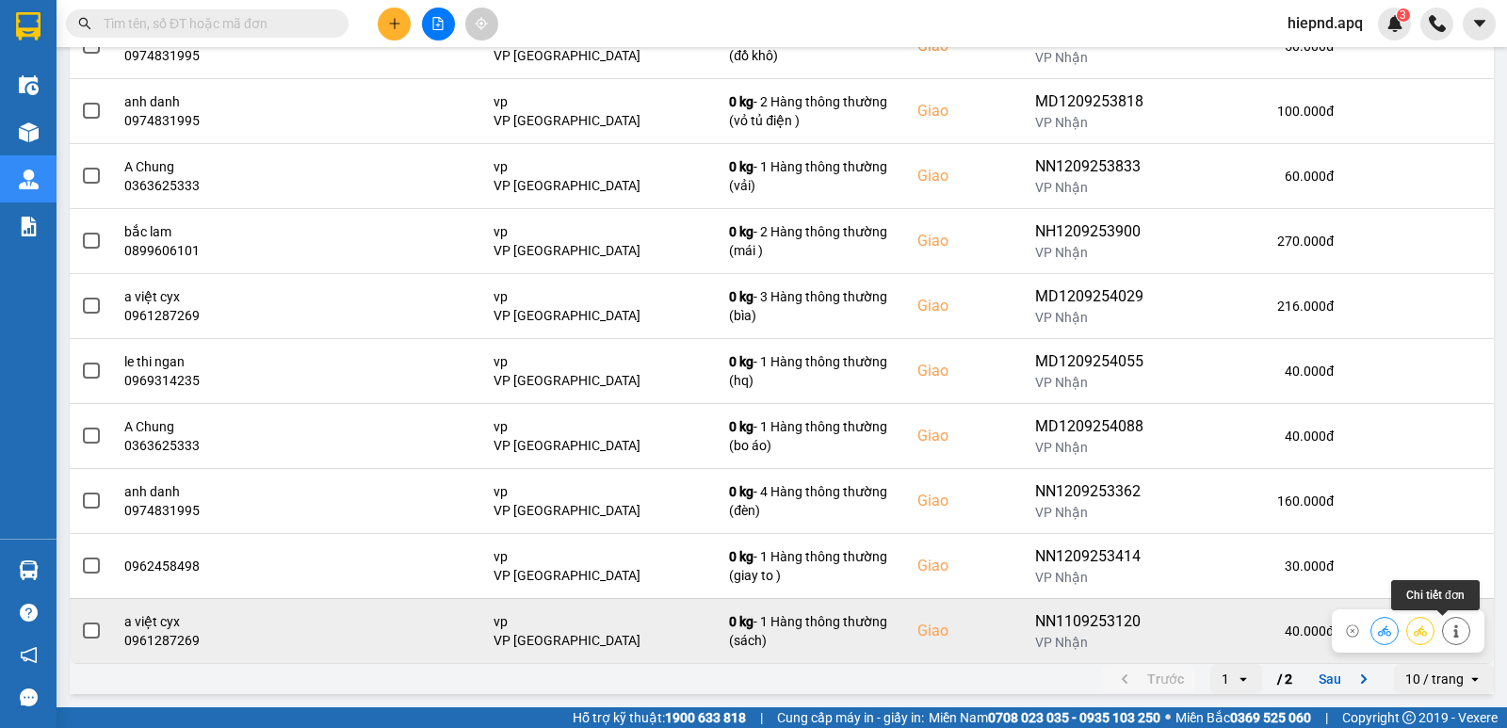
click at [1443, 626] on button at bounding box center [1456, 630] width 26 height 33
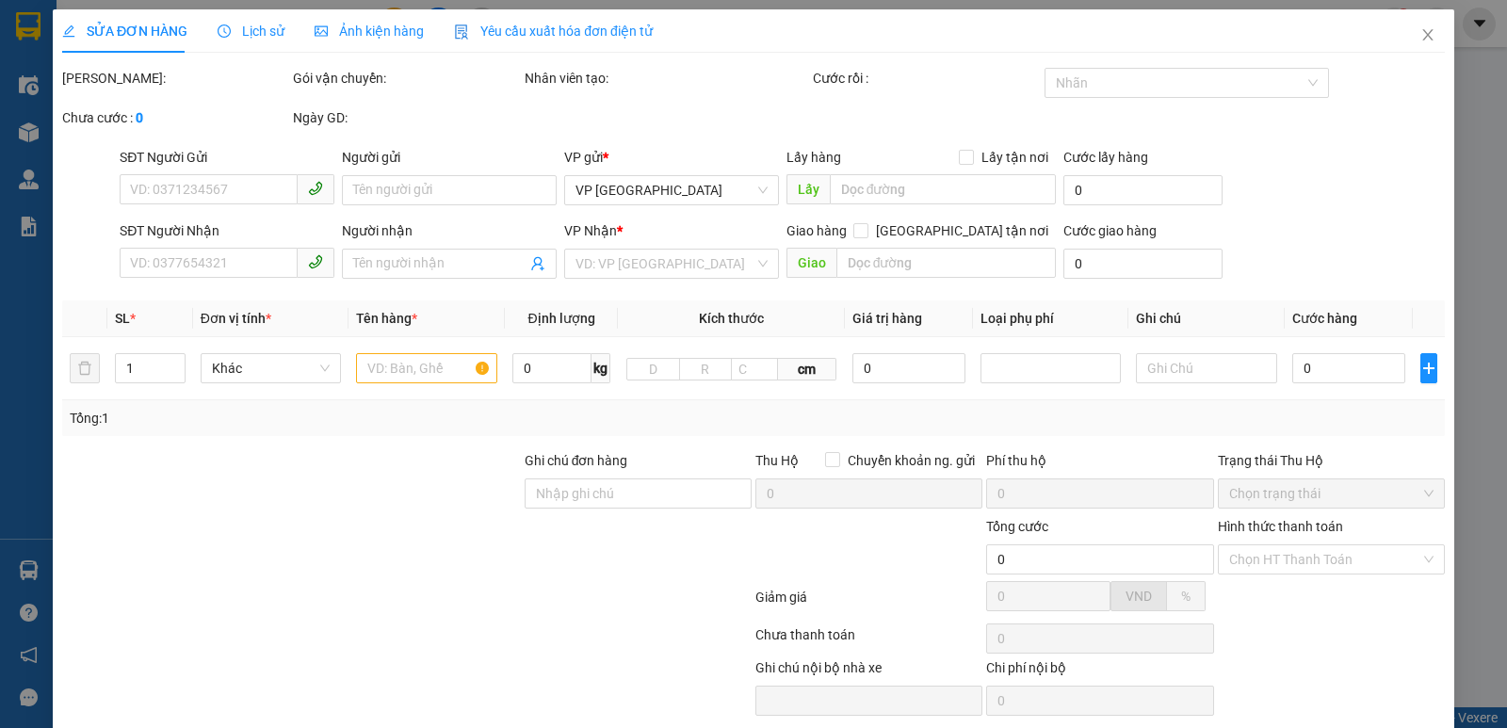
type input "0978775046"
type input "c hiền"
type input "0961287269"
type input "a việt cyx"
checkbox input "true"
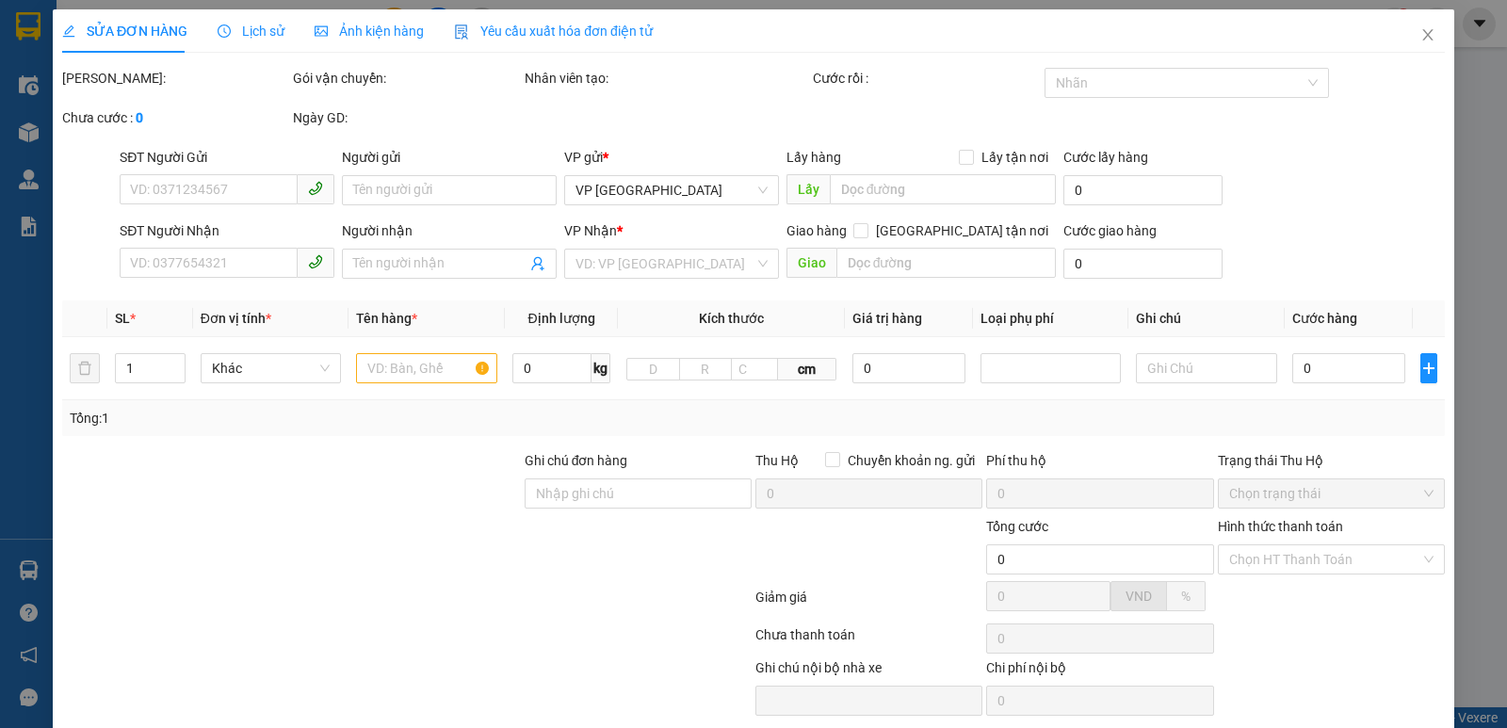
type input "vp"
type input "40.000"
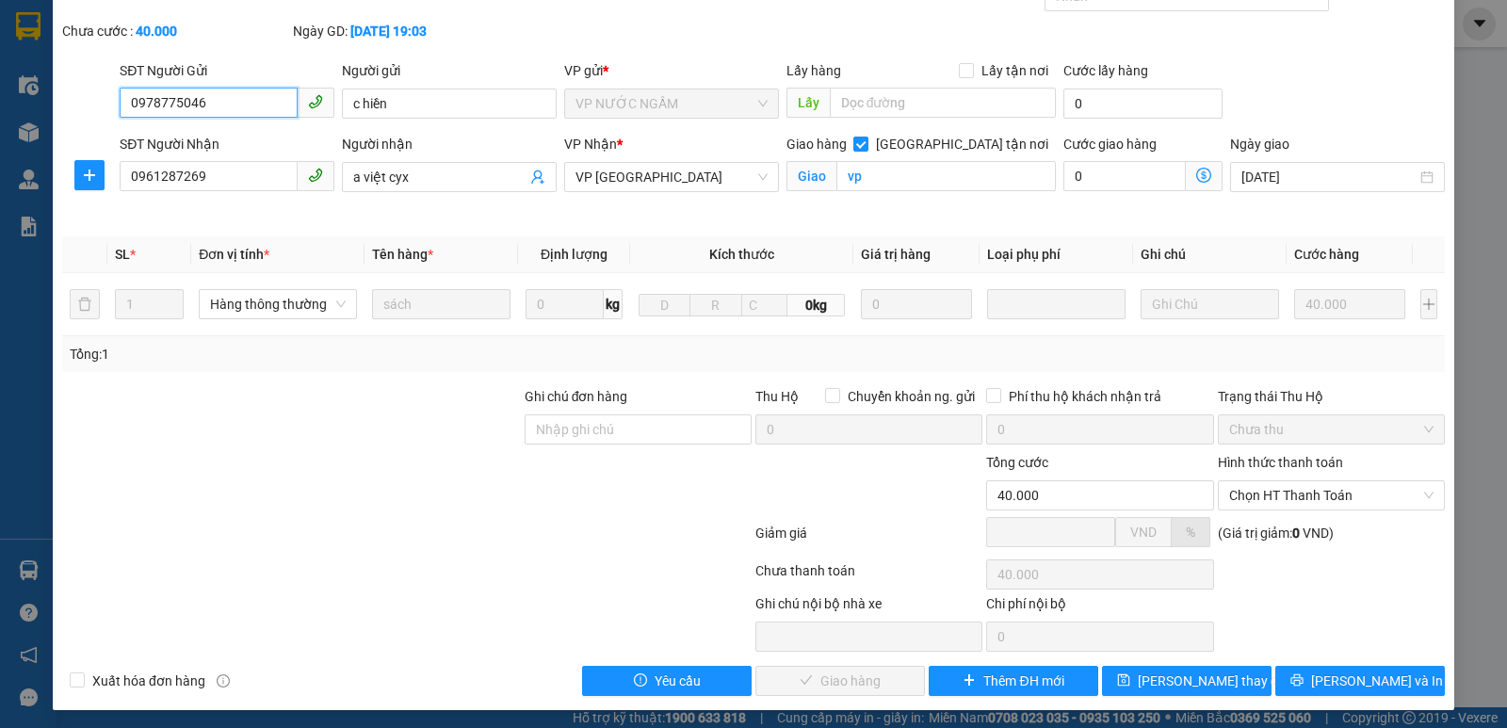
scroll to position [91, 0]
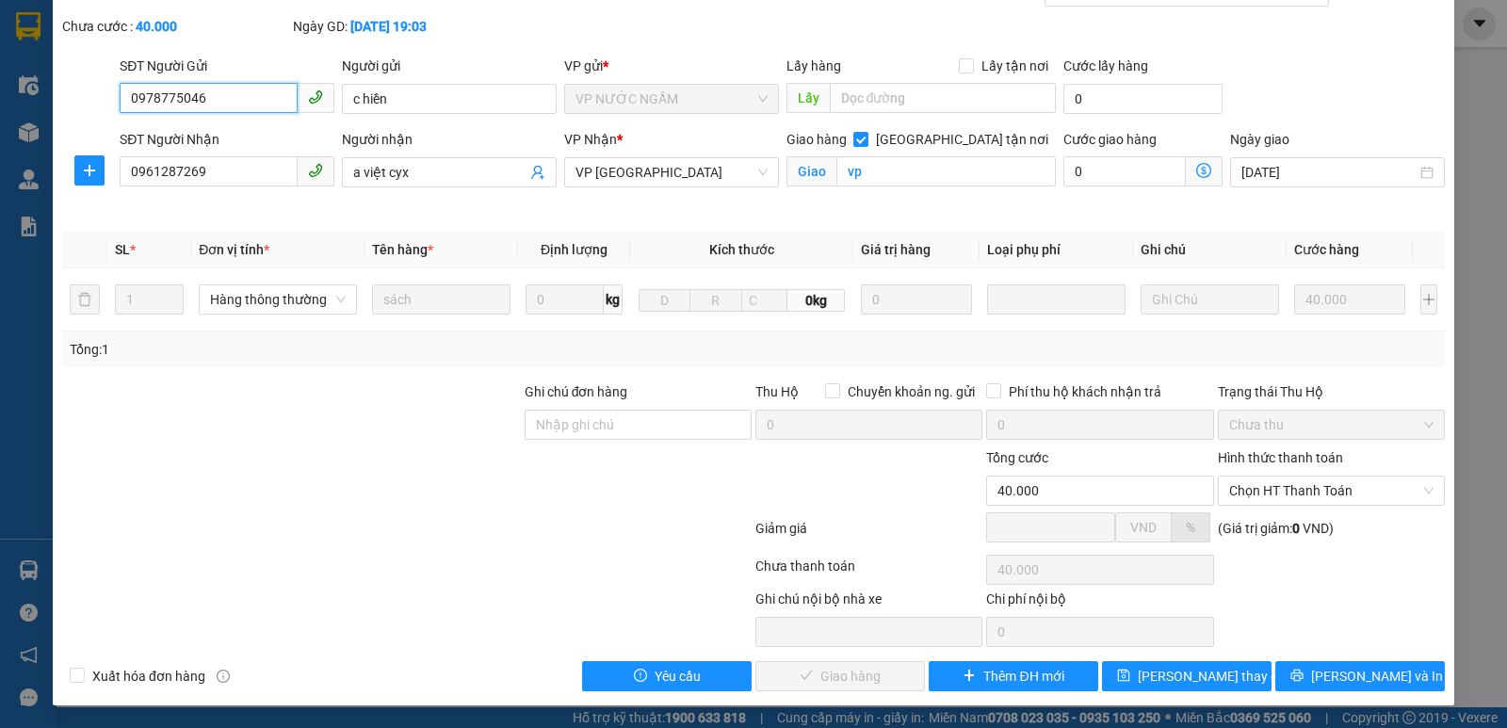
drag, startPoint x: 1324, startPoint y: 478, endPoint x: 1316, endPoint y: 509, distance: 32.0
click at [1321, 484] on span "Chọn HT Thanh Toán" at bounding box center [1331, 491] width 204 height 28
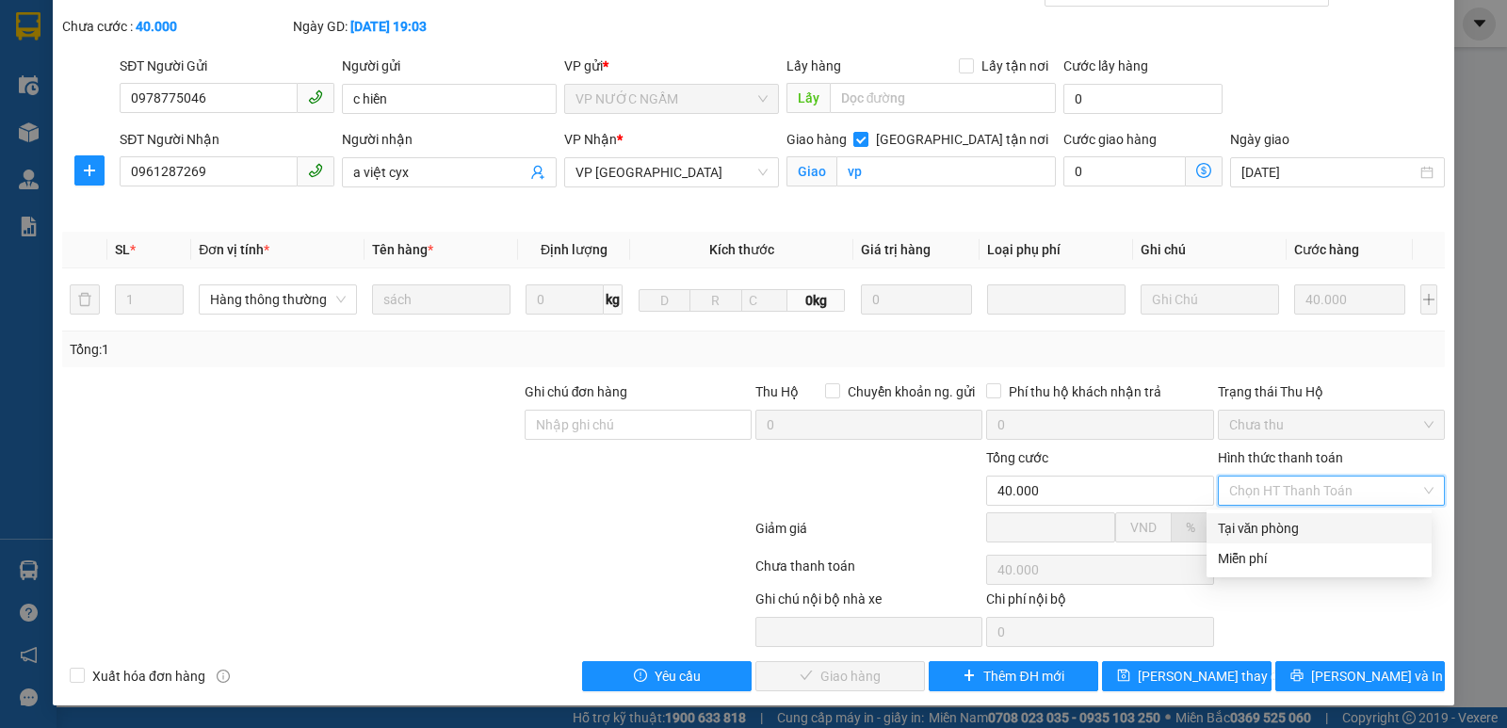
click at [1307, 532] on div "Tại văn phòng" at bounding box center [1319, 528] width 203 height 21
type input "0"
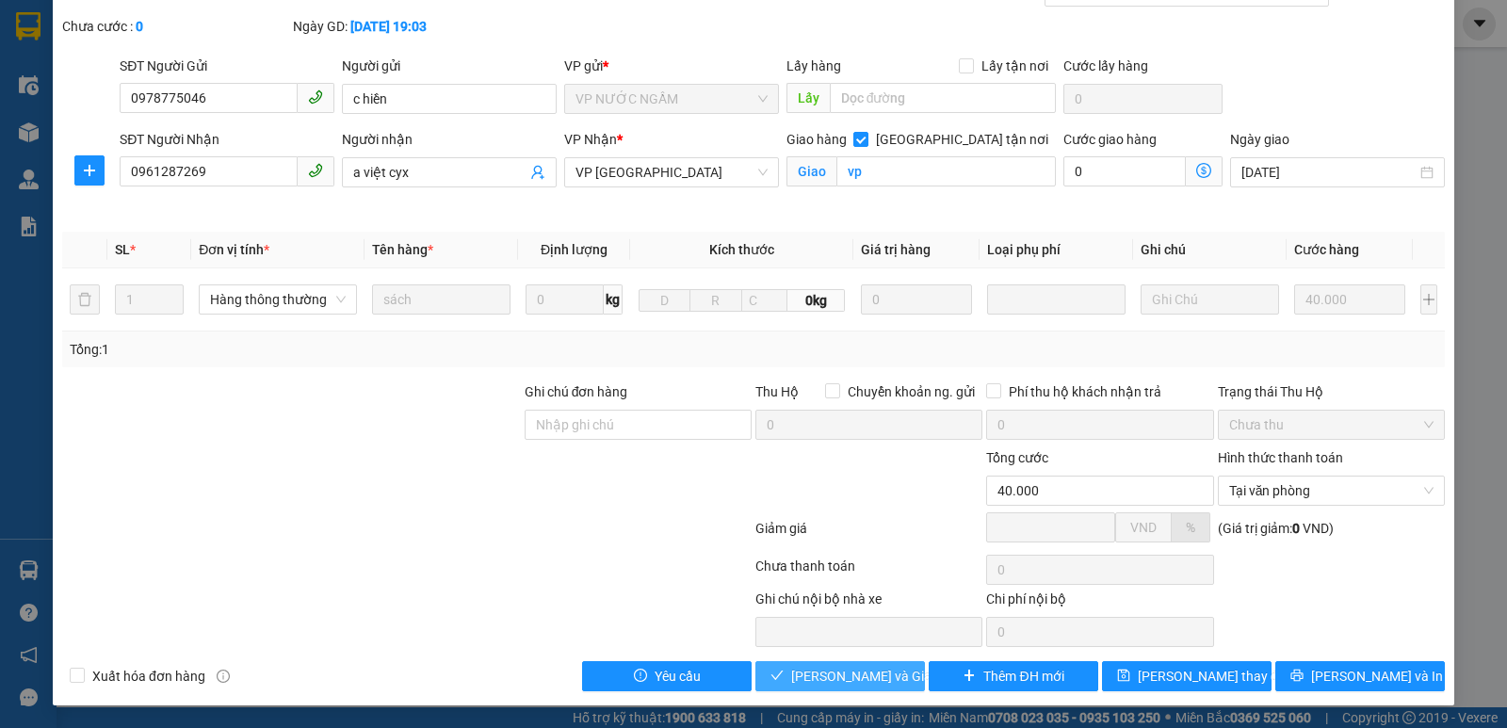
click at [872, 677] on span "[PERSON_NAME] và Giao hàng" at bounding box center [881, 676] width 181 height 21
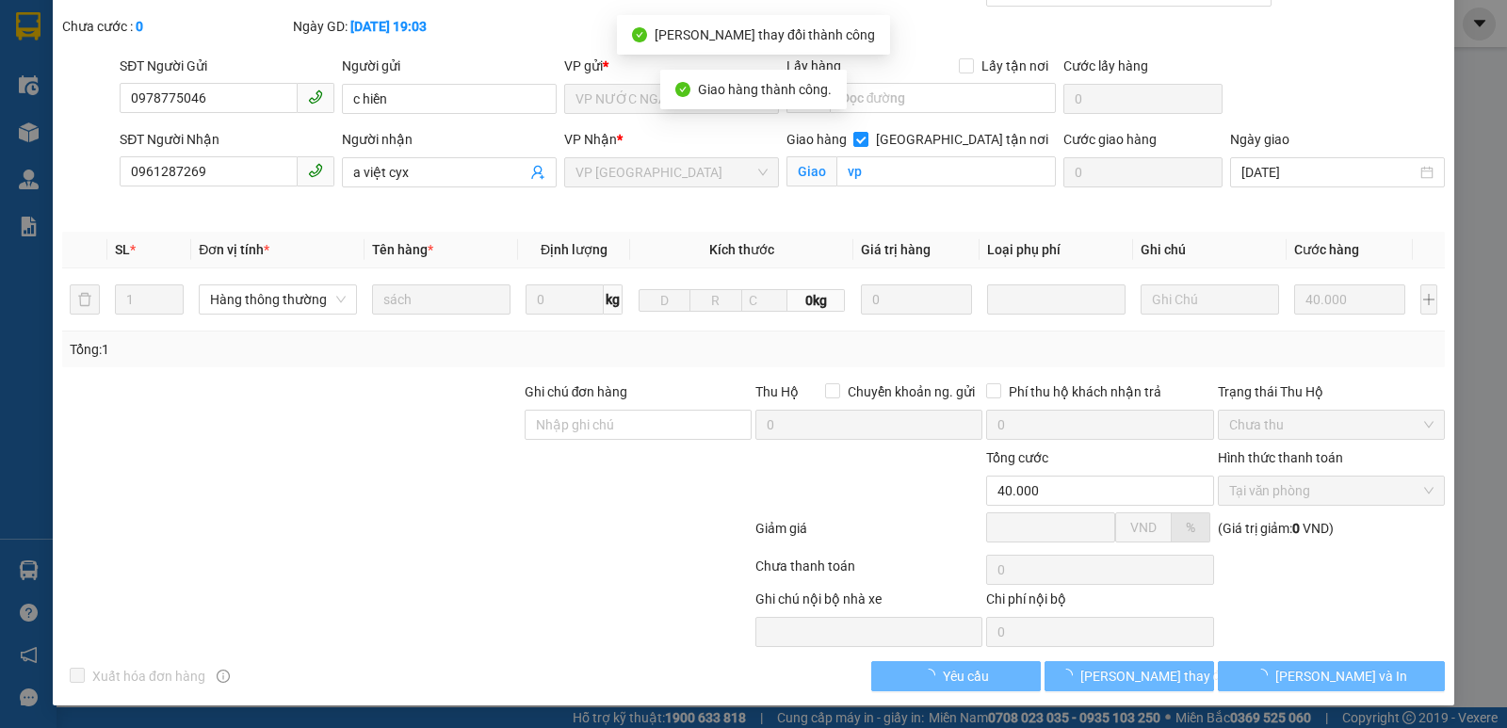
scroll to position [0, 0]
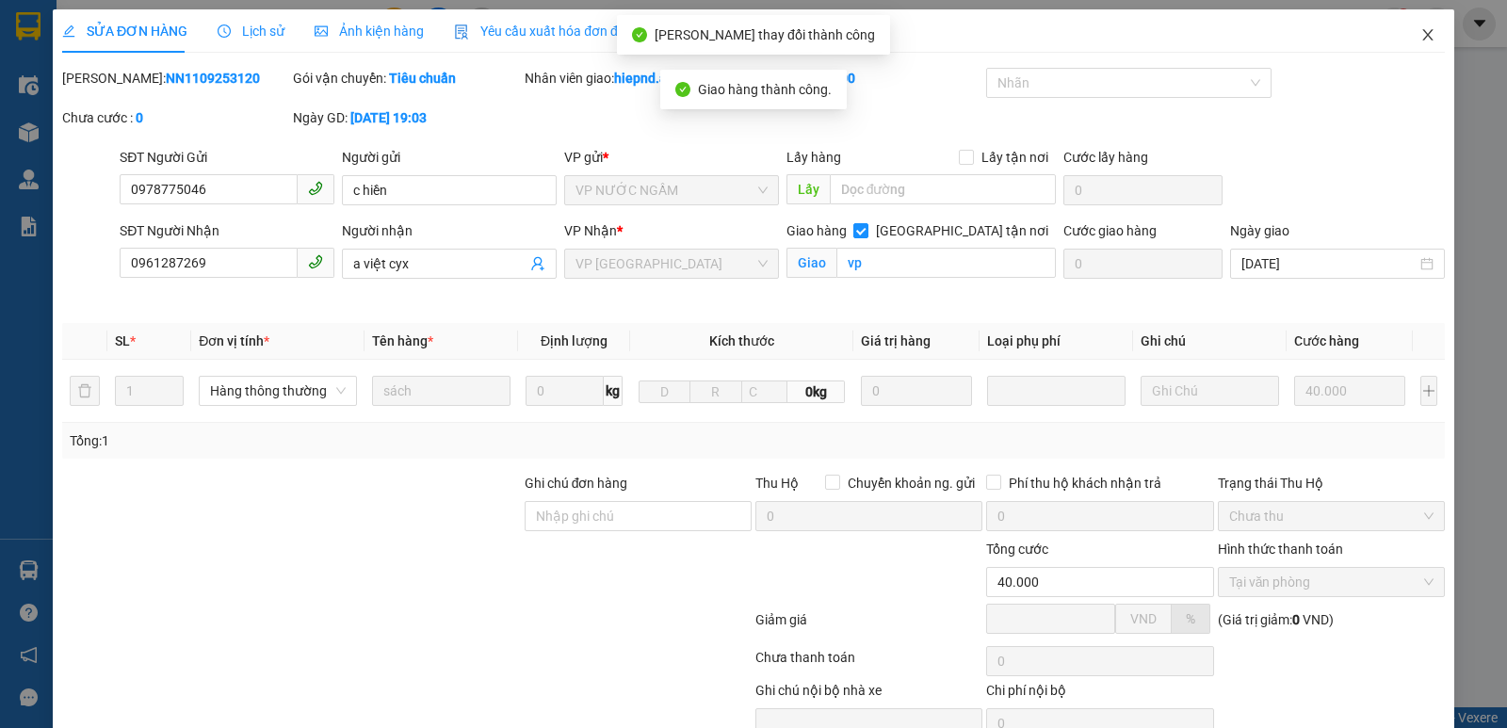
click at [1421, 37] on icon "close" at bounding box center [1428, 34] width 15 height 15
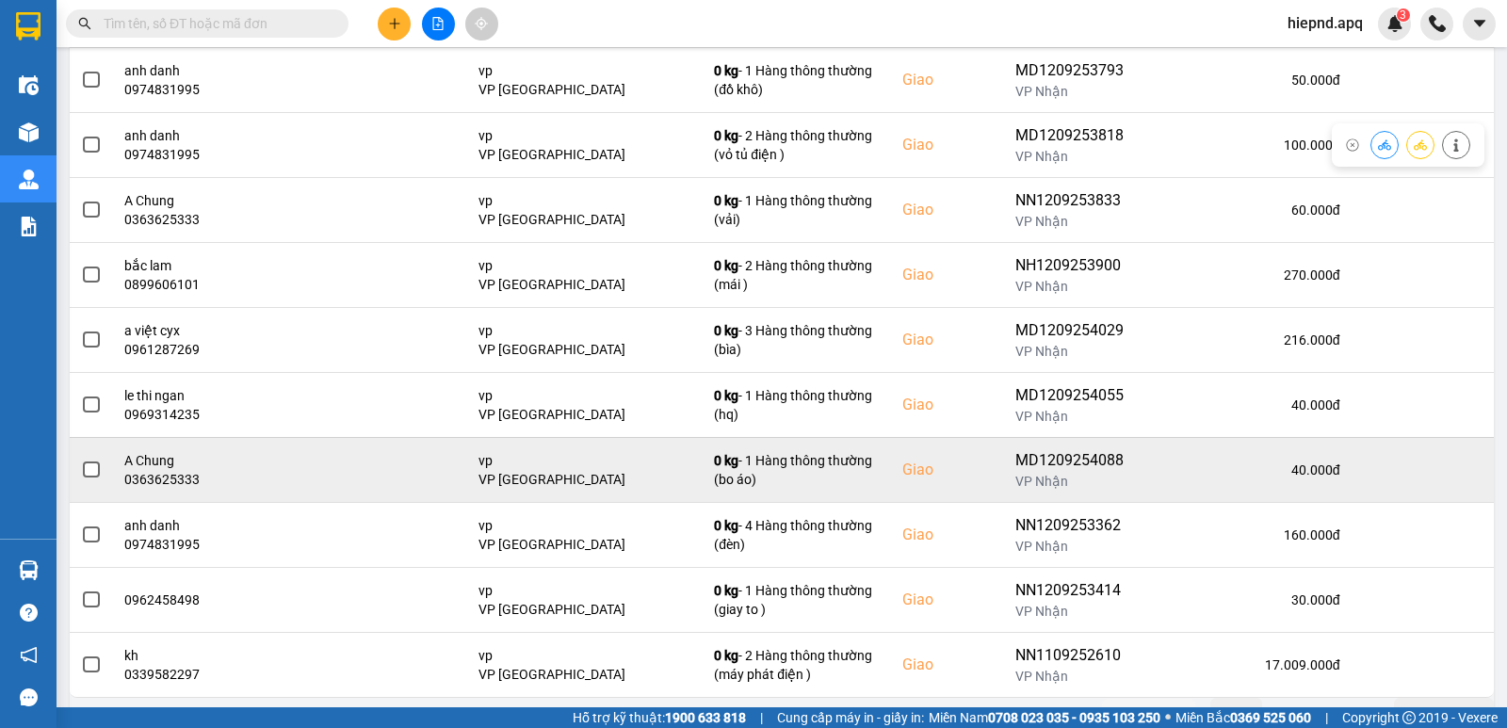
scroll to position [289, 0]
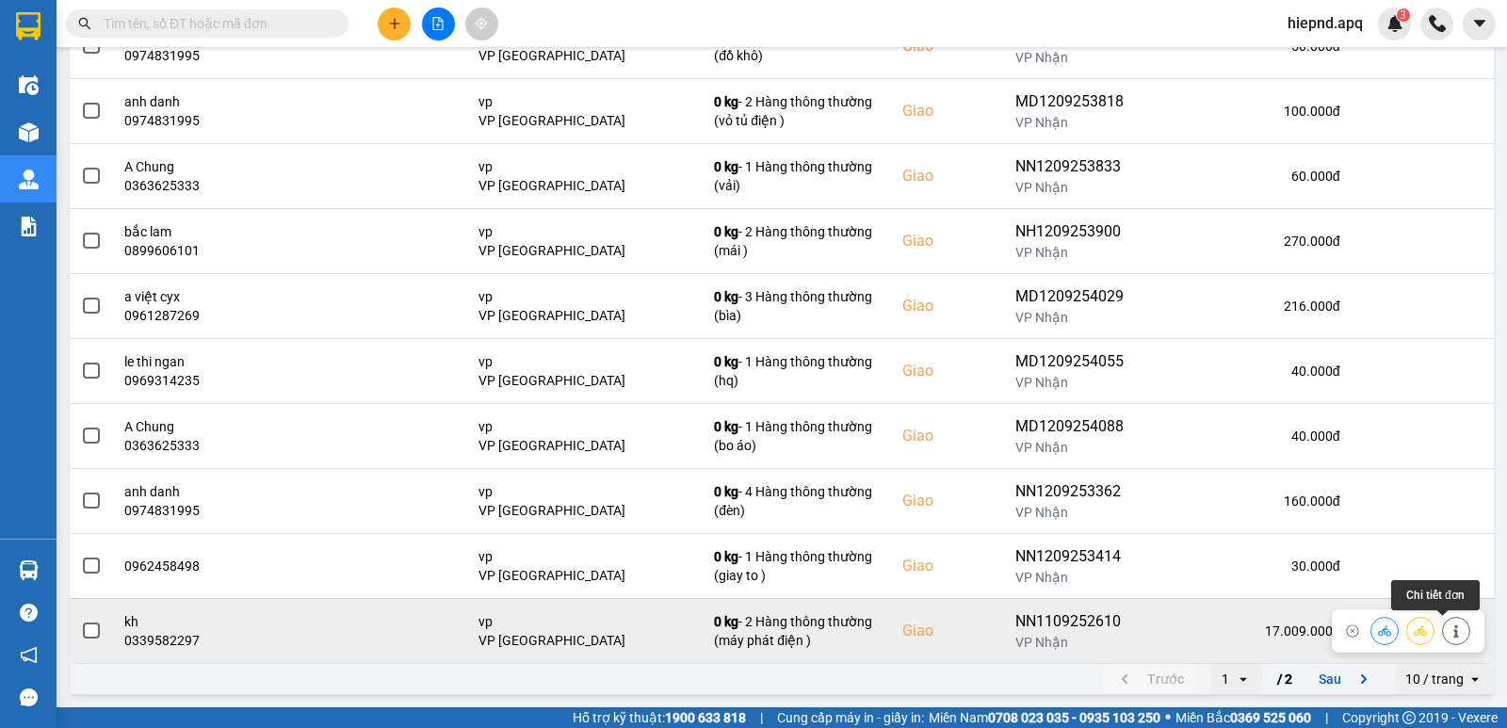
click at [1450, 630] on icon at bounding box center [1456, 631] width 13 height 13
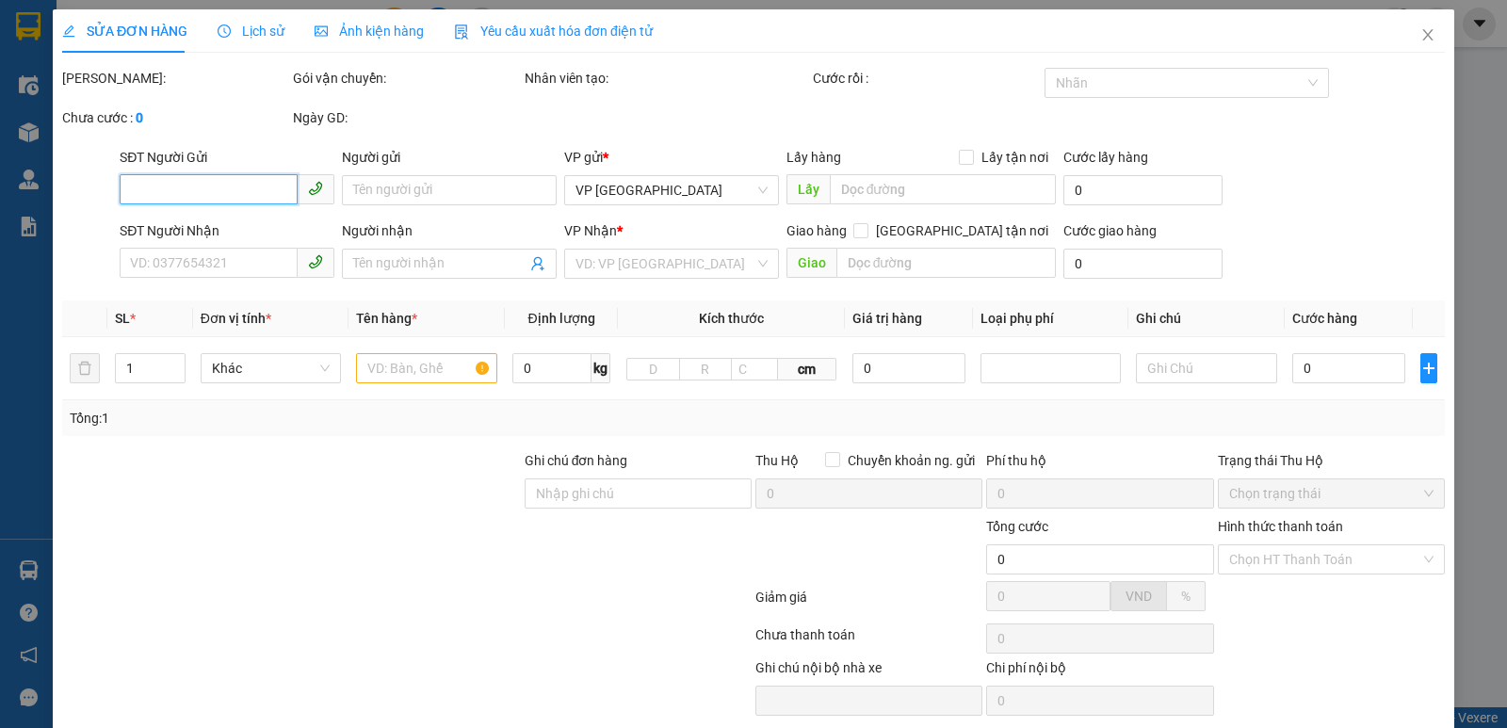
type input "0375544165"
type input "ánh"
type input "viettinbank 109890506999 [PERSON_NAME]"
type input "0339582297"
type input "kh"
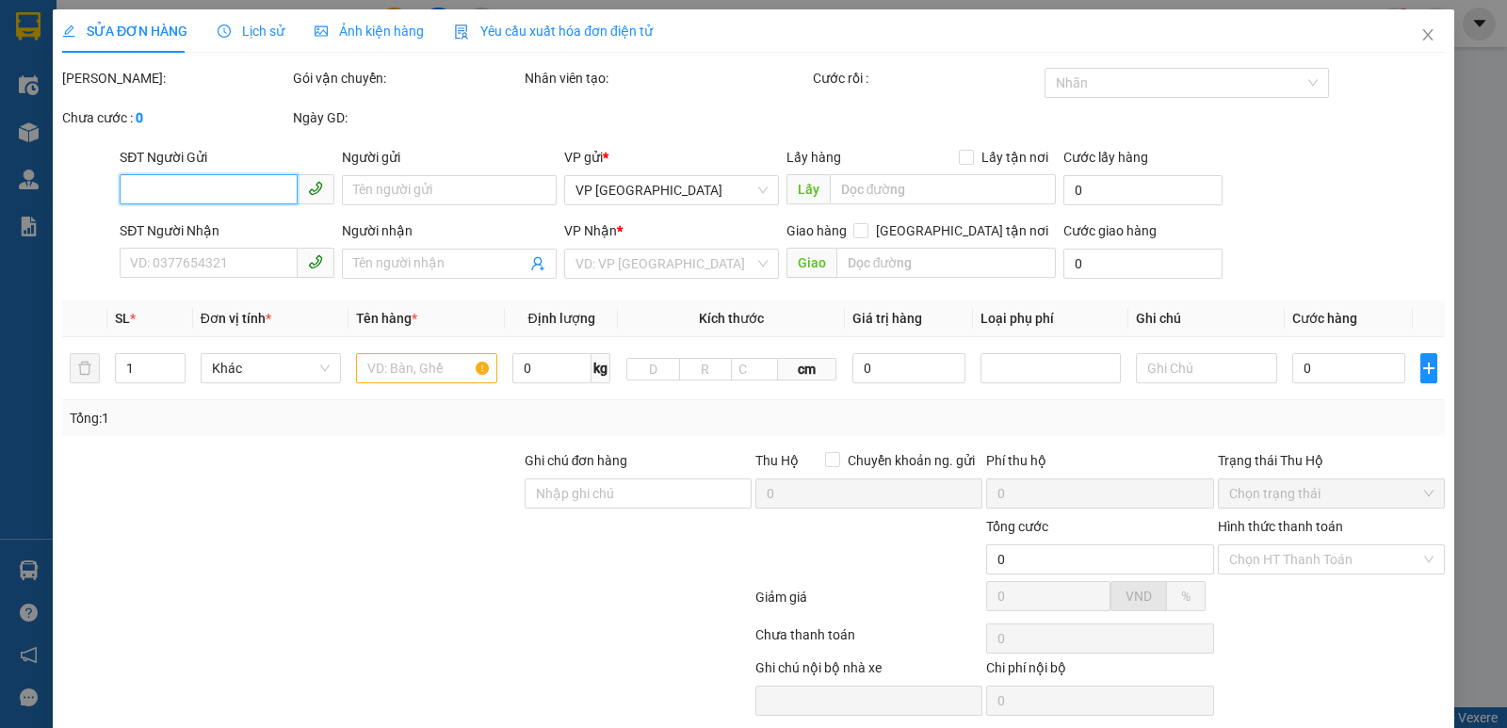
checkbox input "true"
type input "vp"
type input "400.000"
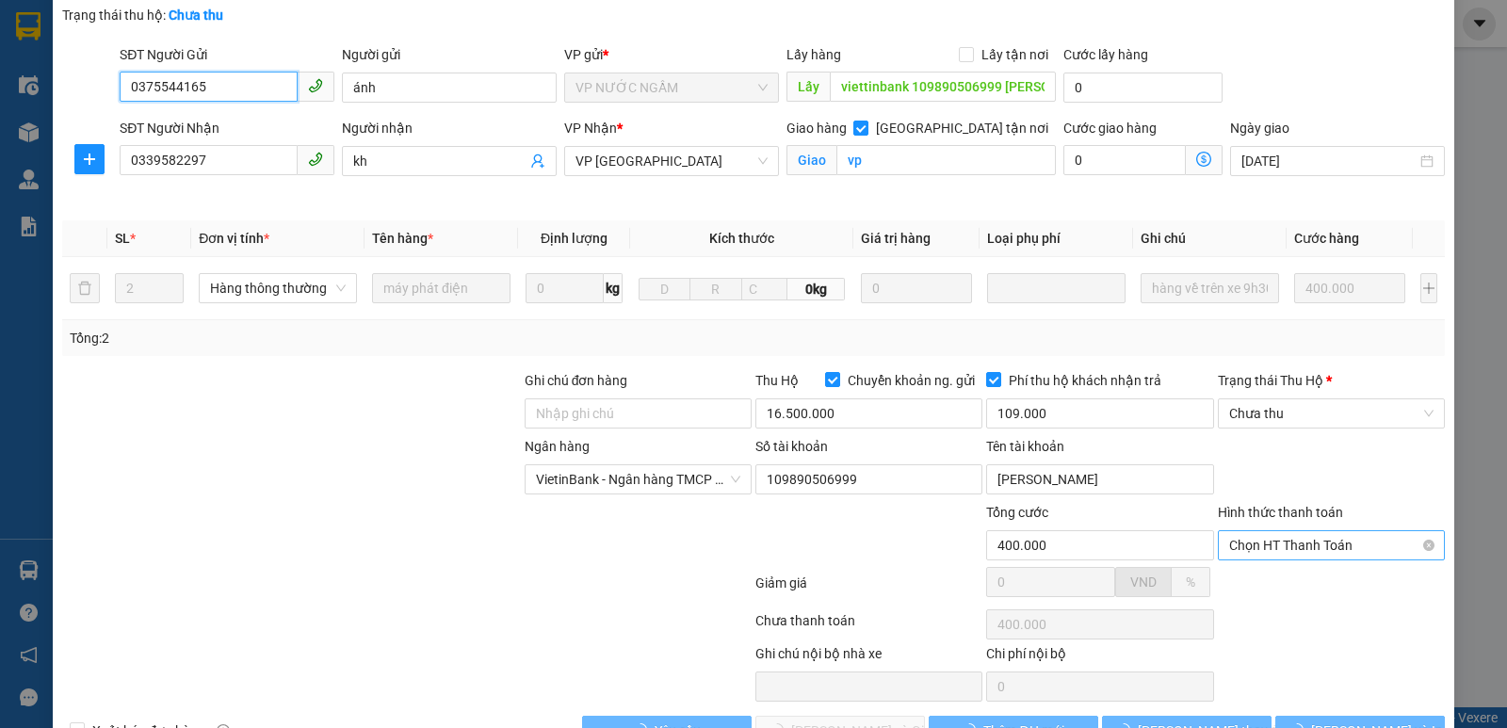
scroll to position [163, 0]
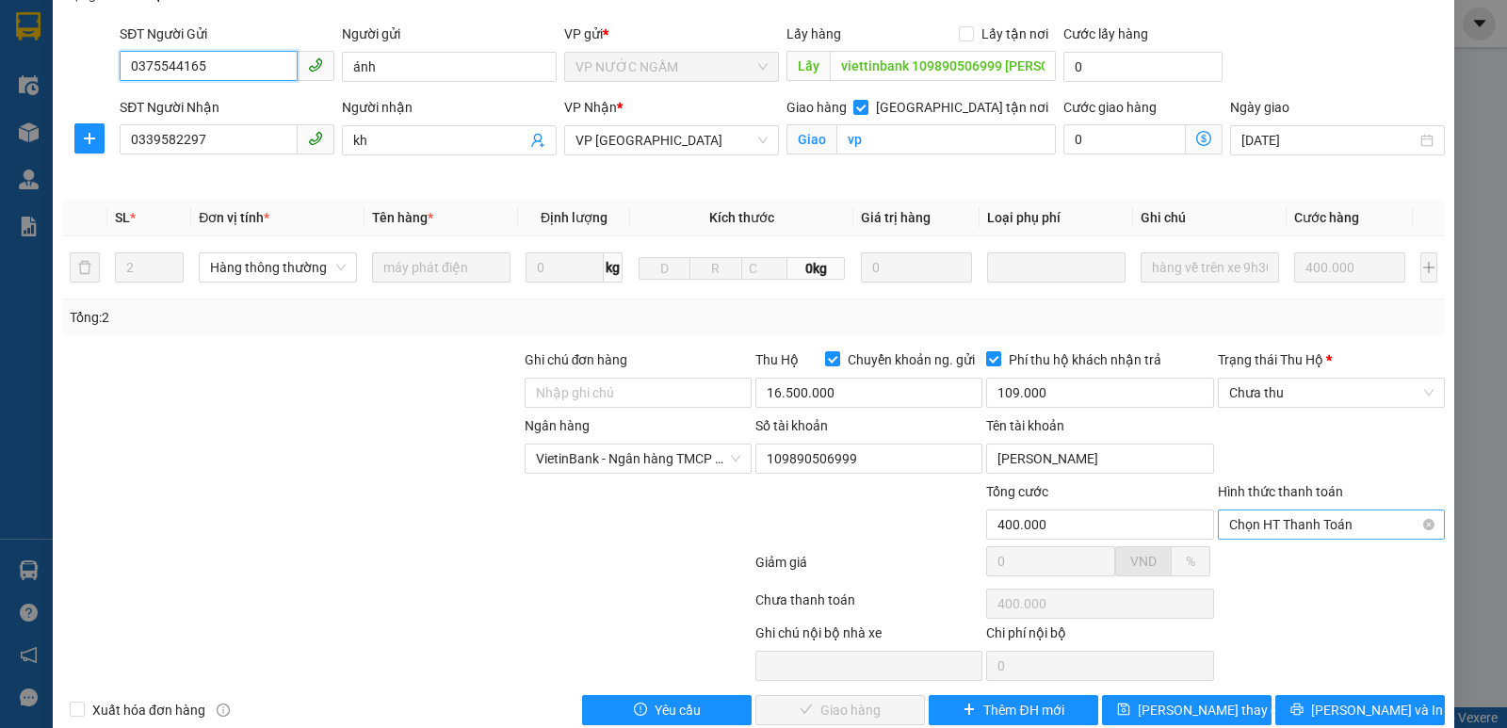
click at [1317, 518] on span "Chọn HT Thanh Toán" at bounding box center [1331, 525] width 204 height 28
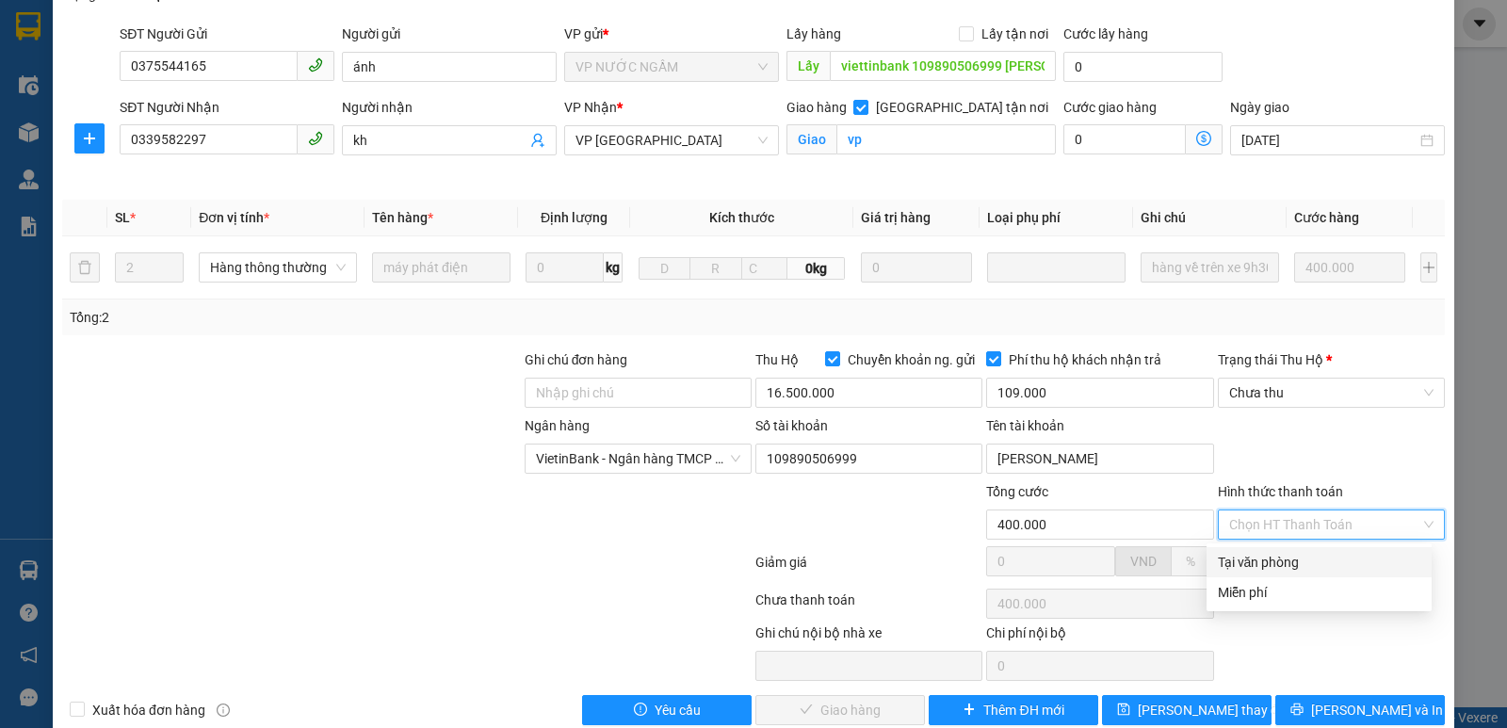
click at [1271, 565] on div "Tại văn phòng" at bounding box center [1319, 562] width 203 height 21
type input "0"
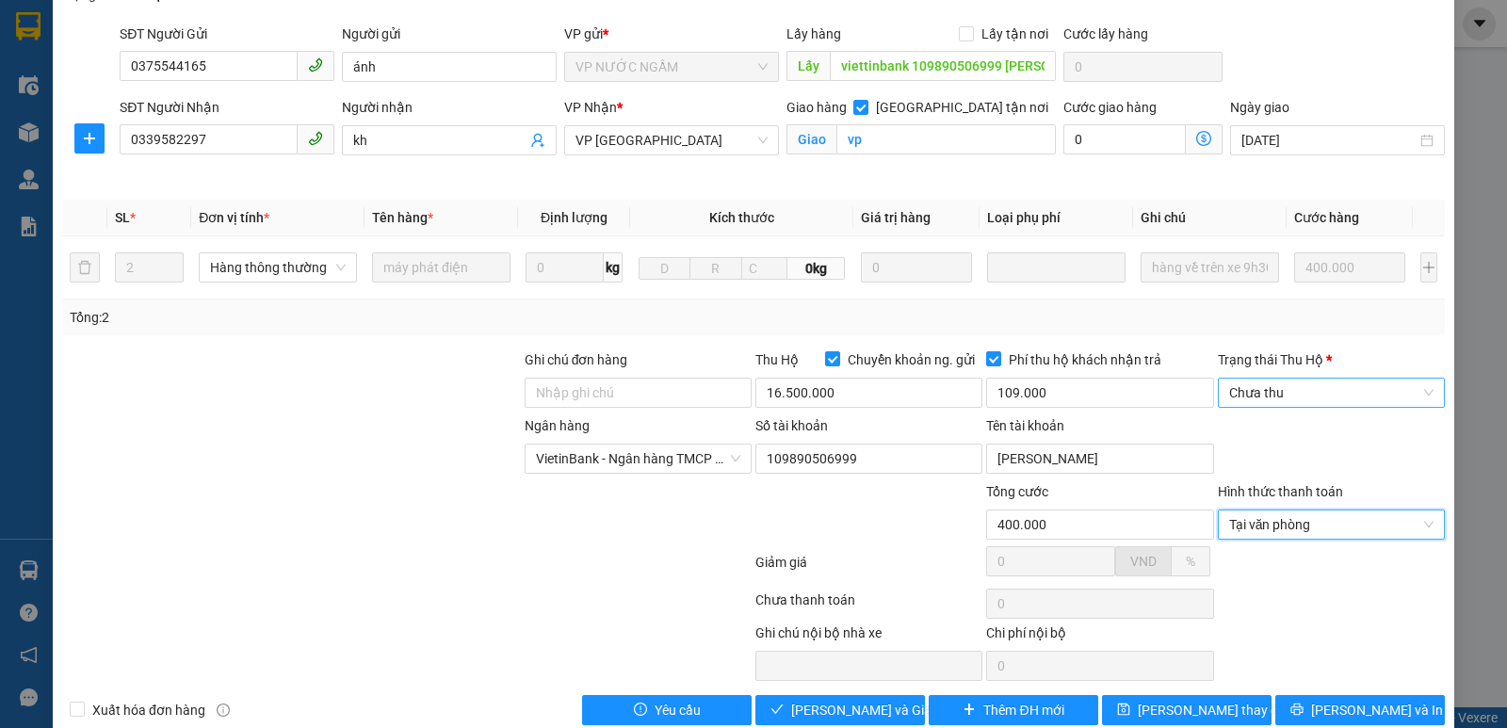
click at [1333, 395] on span "Chưa thu" at bounding box center [1331, 393] width 204 height 28
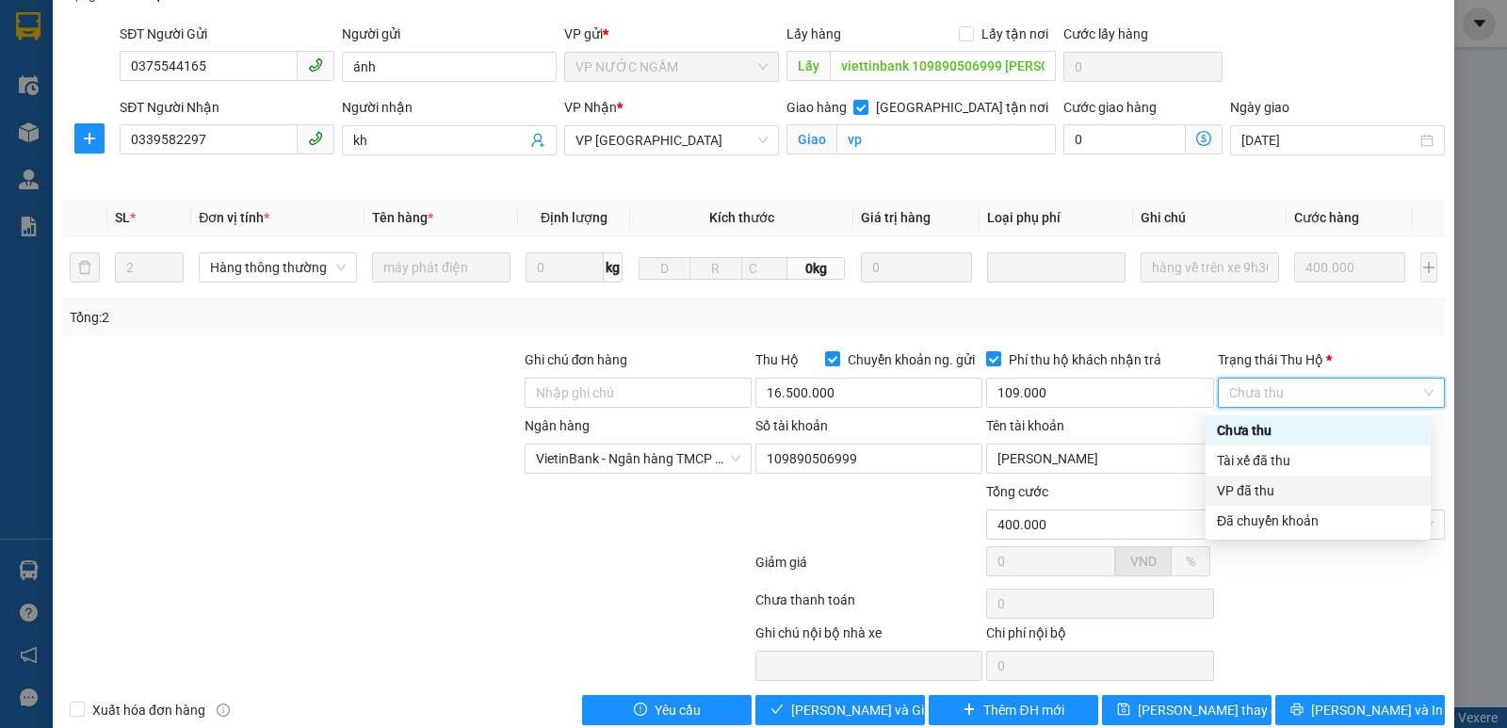
click at [1305, 496] on div "VP đã thu" at bounding box center [1318, 490] width 203 height 21
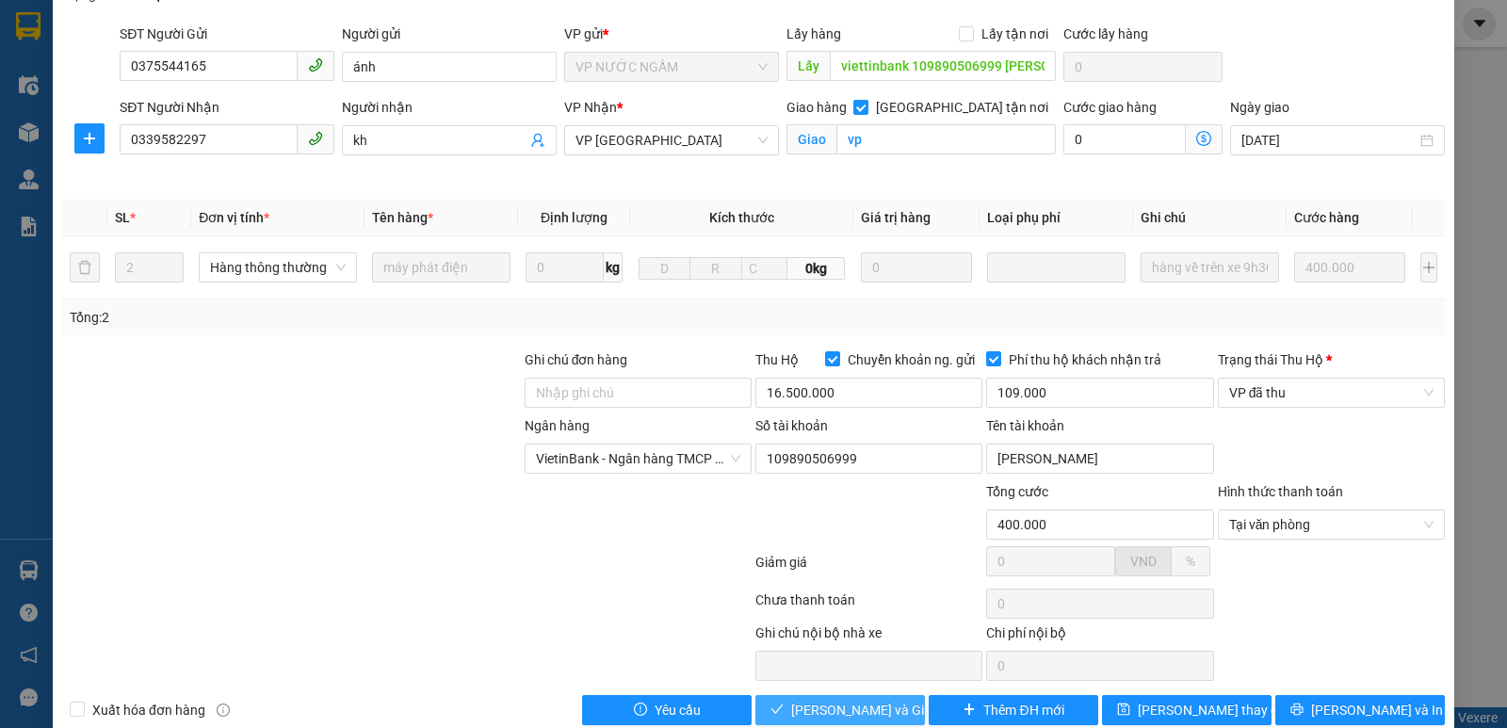
click at [835, 710] on span "[PERSON_NAME] và Giao hàng" at bounding box center [881, 710] width 181 height 21
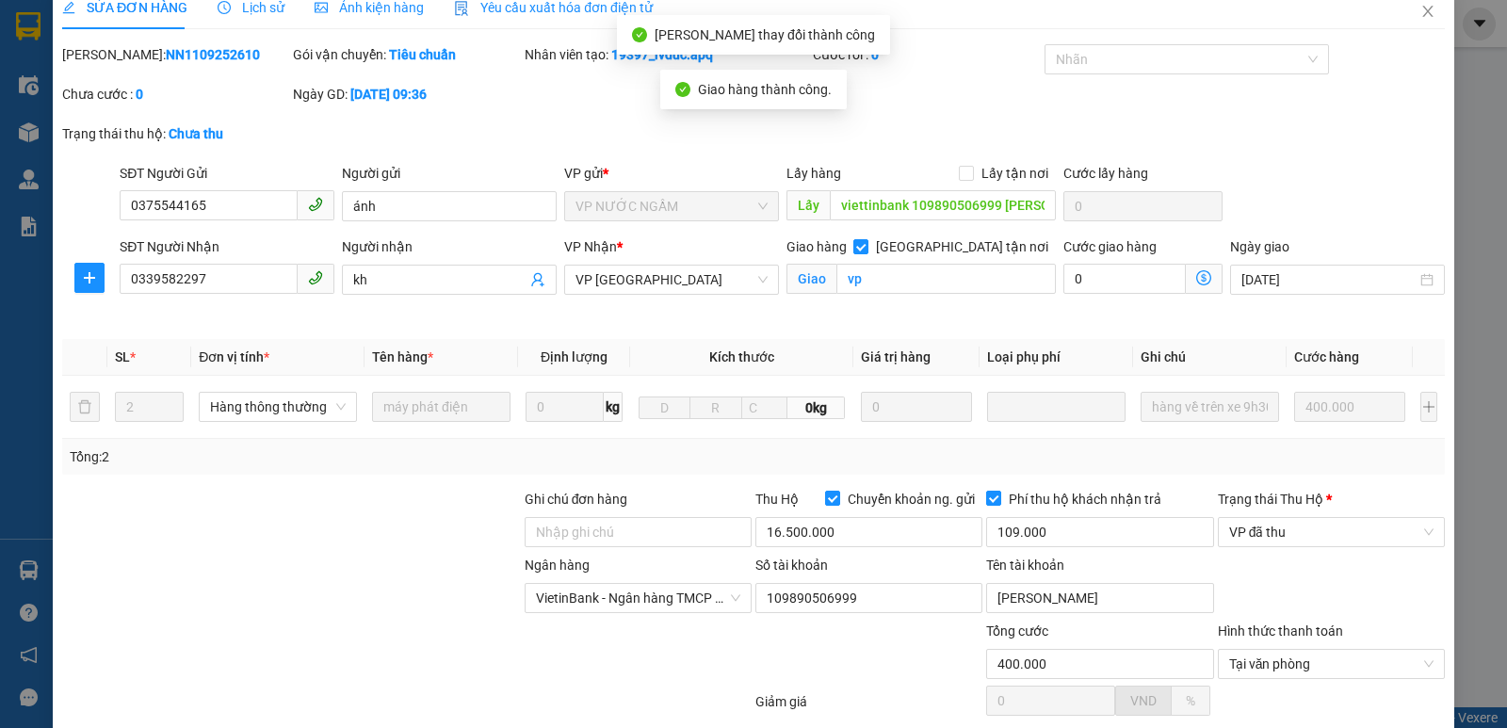
scroll to position [0, 0]
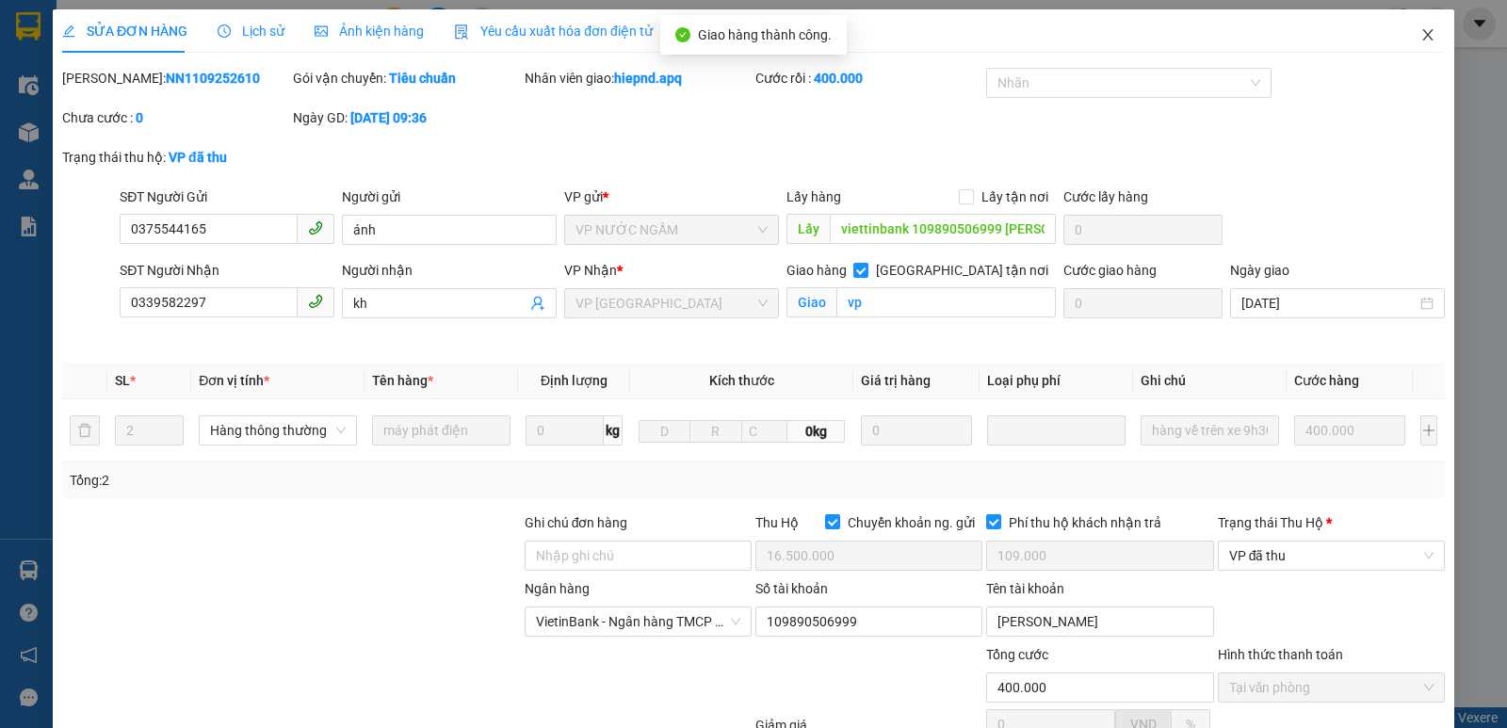
click at [1421, 34] on icon "close" at bounding box center [1428, 34] width 15 height 15
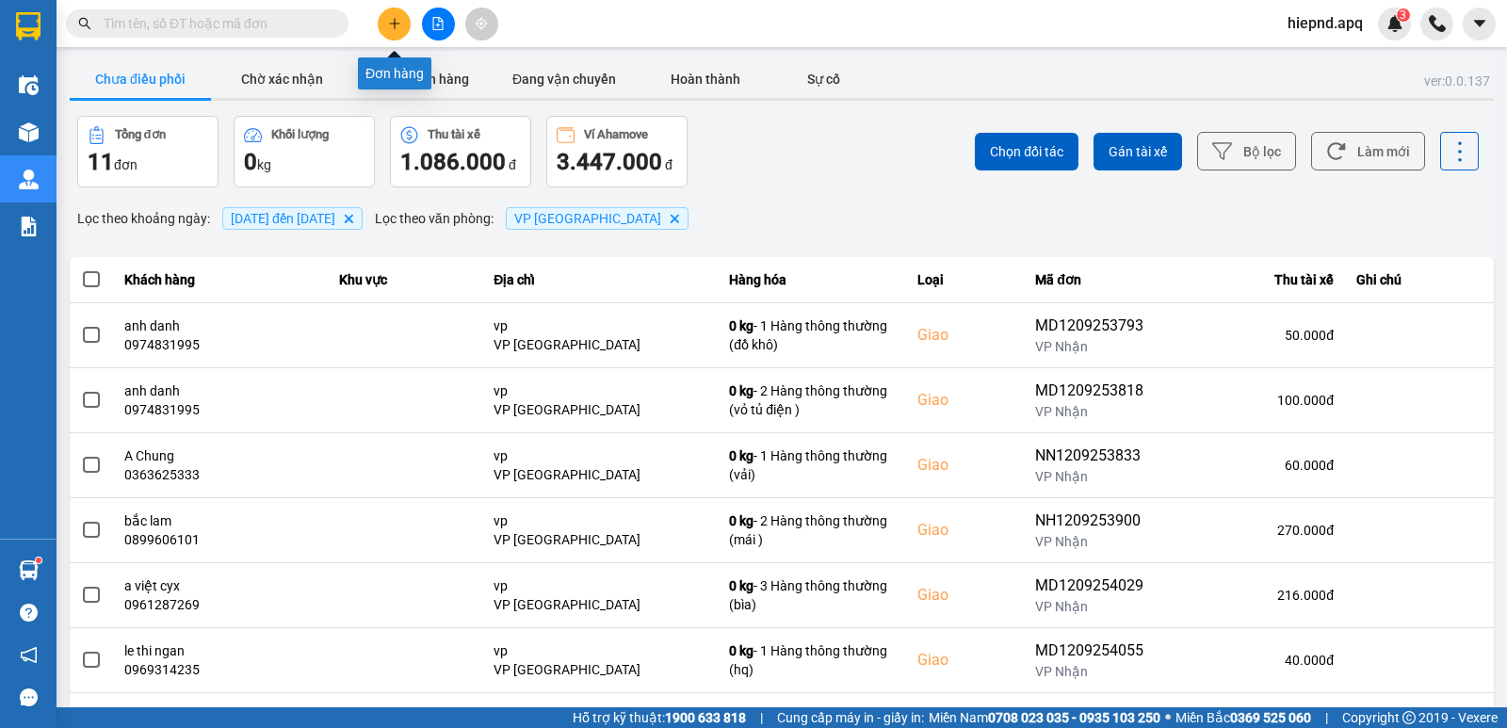
click at [388, 22] on icon "plus" at bounding box center [394, 23] width 13 height 13
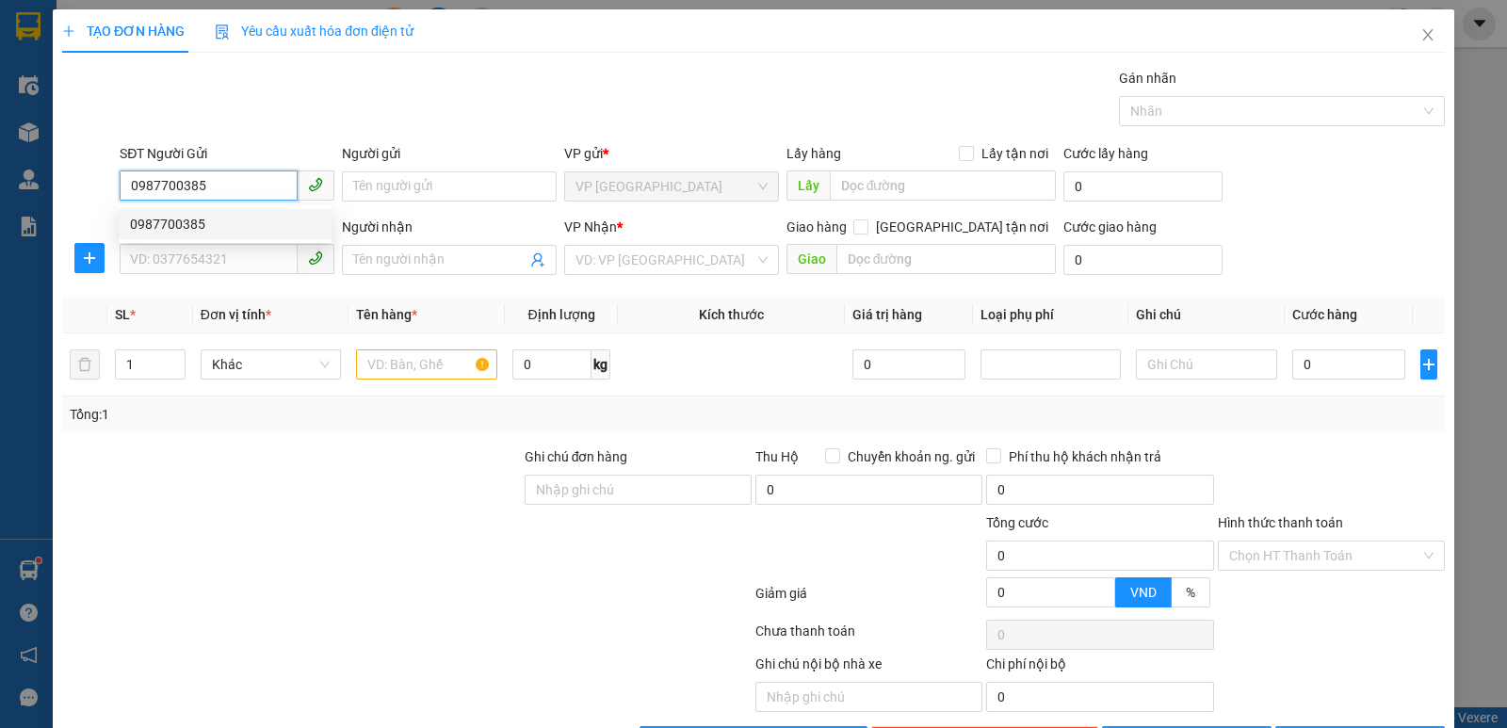
click at [147, 231] on div "0987700385" at bounding box center [225, 224] width 190 height 21
type input "0987700385"
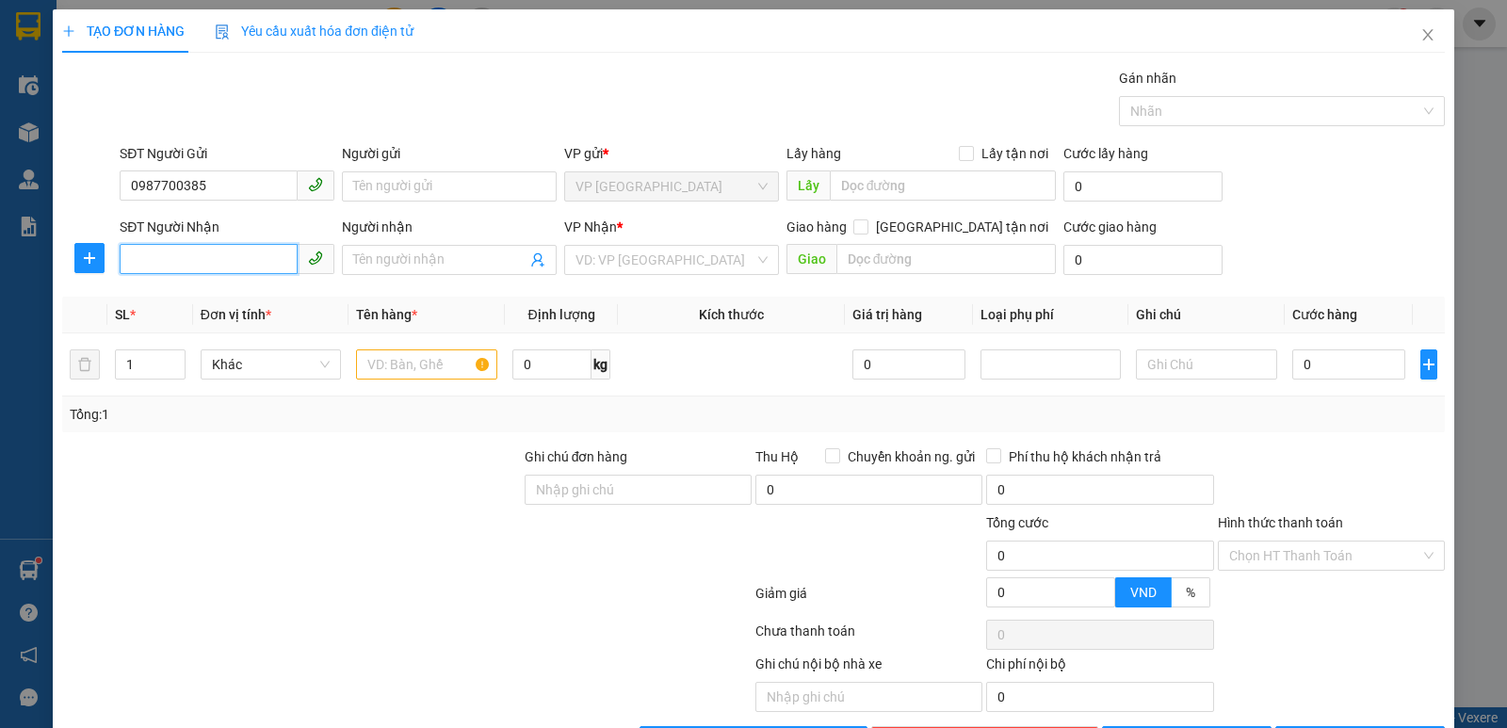
click at [239, 266] on input "SĐT Người Nhận" at bounding box center [209, 259] width 178 height 30
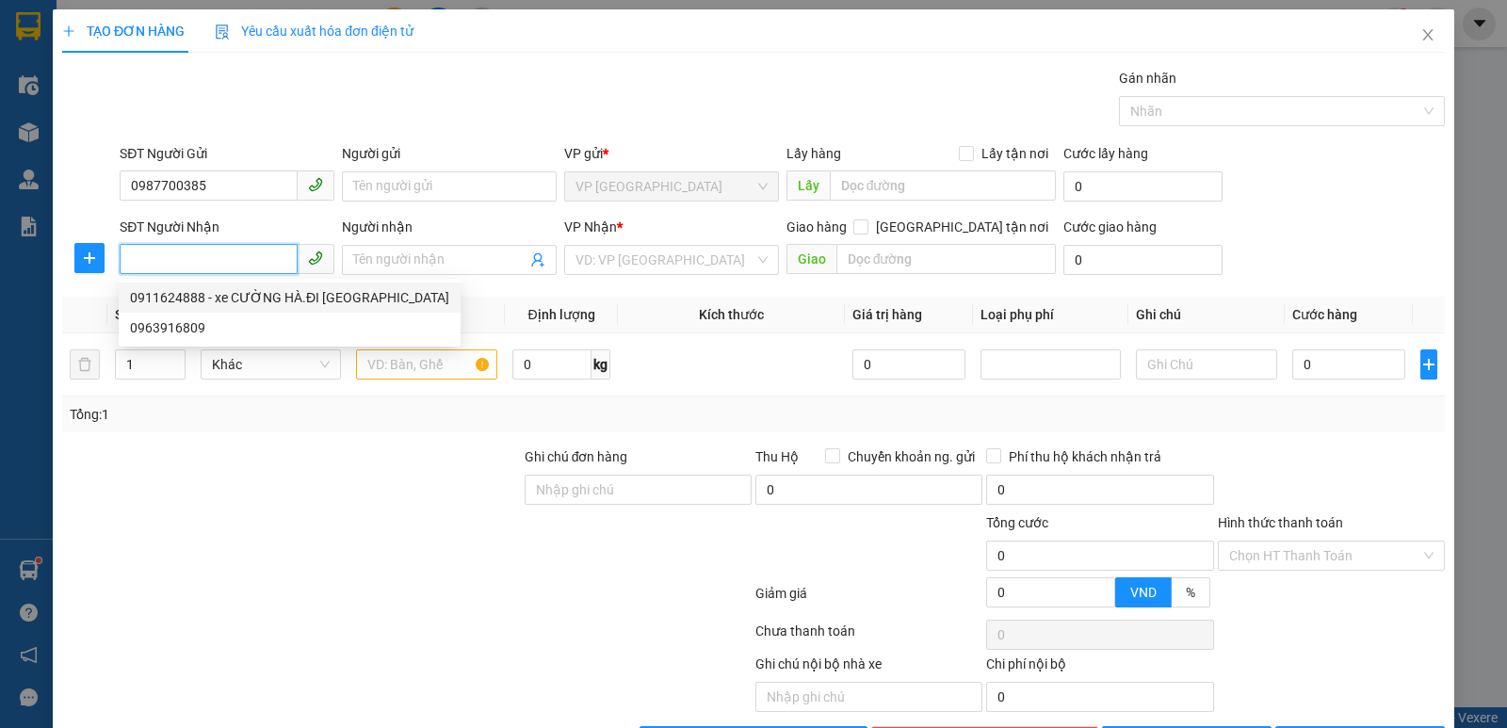
click at [190, 301] on div "0911624888 - xe CƯỜNG HÀ.ĐI [GEOGRAPHIC_DATA]" at bounding box center [289, 297] width 319 height 21
type input "0911624888"
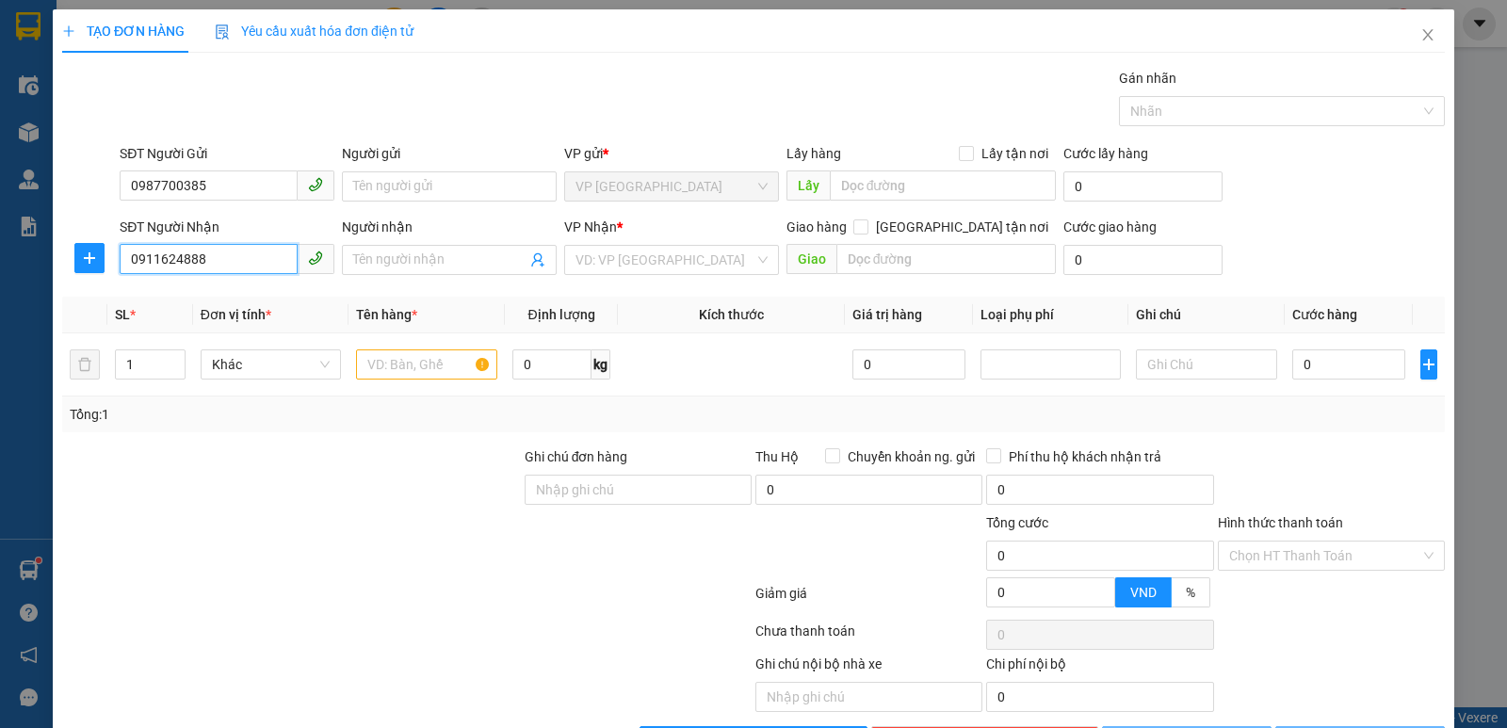
type input "xe CƯỜNG HÀ.ĐI [GEOGRAPHIC_DATA]"
checkbox input "true"
type input "VP BV"
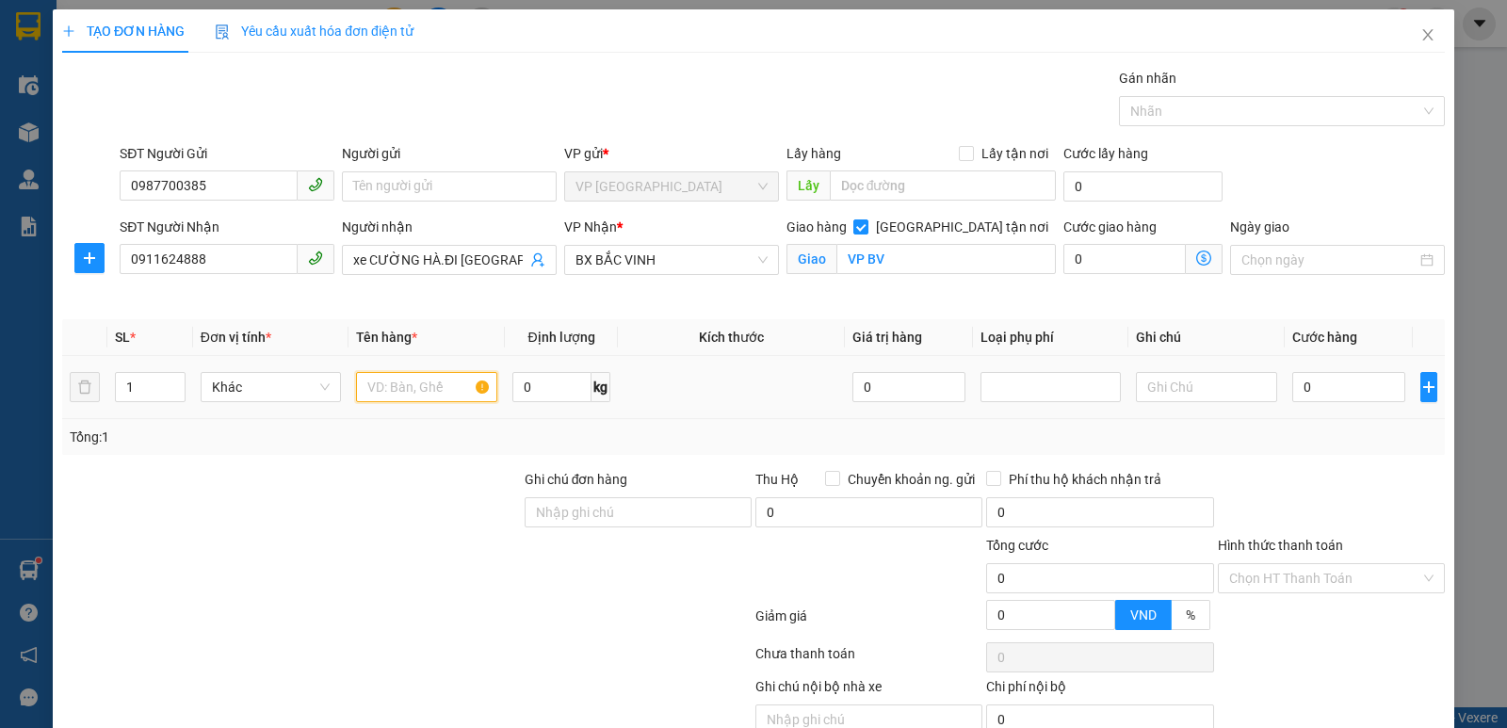
click at [414, 378] on input "text" at bounding box center [426, 387] width 141 height 30
type input "thuc pham"
click at [1293, 378] on input "0" at bounding box center [1349, 387] width 113 height 30
type input "4"
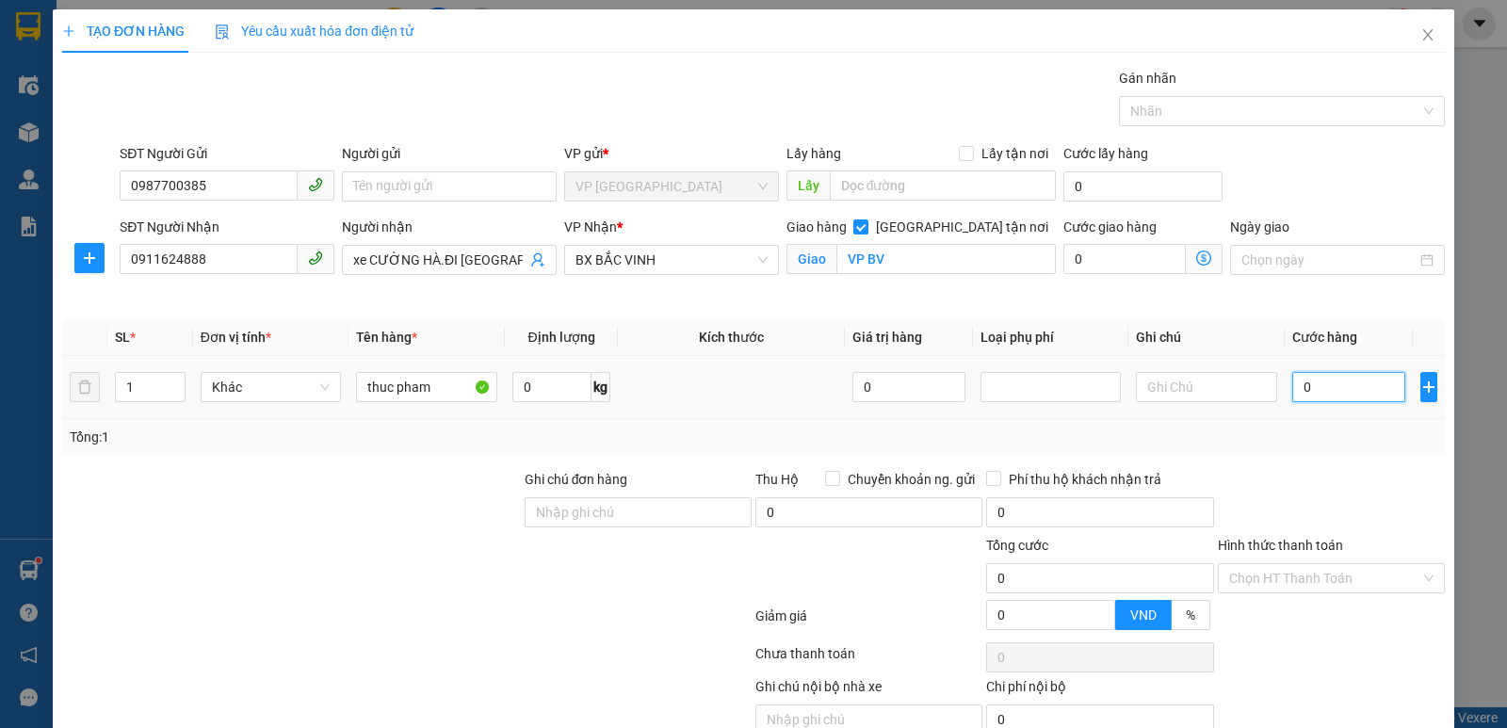
type input "4"
type input "40"
type input "400"
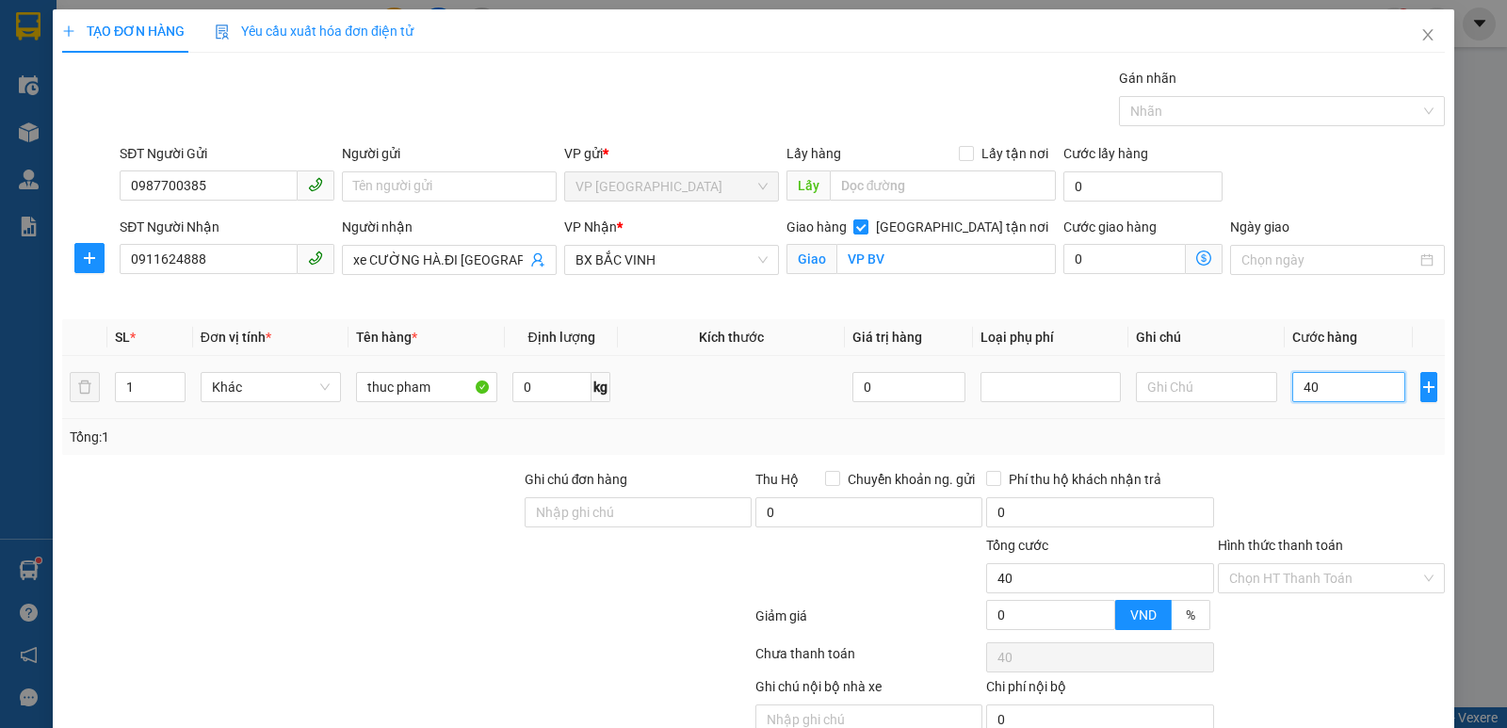
type input "400"
type input "4.000"
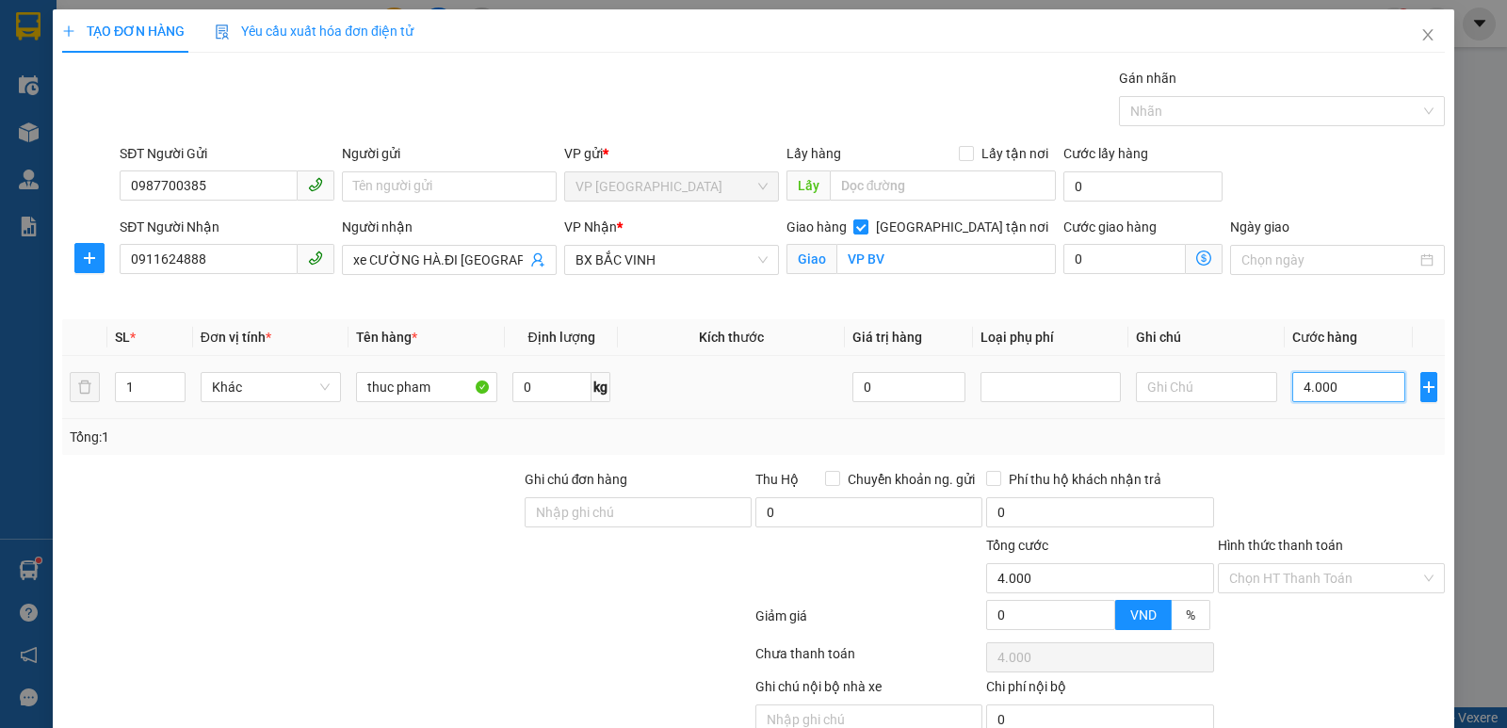
type input "40.000"
click at [1292, 578] on input "Hình thức thanh toán" at bounding box center [1324, 578] width 191 height 28
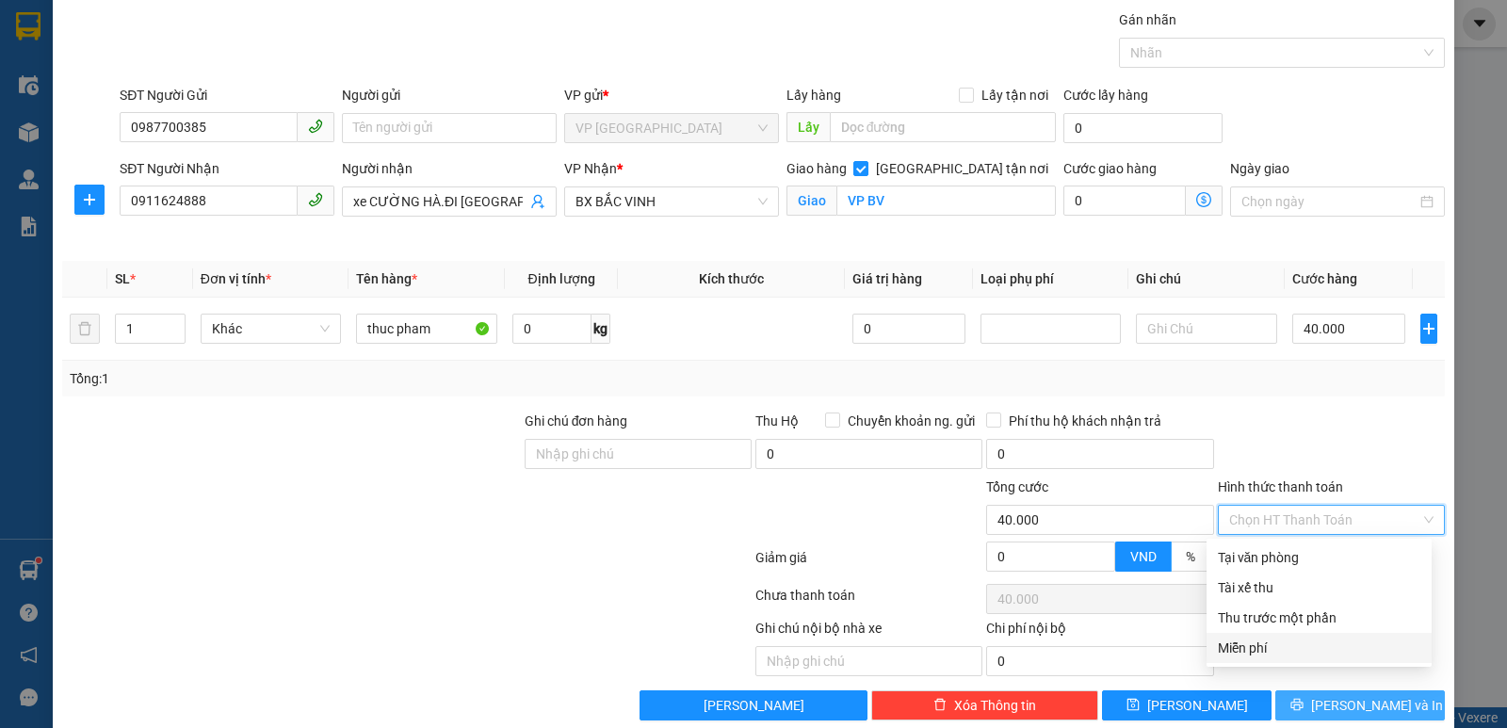
scroll to position [88, 0]
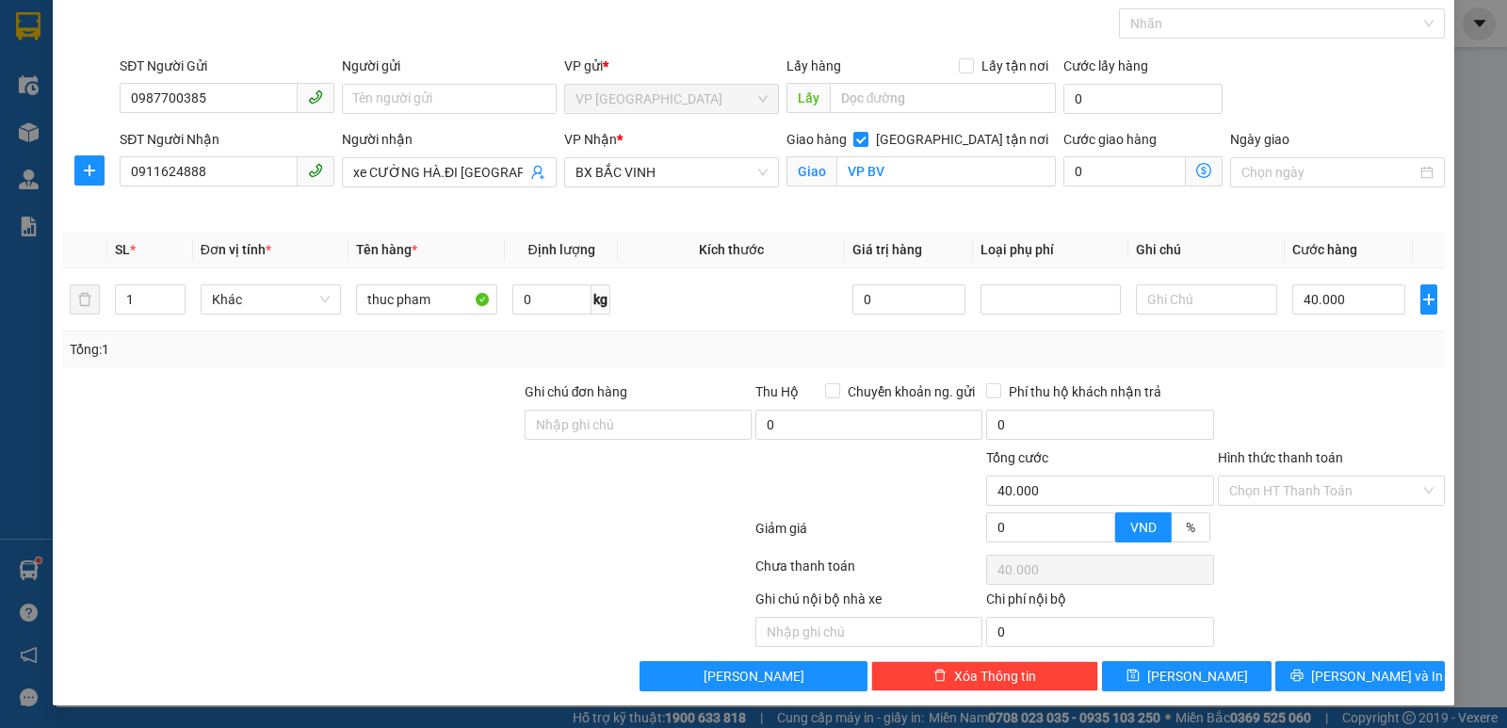
click at [1345, 412] on div at bounding box center [1331, 415] width 231 height 66
click at [1362, 675] on span "[PERSON_NAME] và In" at bounding box center [1377, 676] width 132 height 21
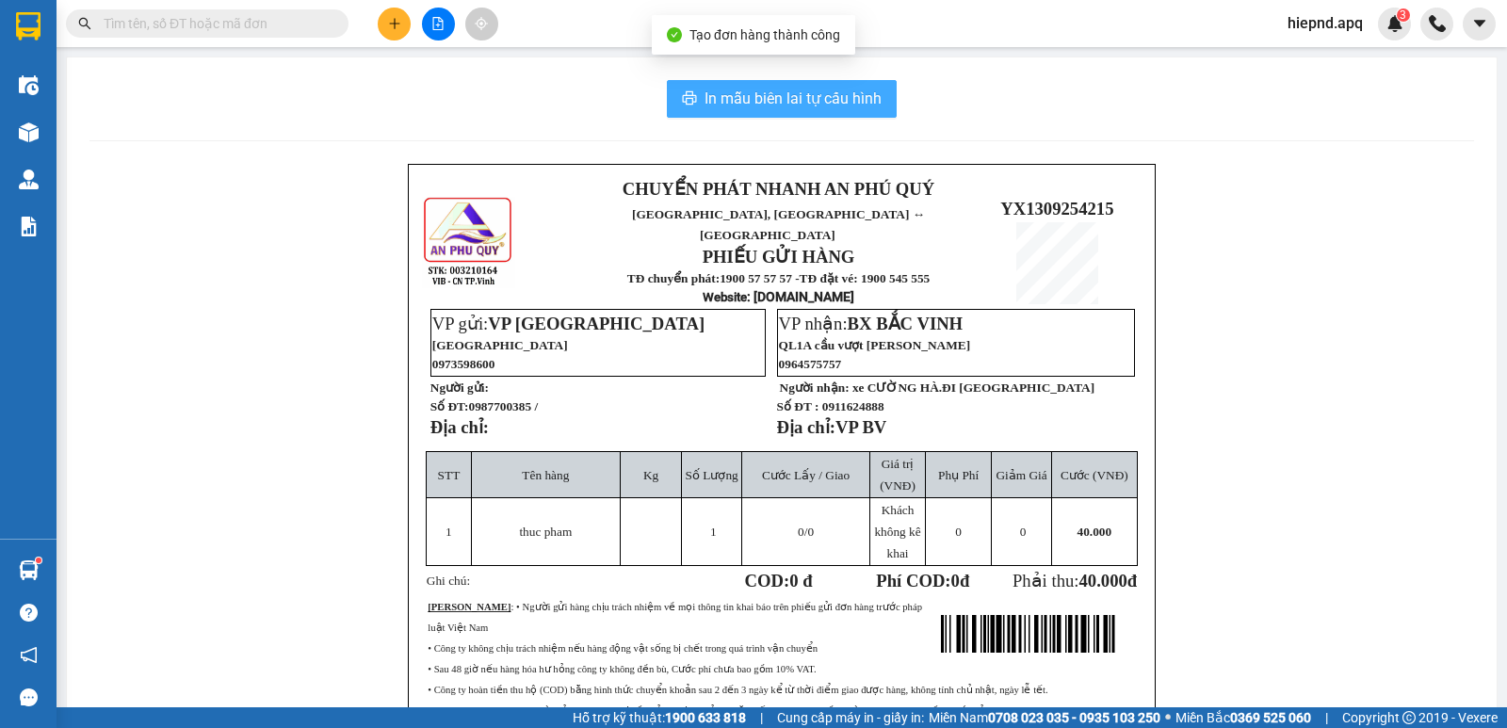
click at [824, 89] on span "In mẫu biên lai tự cấu hình" at bounding box center [793, 99] width 177 height 24
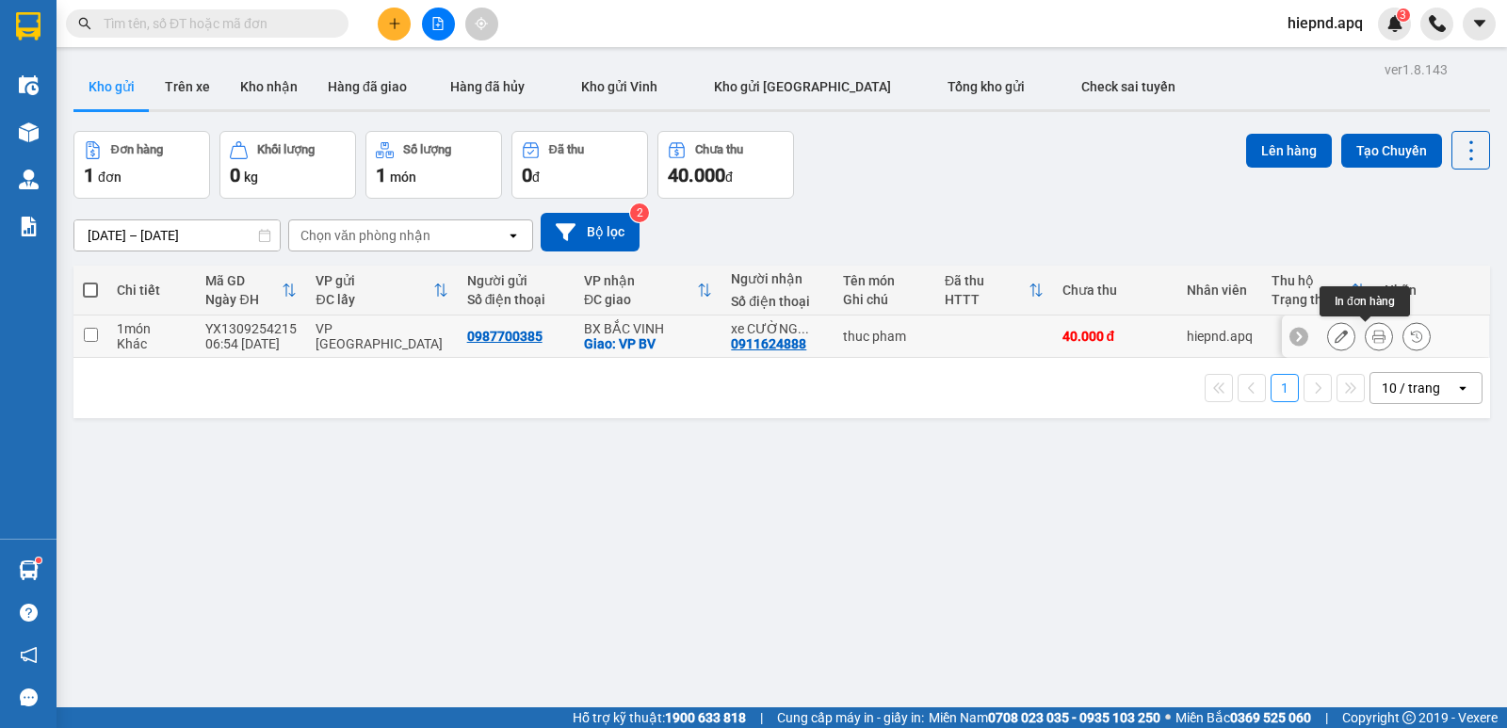
click at [1373, 334] on icon at bounding box center [1379, 336] width 13 height 13
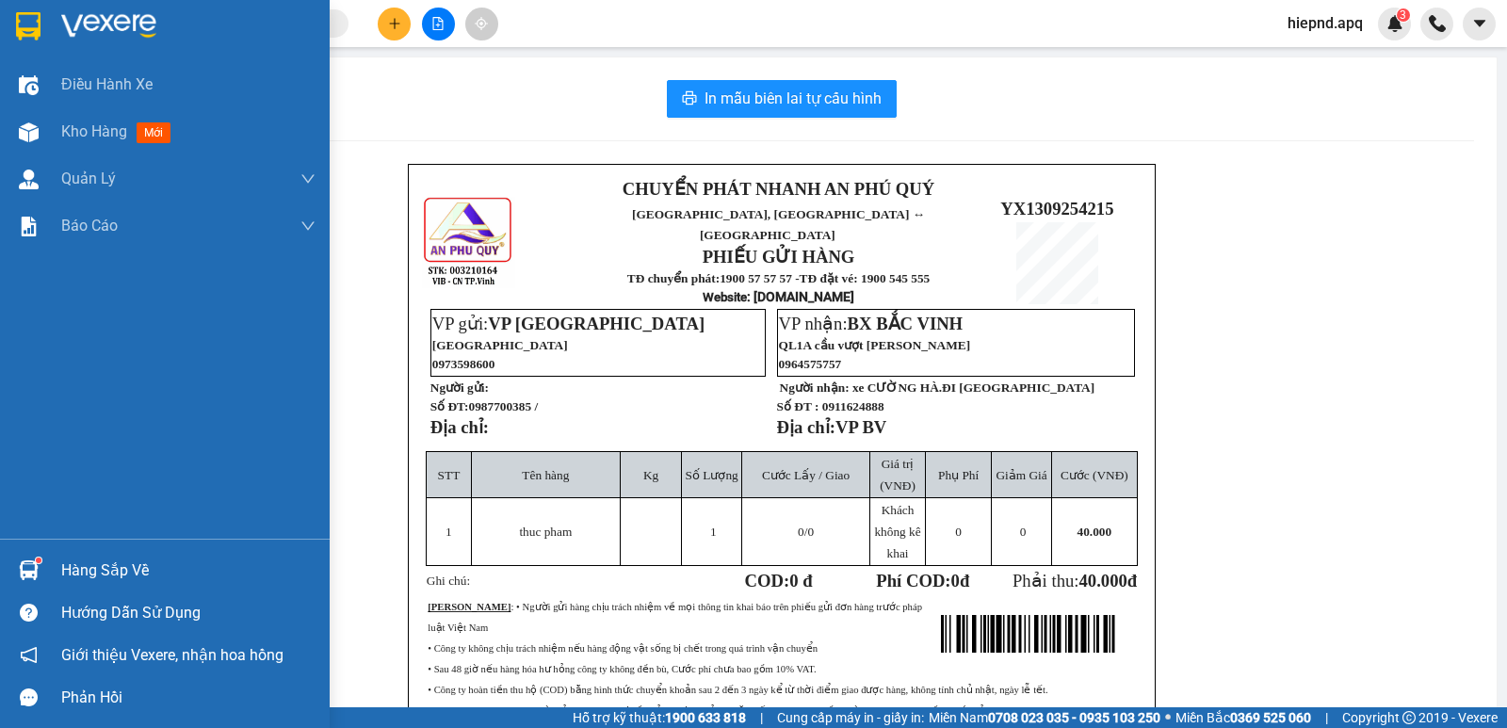
click at [93, 582] on div "Hàng sắp về" at bounding box center [188, 571] width 254 height 28
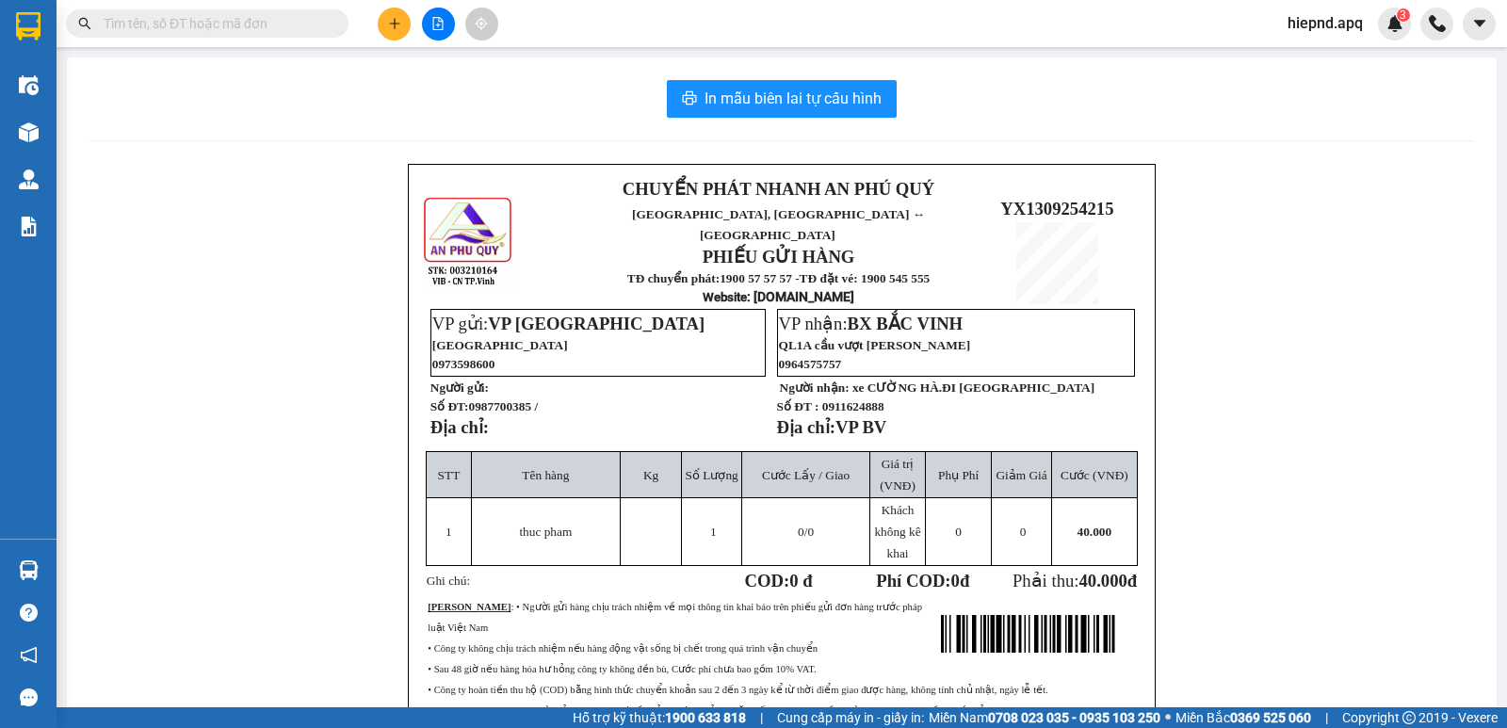
click at [1290, 498] on section "Kết quả tìm kiếm ( 0 ) Bộ lọc No Data hiepnd.apq 3 Điều hành xe Kho hàng mới Qu…" at bounding box center [753, 364] width 1507 height 728
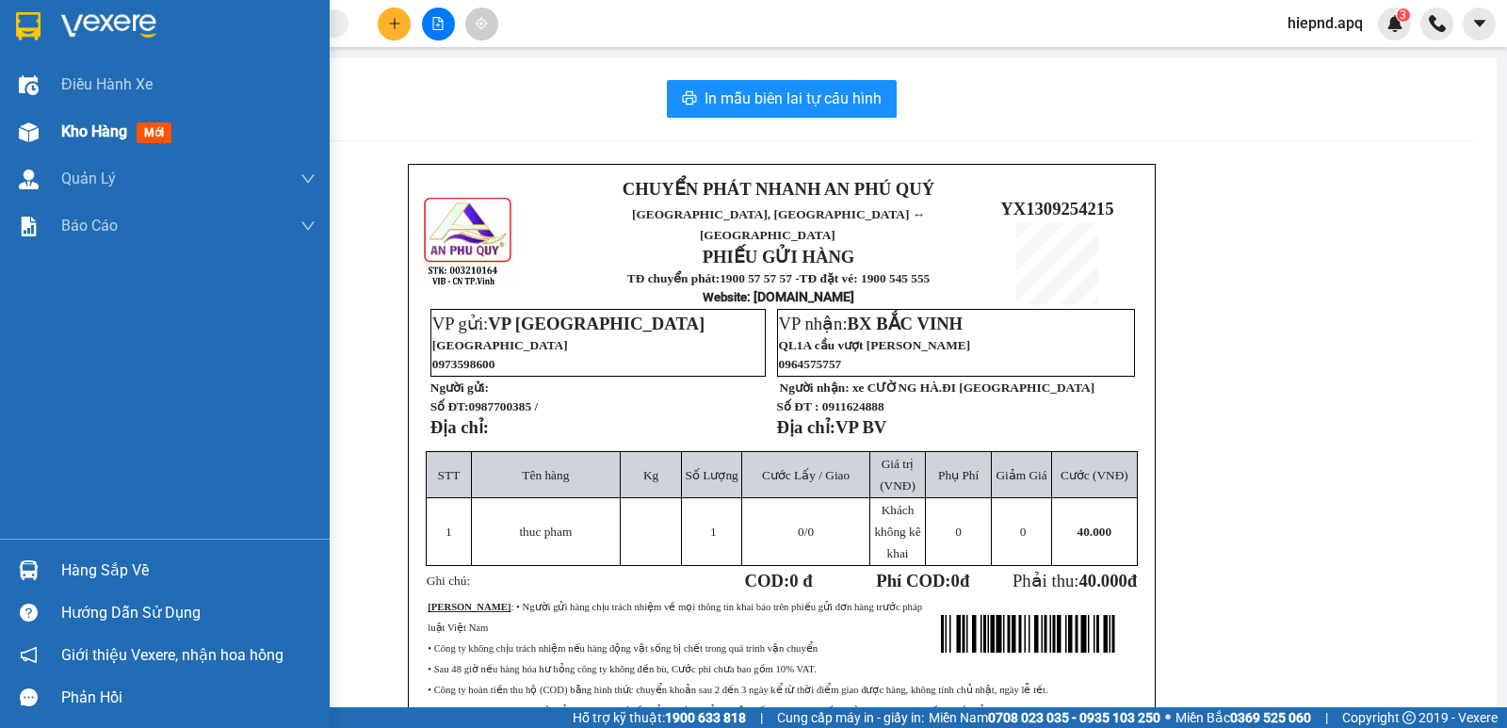
click at [90, 131] on span "Kho hàng" at bounding box center [94, 131] width 66 height 18
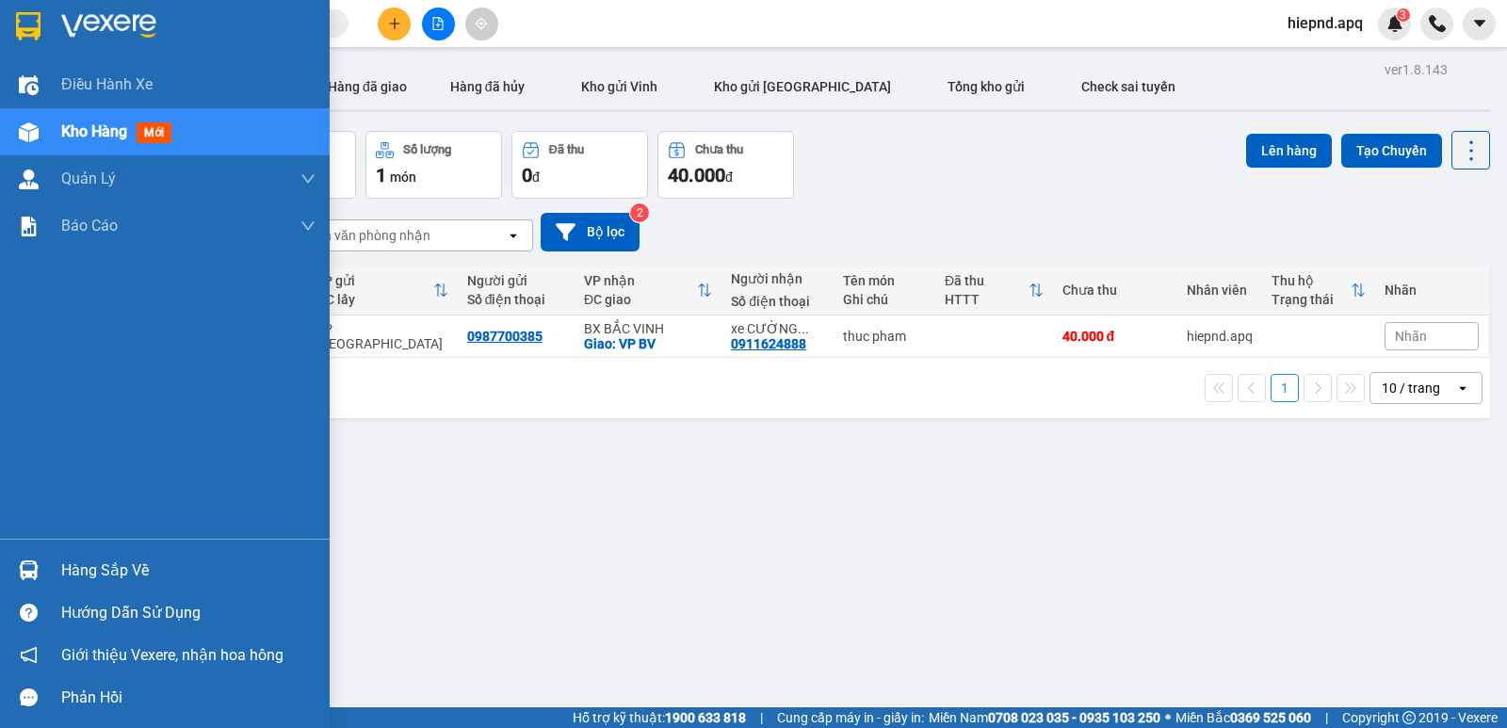
click at [138, 566] on div "Hàng sắp về" at bounding box center [188, 571] width 254 height 28
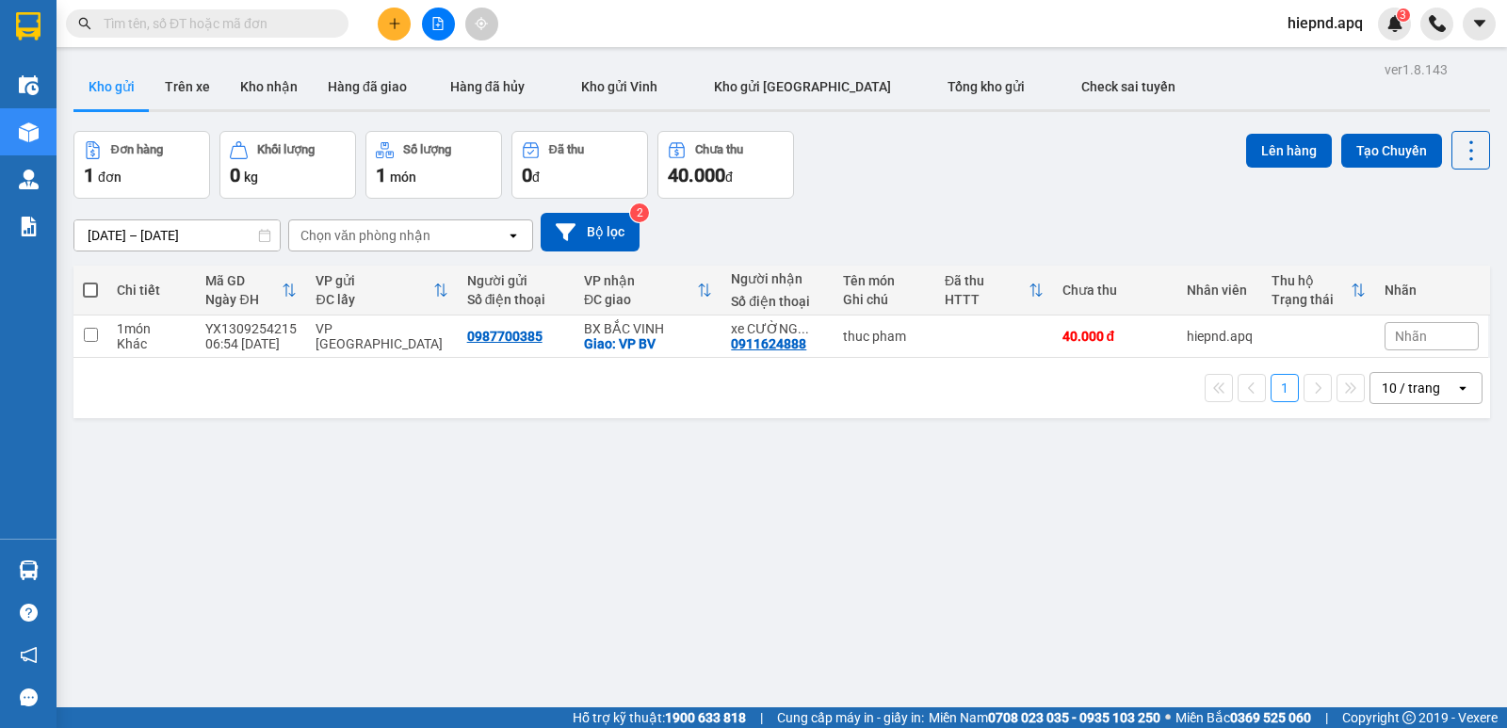
click at [988, 545] on section "Kết quả tìm kiếm ( 0 ) Bộ lọc No Data hiepnd.apq 3 Điều hành xe Kho hàng mới Qu…" at bounding box center [753, 364] width 1507 height 728
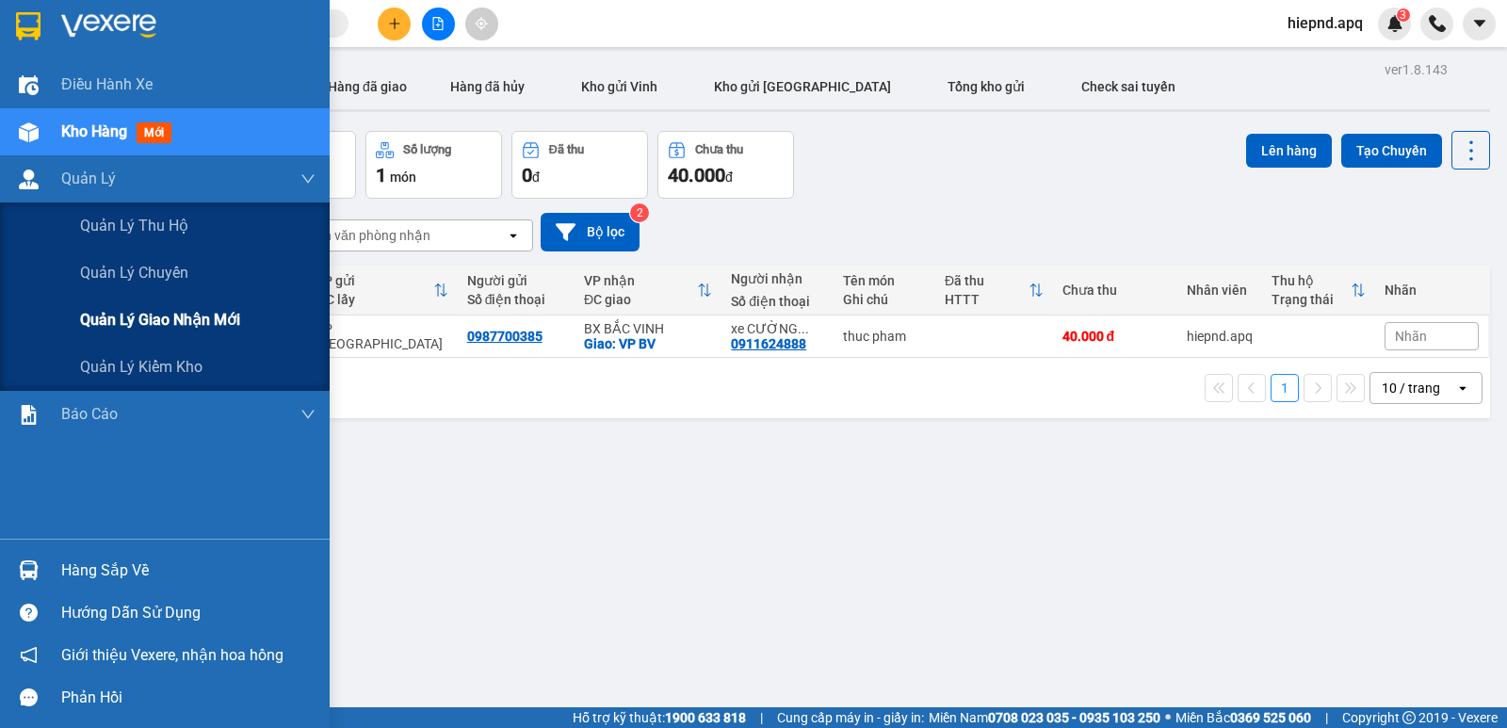
click at [132, 330] on span "Quản lý giao nhận mới" at bounding box center [160, 320] width 160 height 24
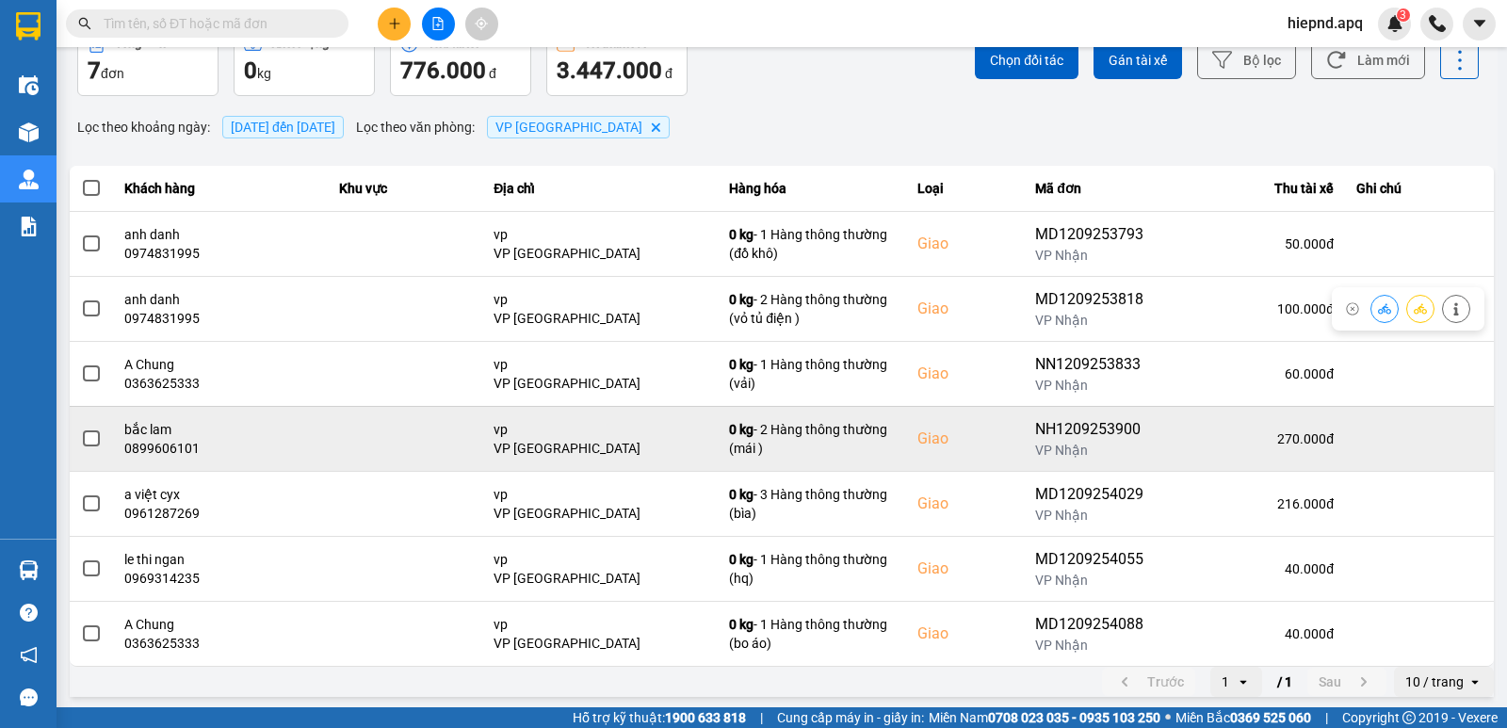
scroll to position [94, 0]
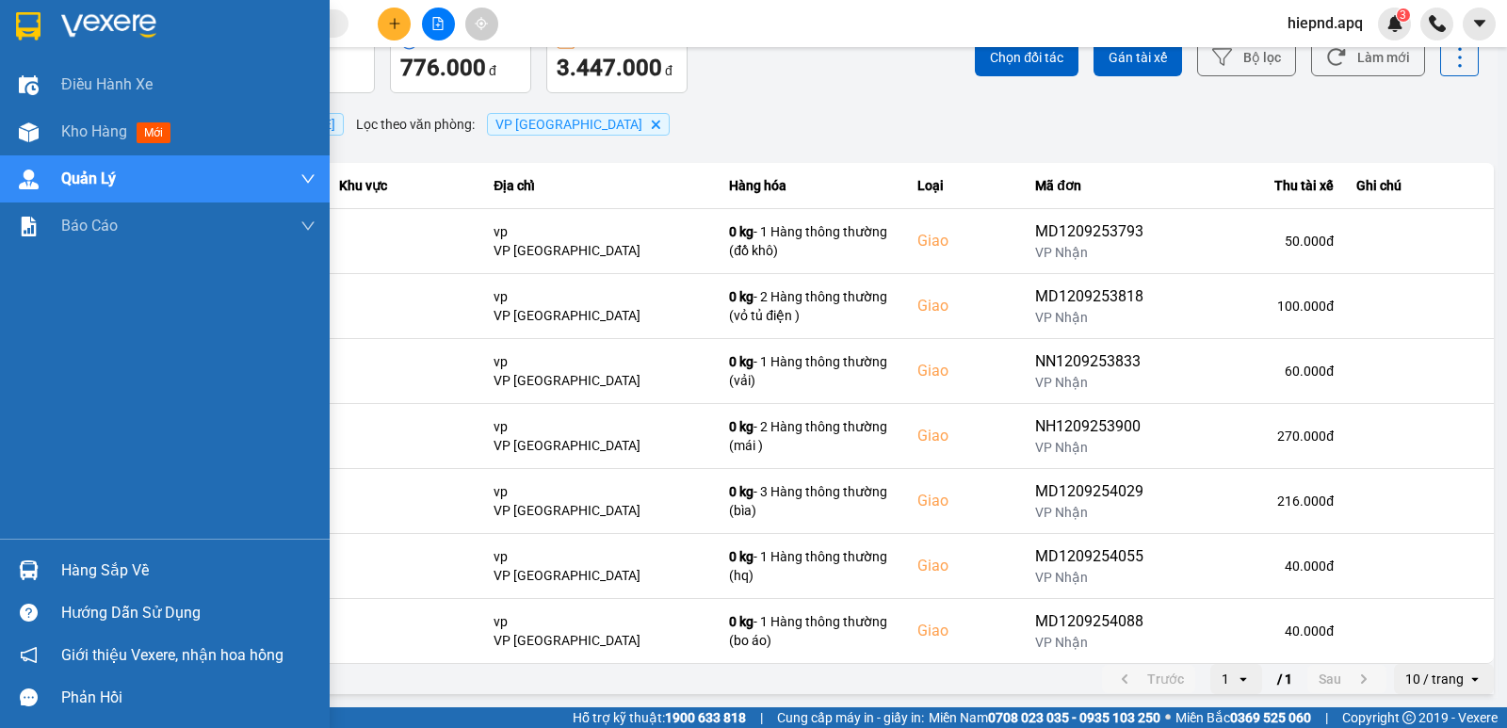
click at [97, 578] on div "Hàng sắp về" at bounding box center [188, 571] width 254 height 28
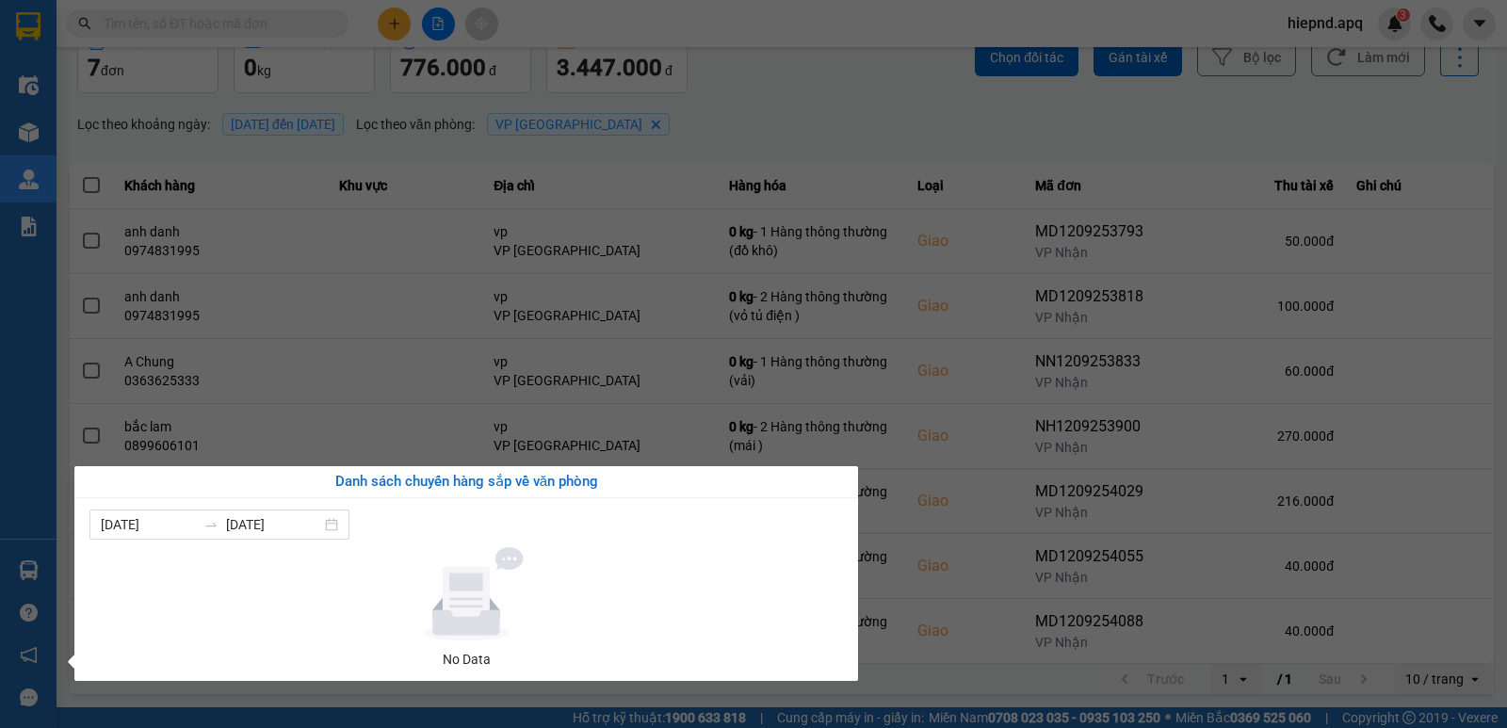
click at [1334, 117] on section "Kết quả tìm kiếm ( 0 ) Bộ lọc No Data hiepnd.apq 3 Điều hành xe Kho hàng mới Qu…" at bounding box center [753, 364] width 1507 height 728
